Goal: Task Accomplishment & Management: Manage account settings

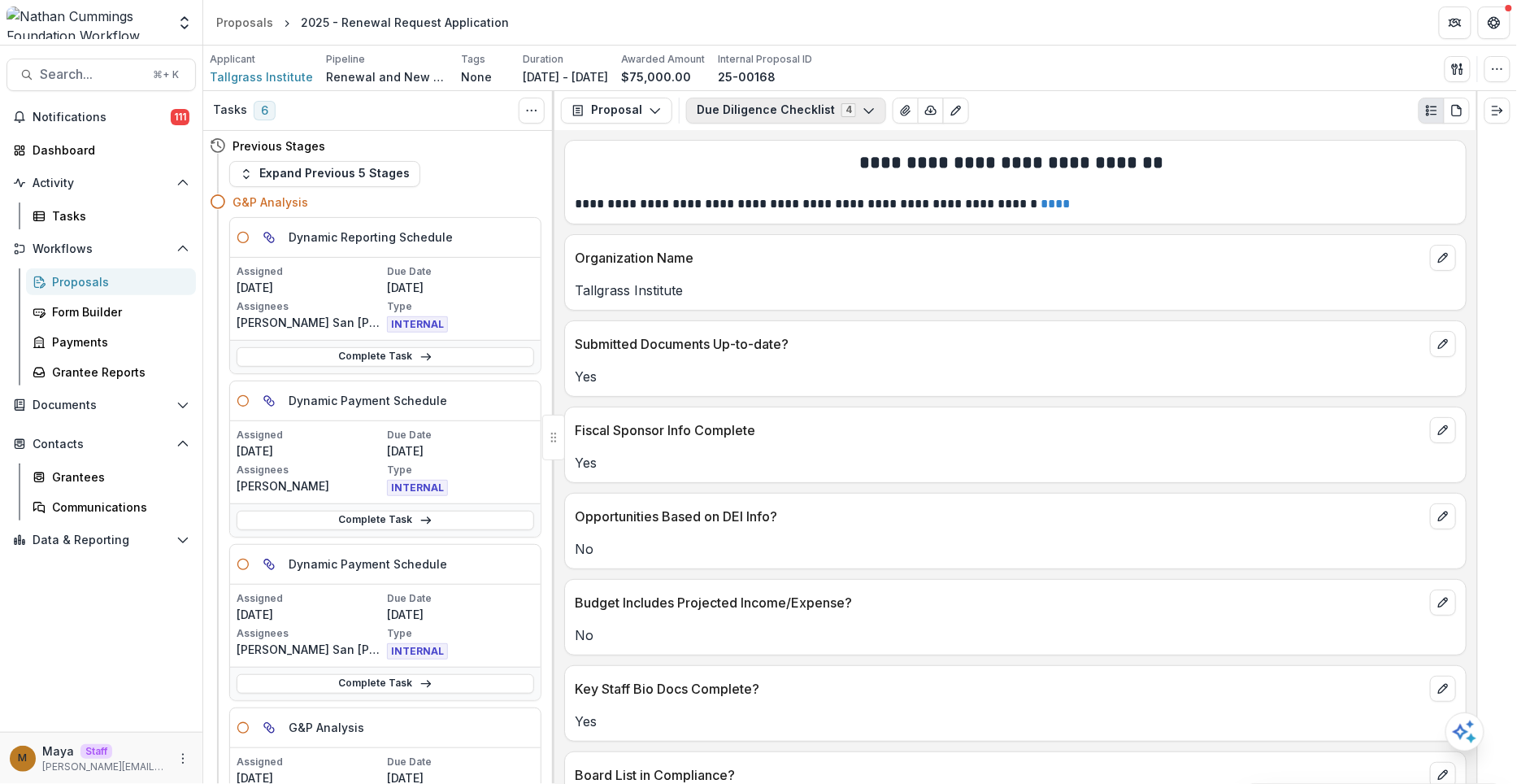
click at [753, 115] on button "Due Diligence Checklist 4" at bounding box center [786, 110] width 200 height 26
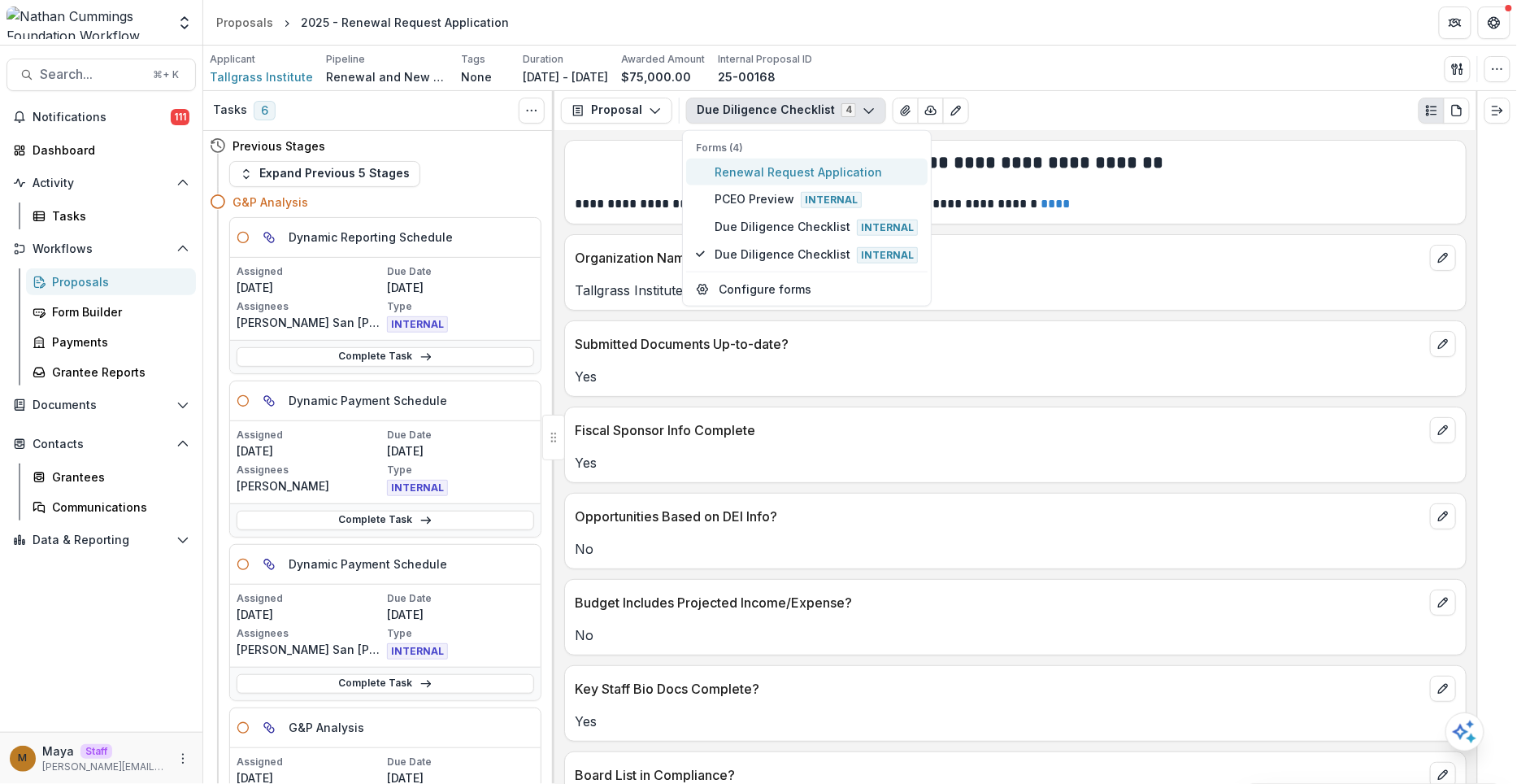
click at [749, 173] on span "Renewal Request Application" at bounding box center [816, 172] width 203 height 17
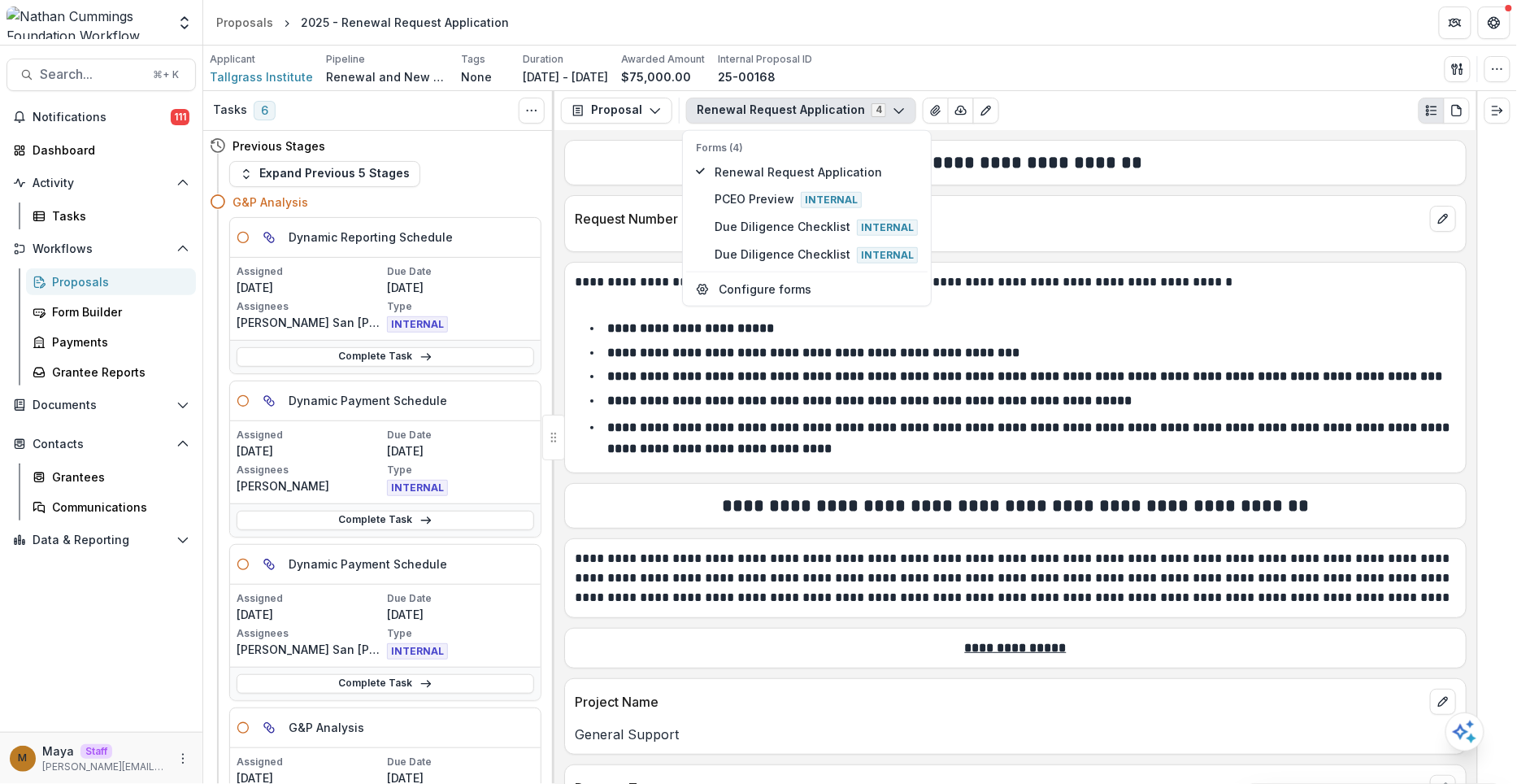
click at [612, 268] on div "**********" at bounding box center [1015, 362] width 901 height 199
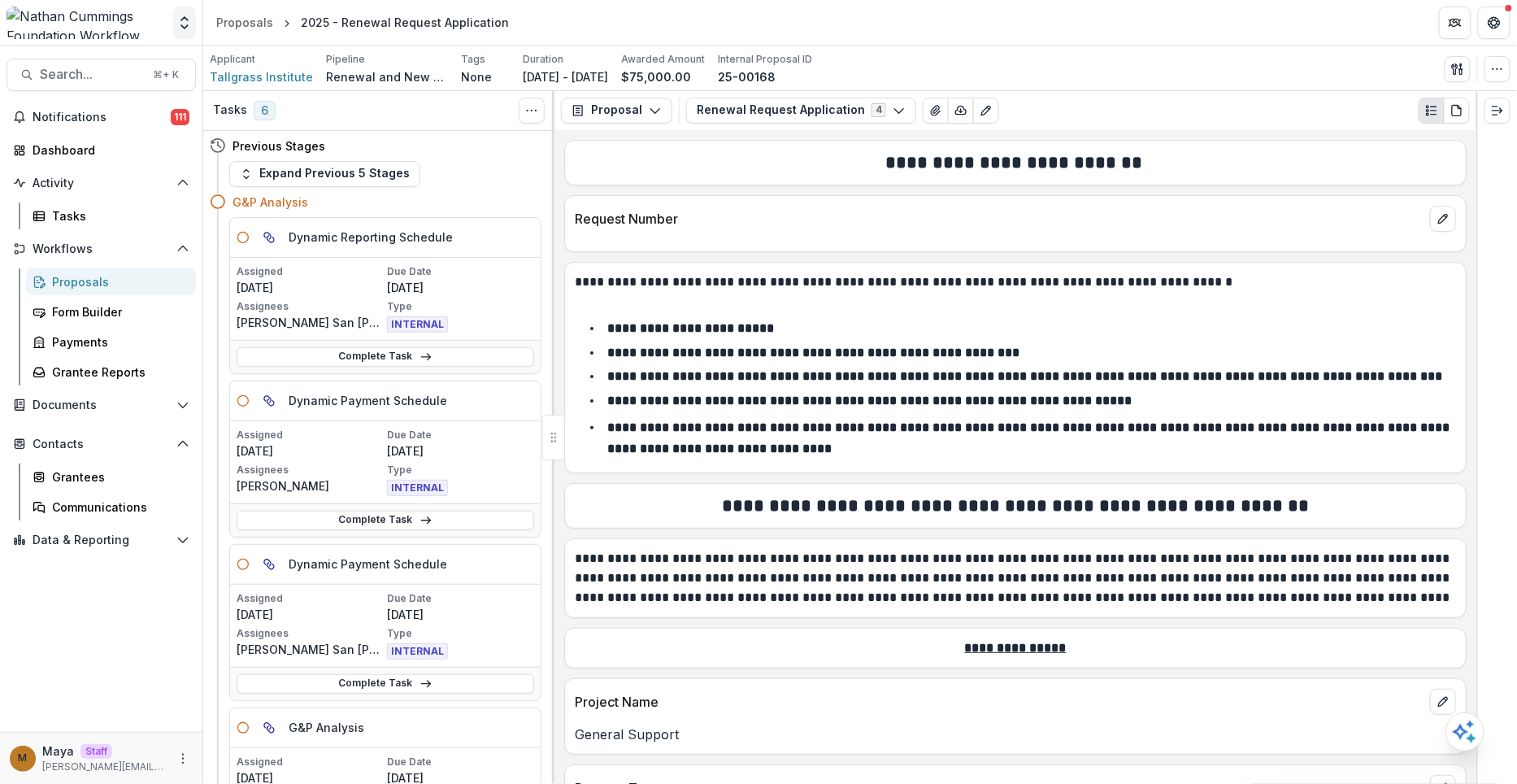
click at [180, 24] on icon "Open entity switcher" at bounding box center [184, 22] width 16 height 16
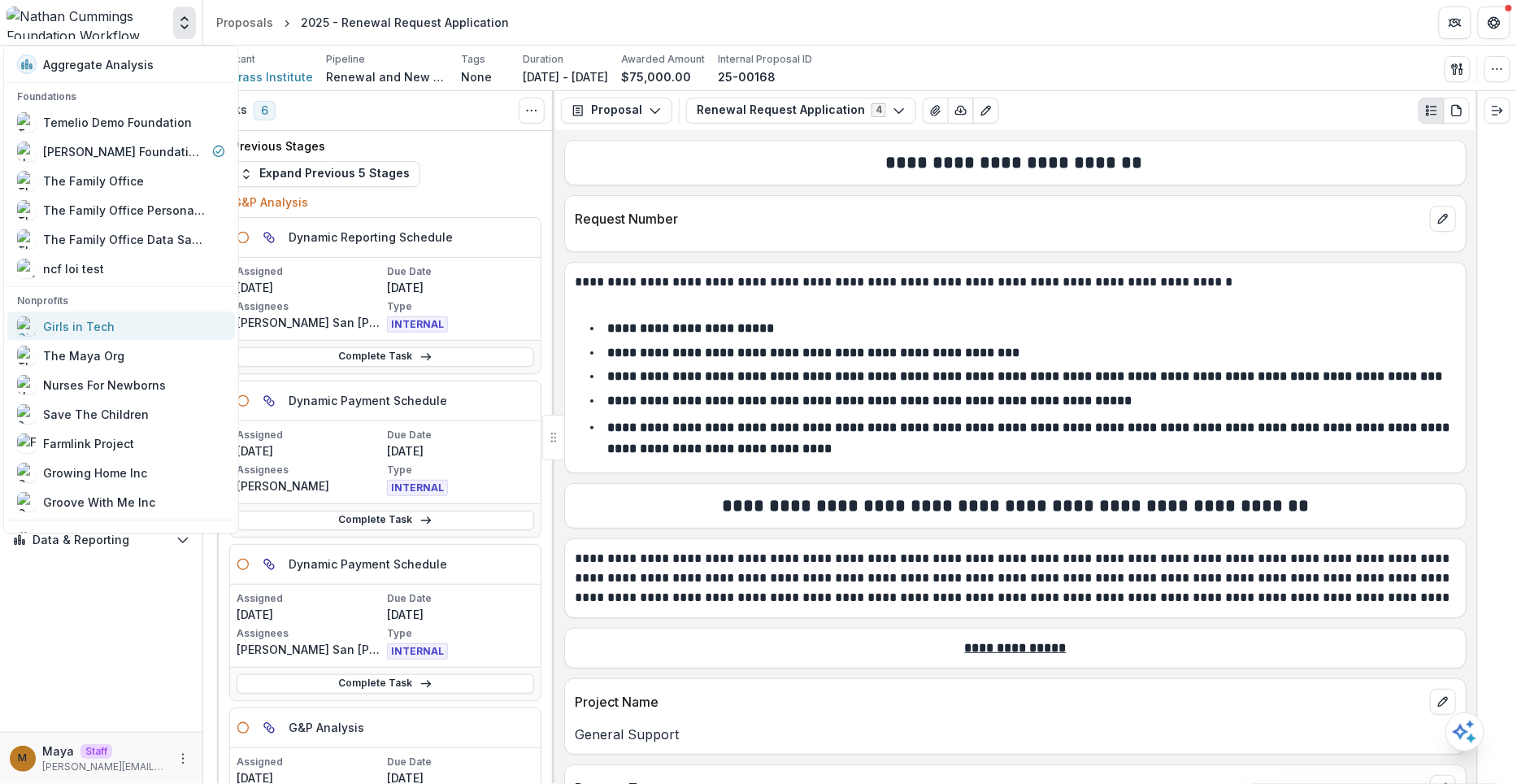
scroll to position [19, 0]
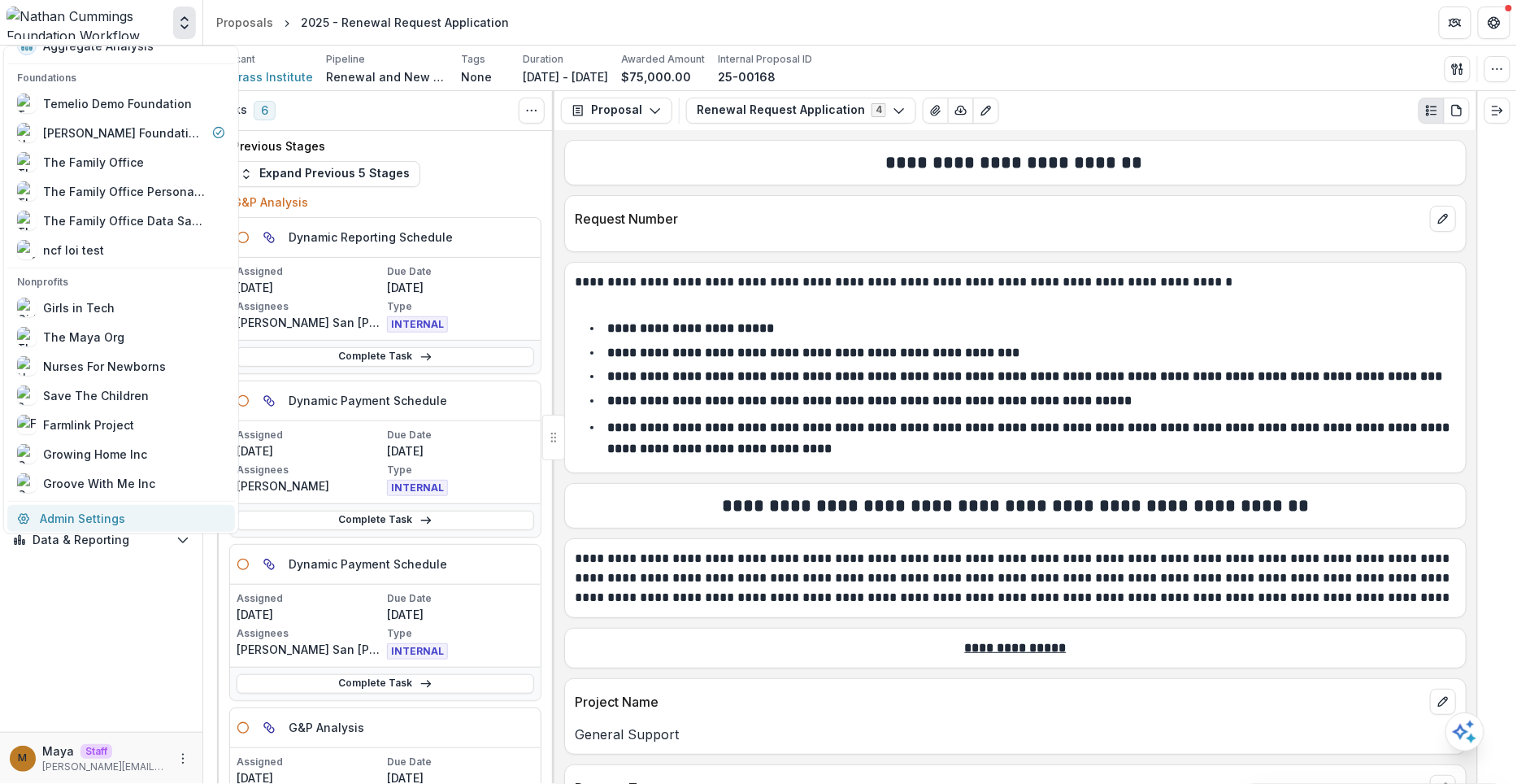
click at [84, 505] on link "Admin Settings" at bounding box center [121, 519] width 228 height 27
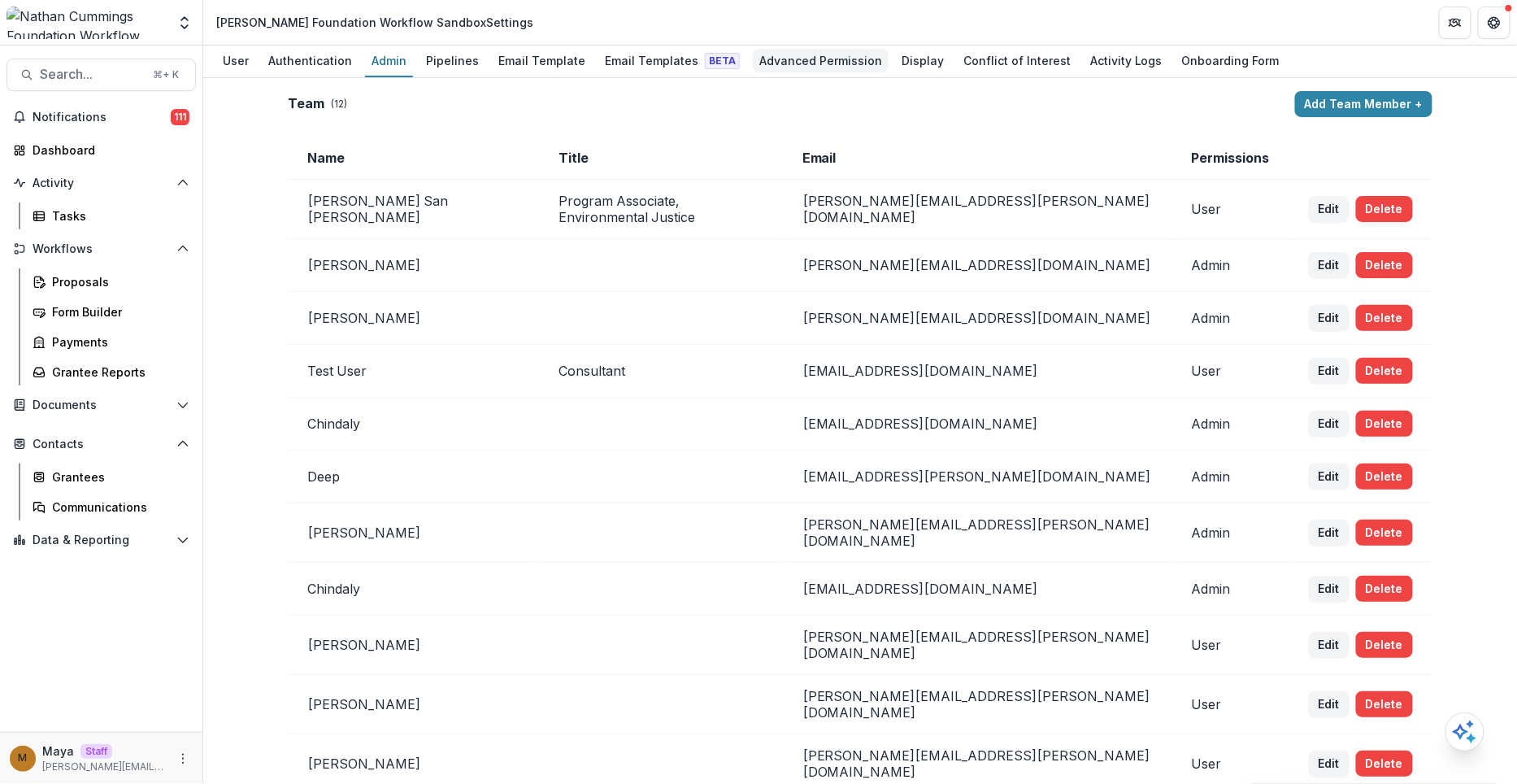
click at [805, 65] on div "Advanced Permission" at bounding box center [820, 60] width 136 height 24
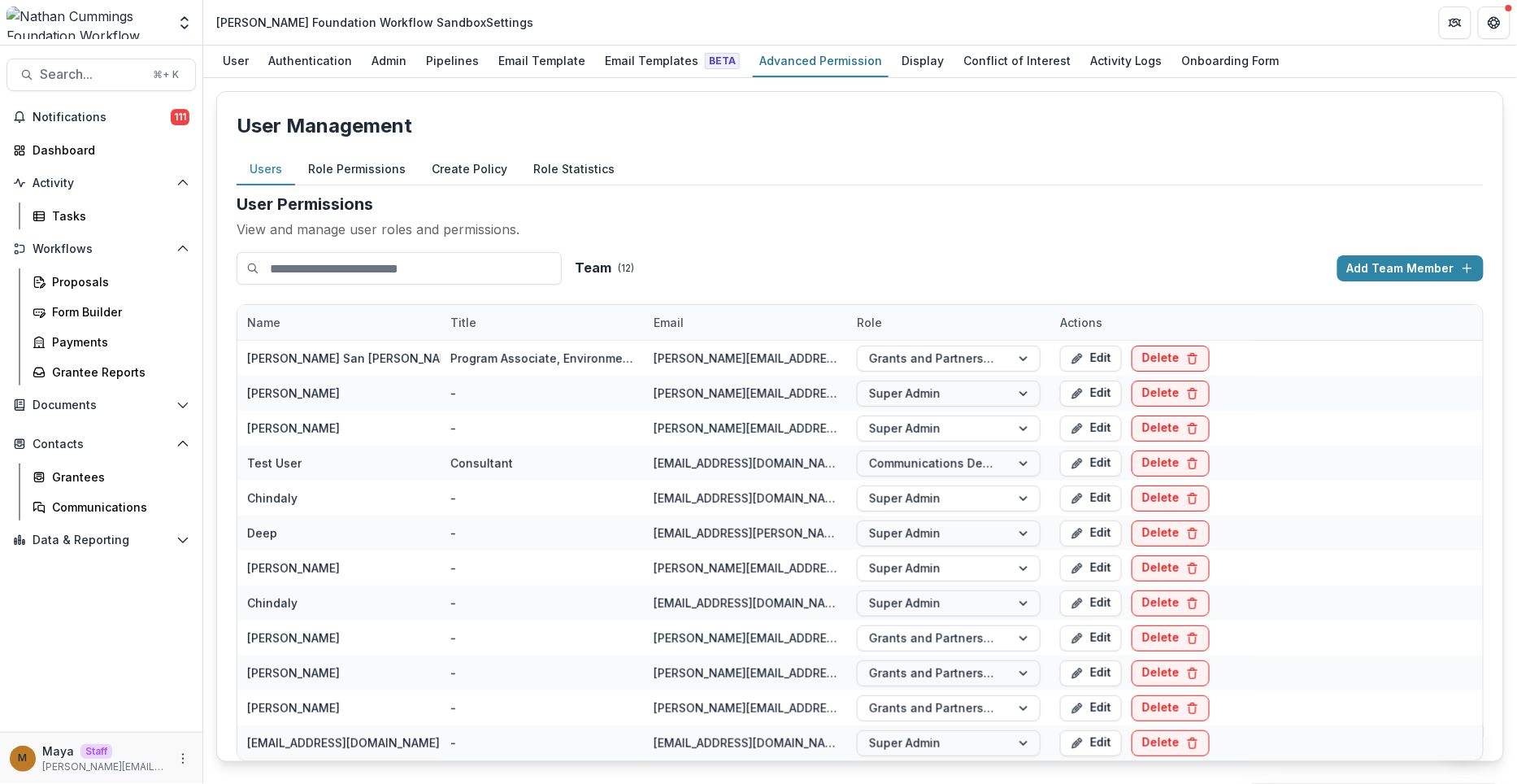
click at [339, 157] on button "Role Permissions" at bounding box center [356, 169] width 123 height 31
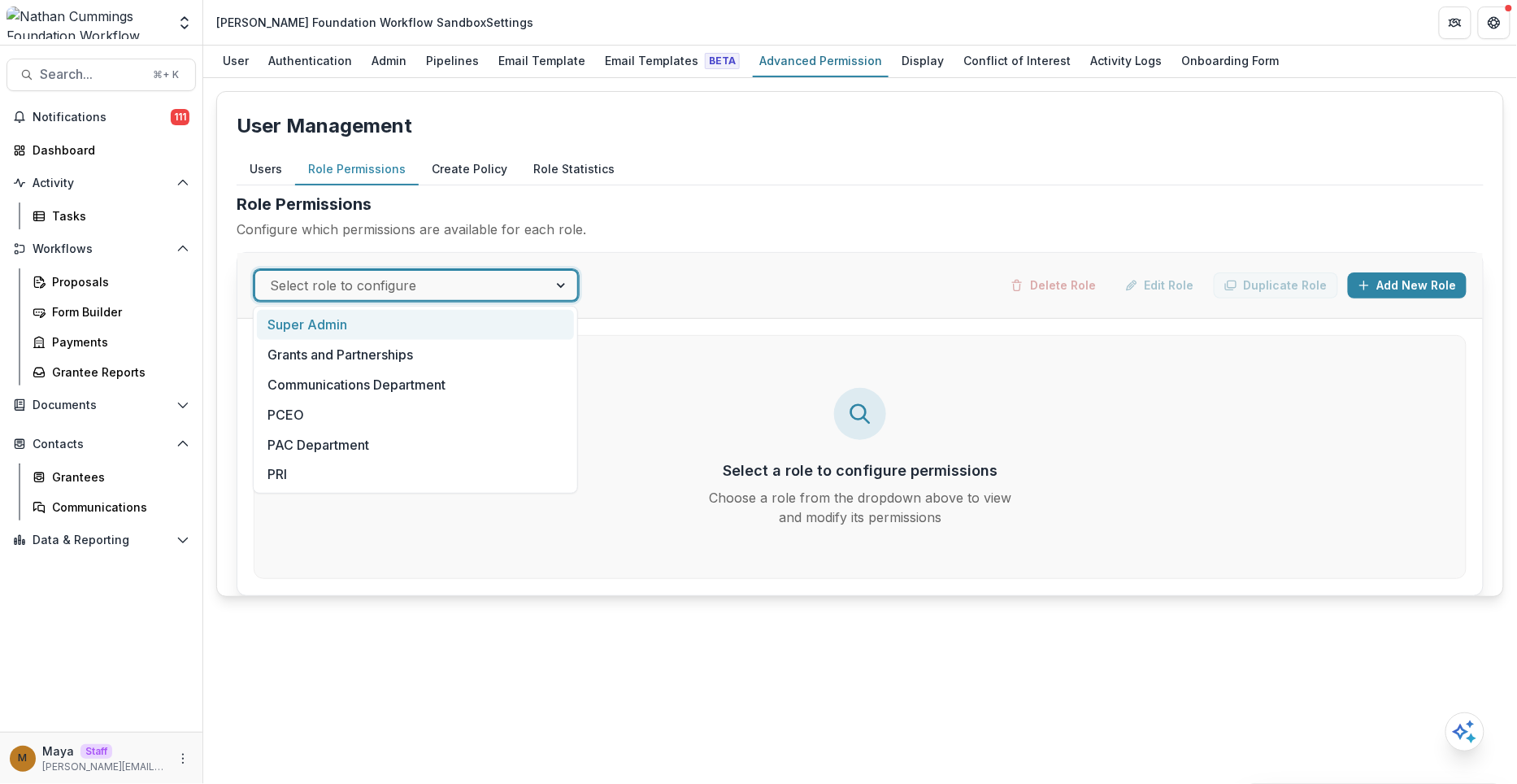
click at [372, 276] on div at bounding box center [402, 285] width 264 height 23
click at [385, 366] on div "Grants and Partnerships" at bounding box center [415, 356] width 318 height 30
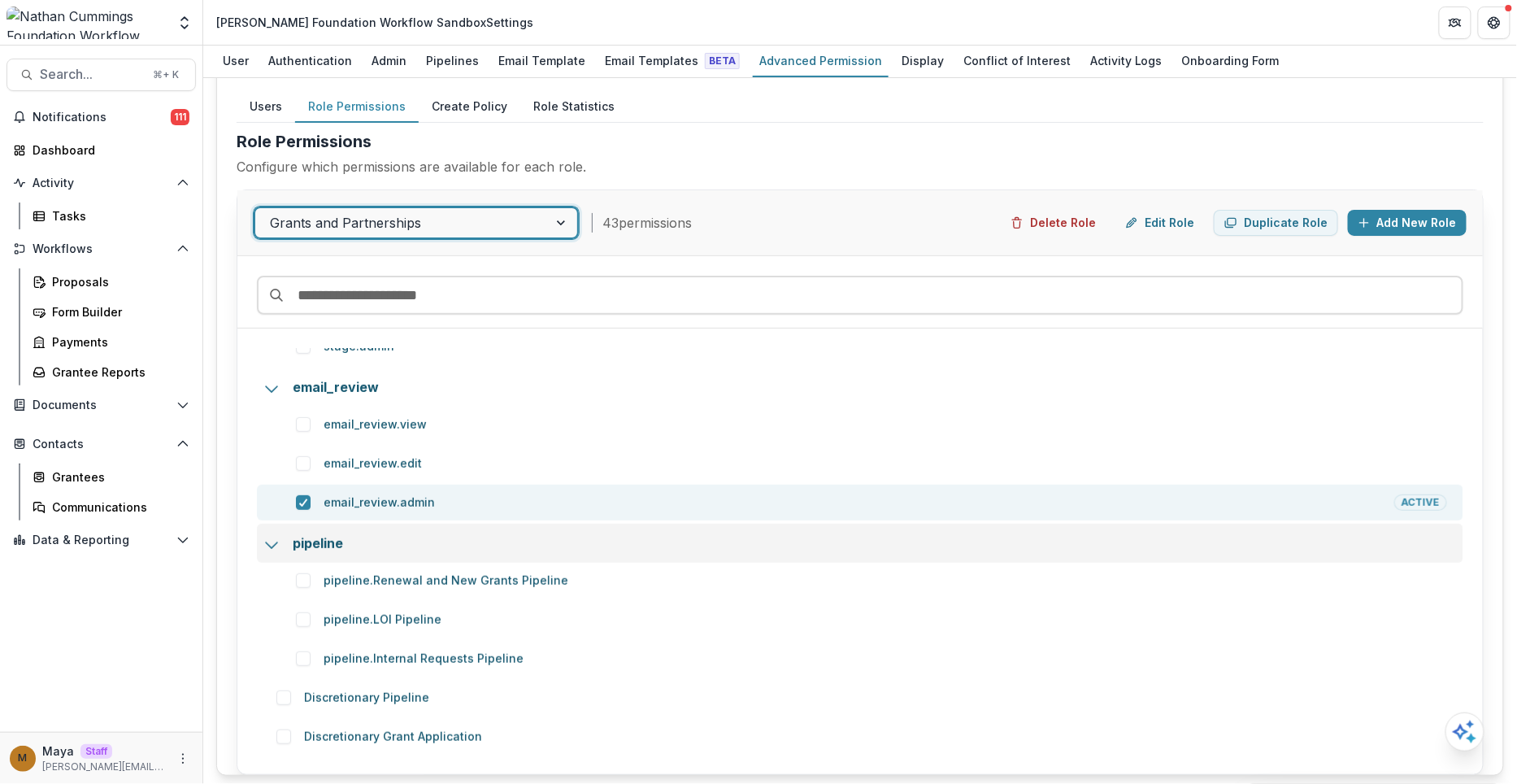
scroll to position [4900, 0]
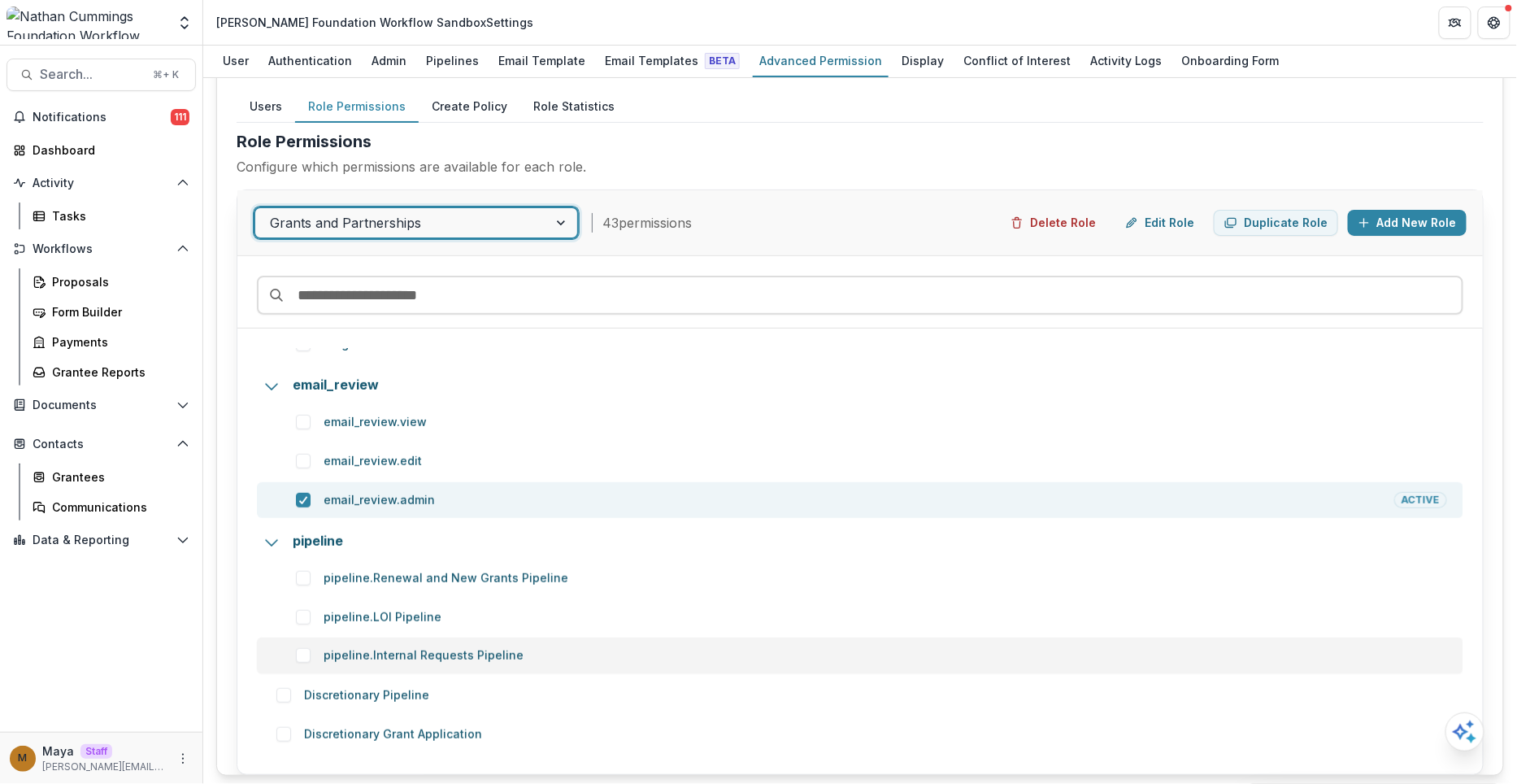
click at [305, 654] on span at bounding box center [302, 655] width 14 height 14
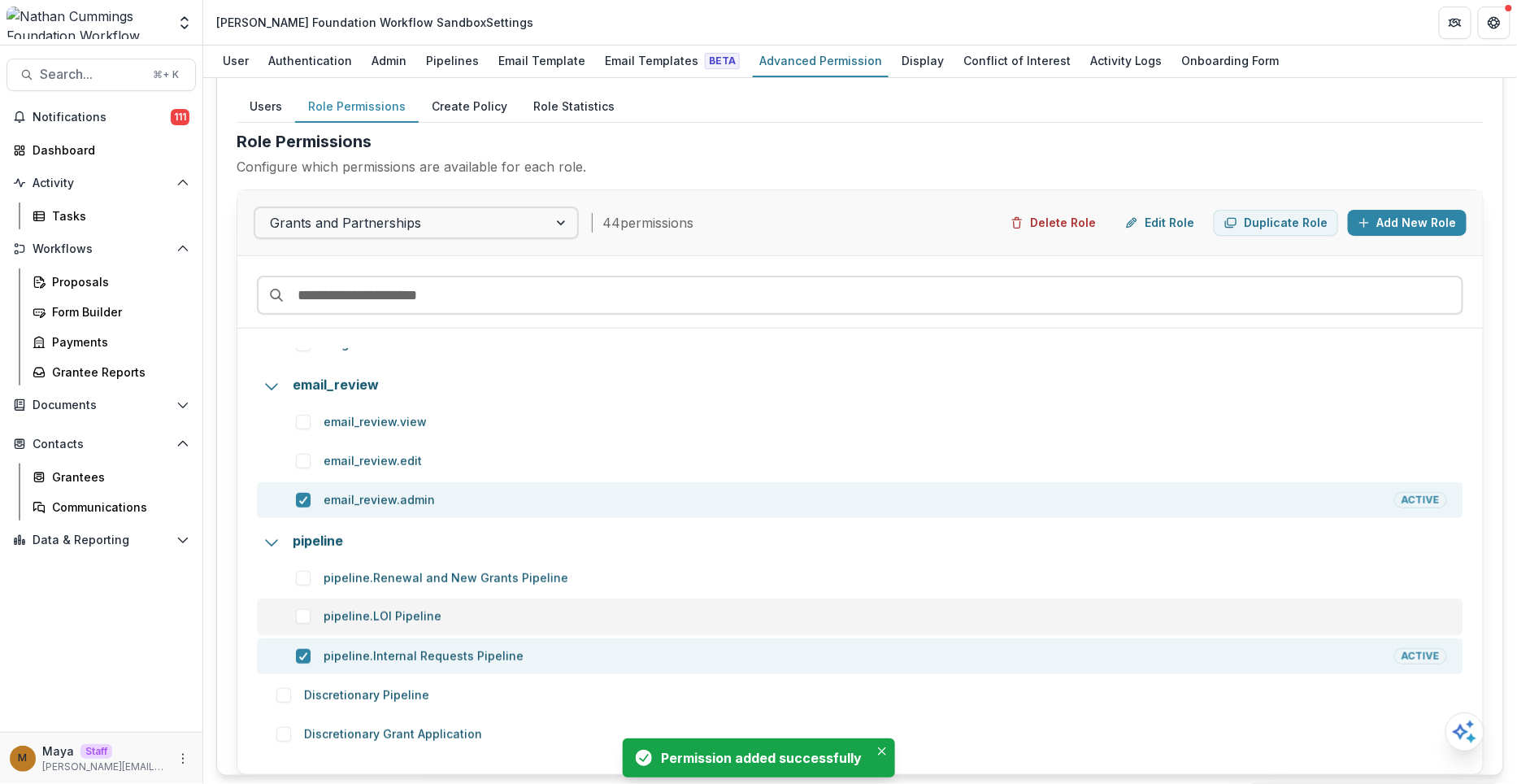
click at [304, 623] on div "pipeline.LOI Pipeline" at bounding box center [860, 616] width 1207 height 36
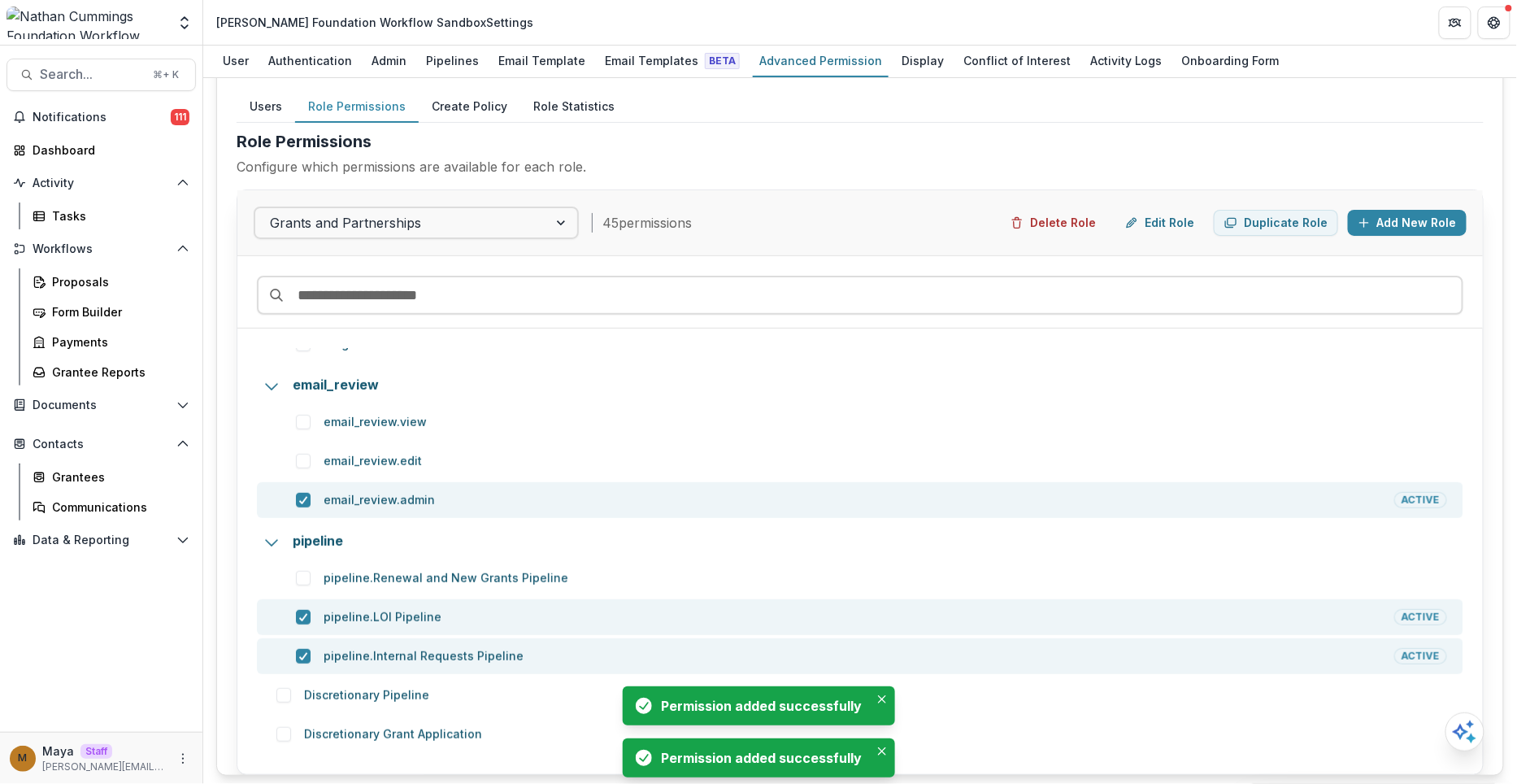
click at [301, 583] on div "pipeline.Renewal and New Grants Pipeline" at bounding box center [860, 578] width 1207 height 36
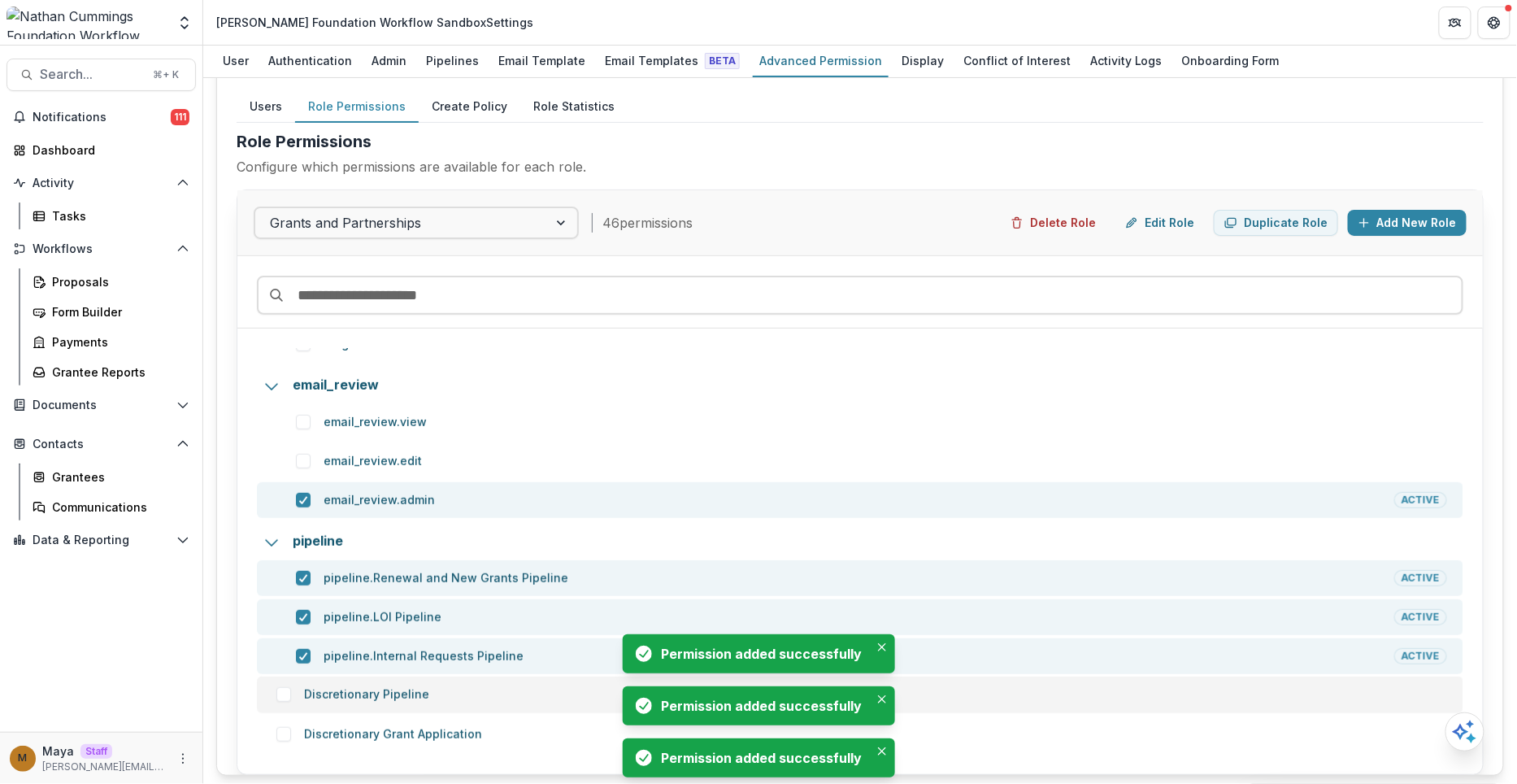
click at [282, 699] on div "Discretionary Pipeline" at bounding box center [860, 695] width 1207 height 36
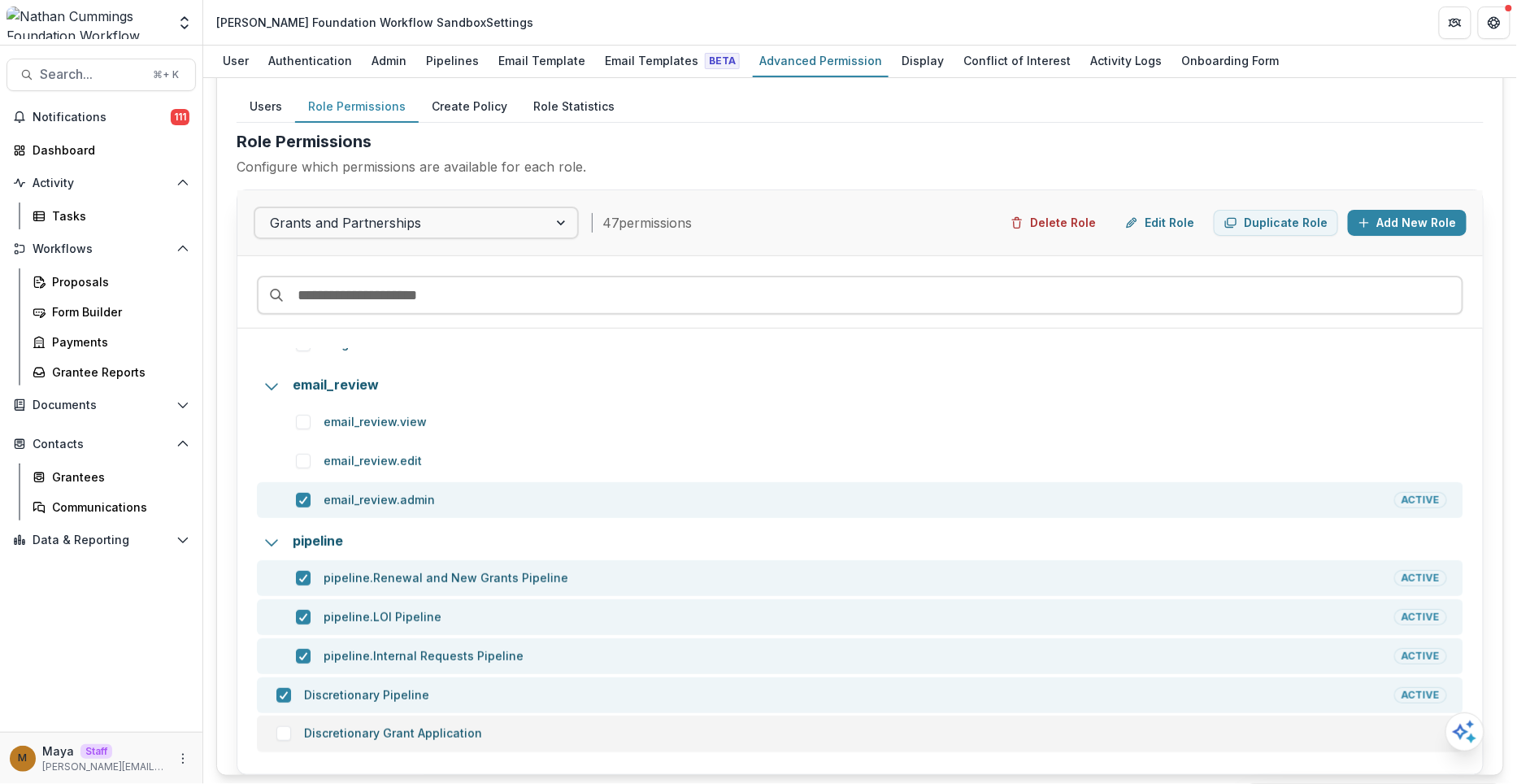
click at [283, 730] on span at bounding box center [283, 733] width 14 height 14
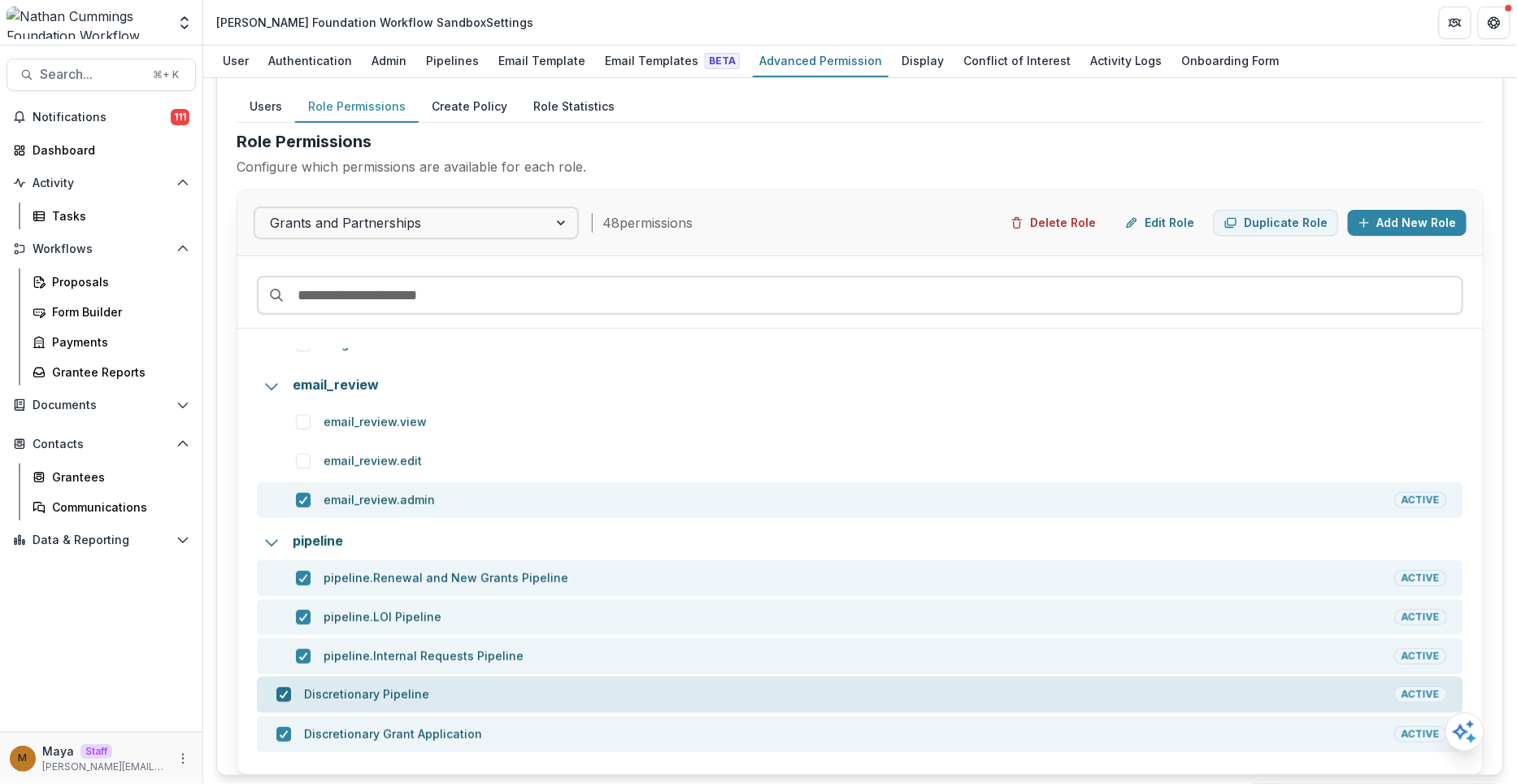
click at [277, 687] on span at bounding box center [283, 694] width 14 height 14
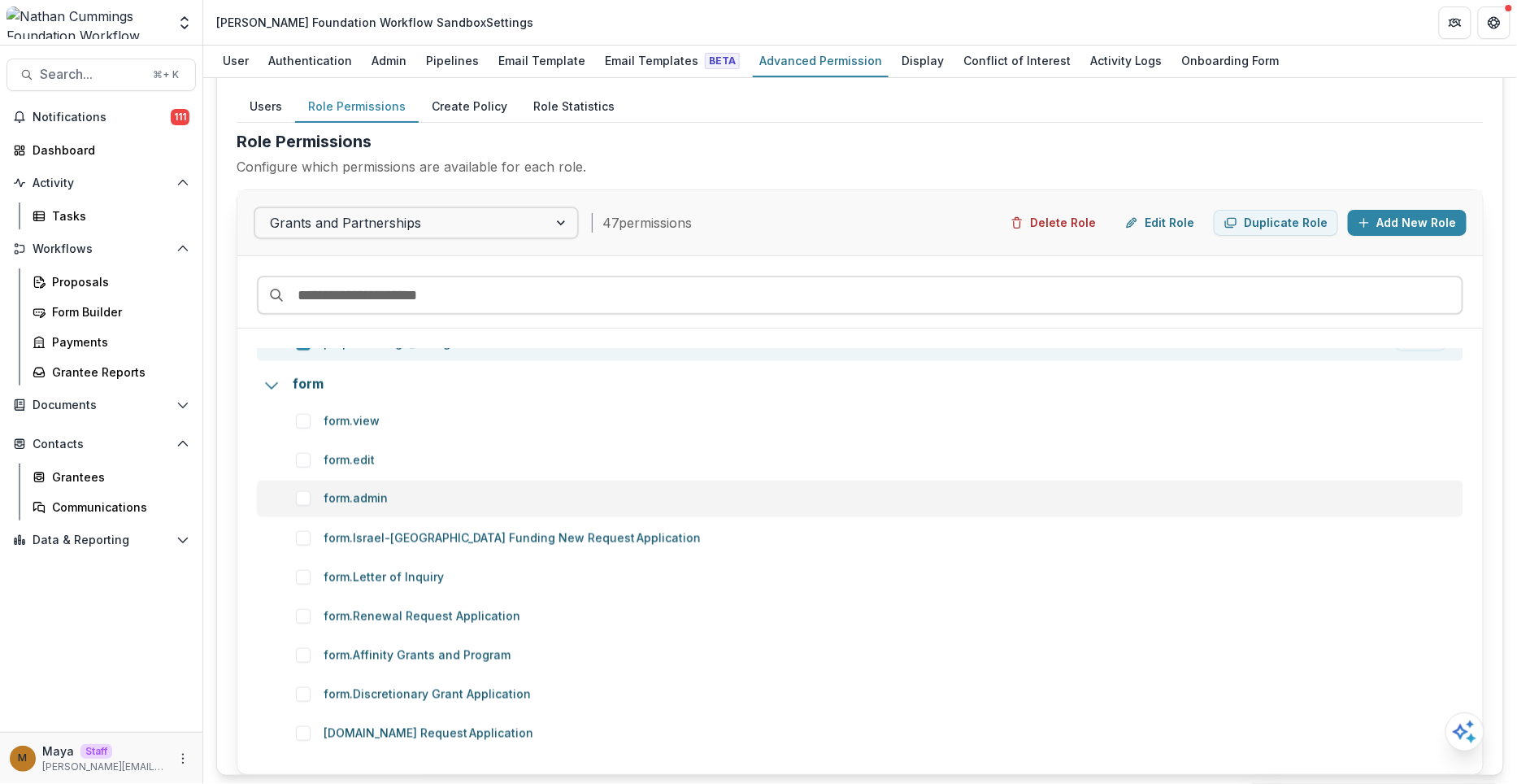
scroll to position [920, 0]
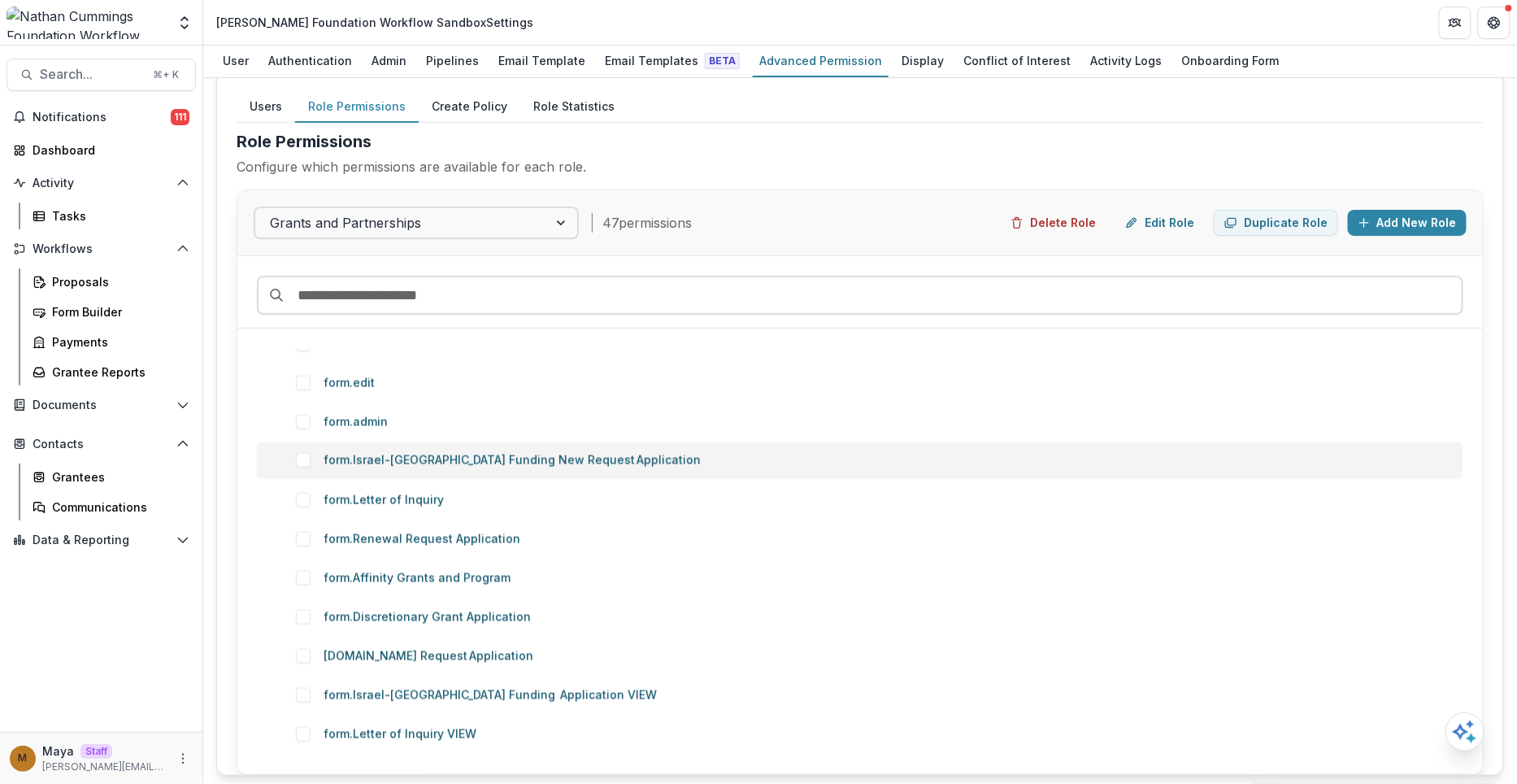
click at [302, 456] on span at bounding box center [302, 460] width 14 height 14
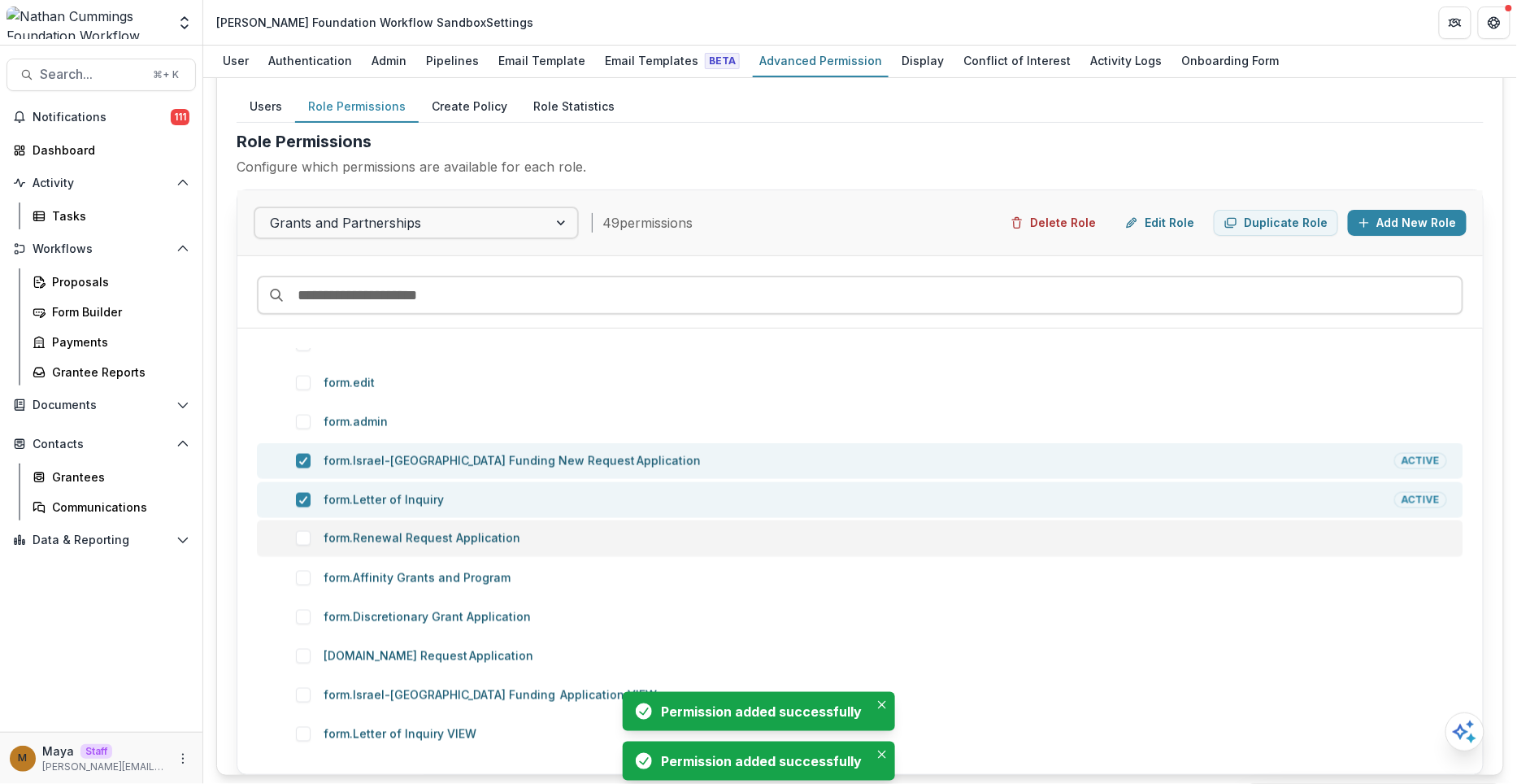
click at [301, 539] on span at bounding box center [302, 538] width 14 height 14
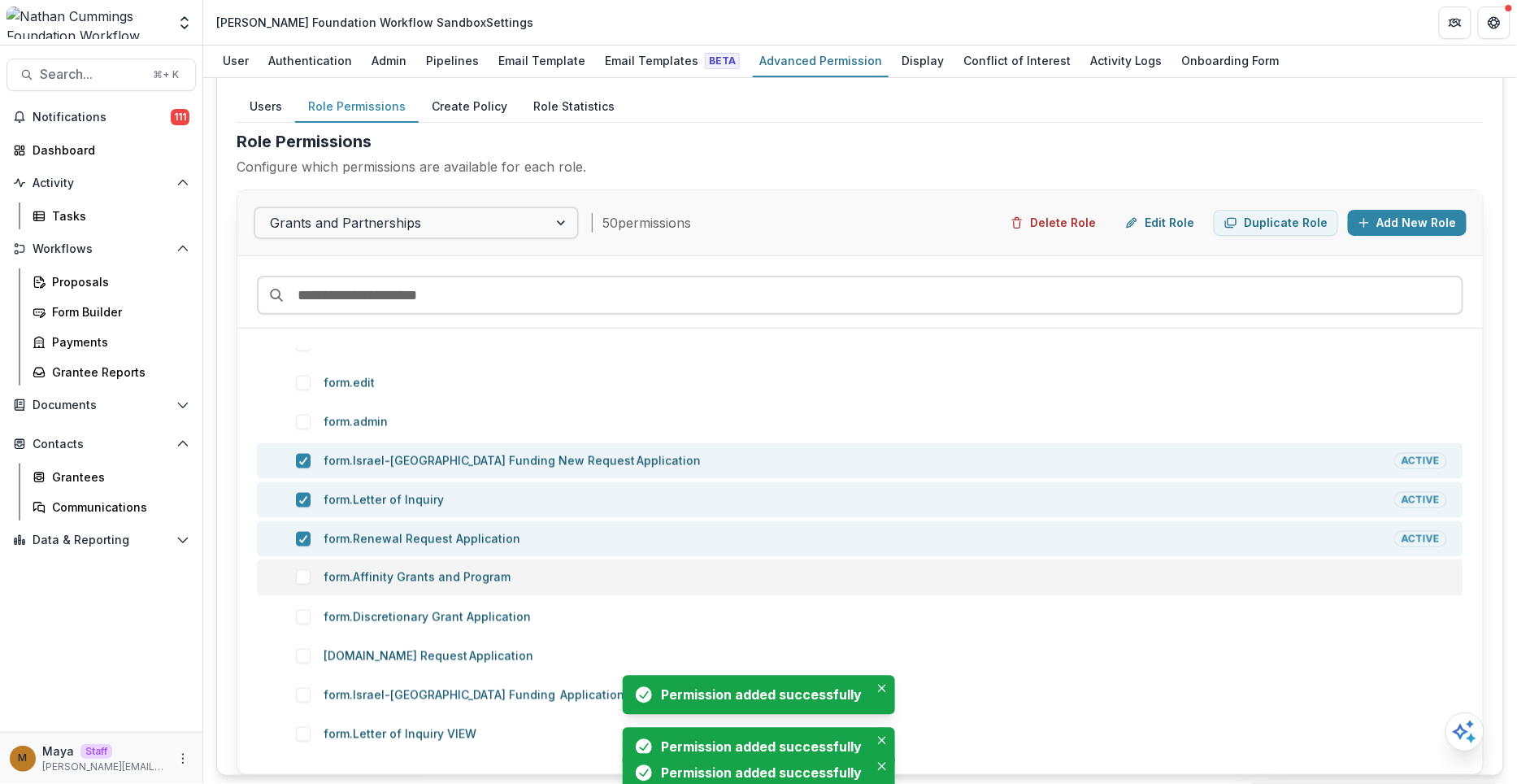
click at [302, 570] on span at bounding box center [302, 576] width 14 height 14
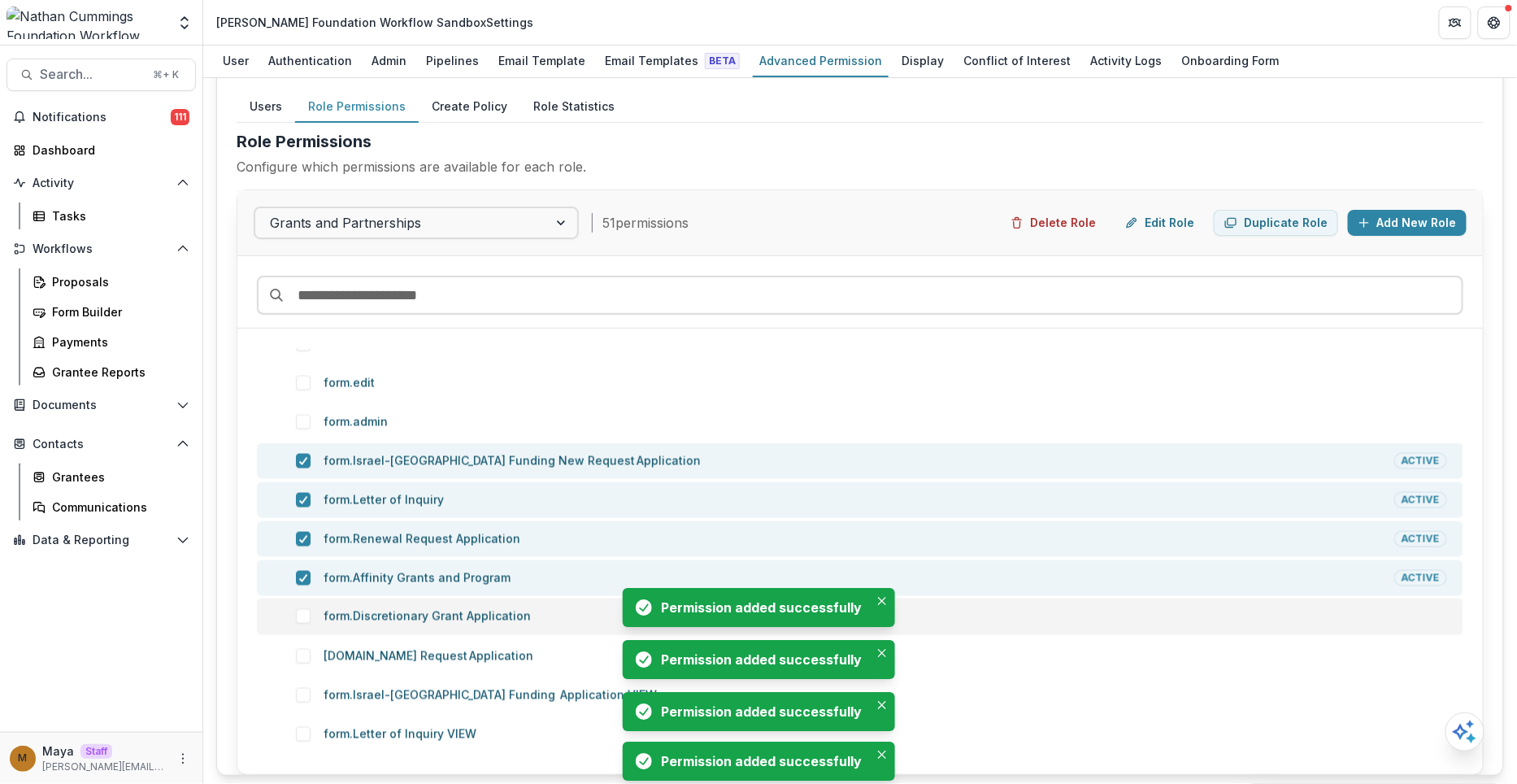
click at [302, 615] on span at bounding box center [302, 615] width 14 height 14
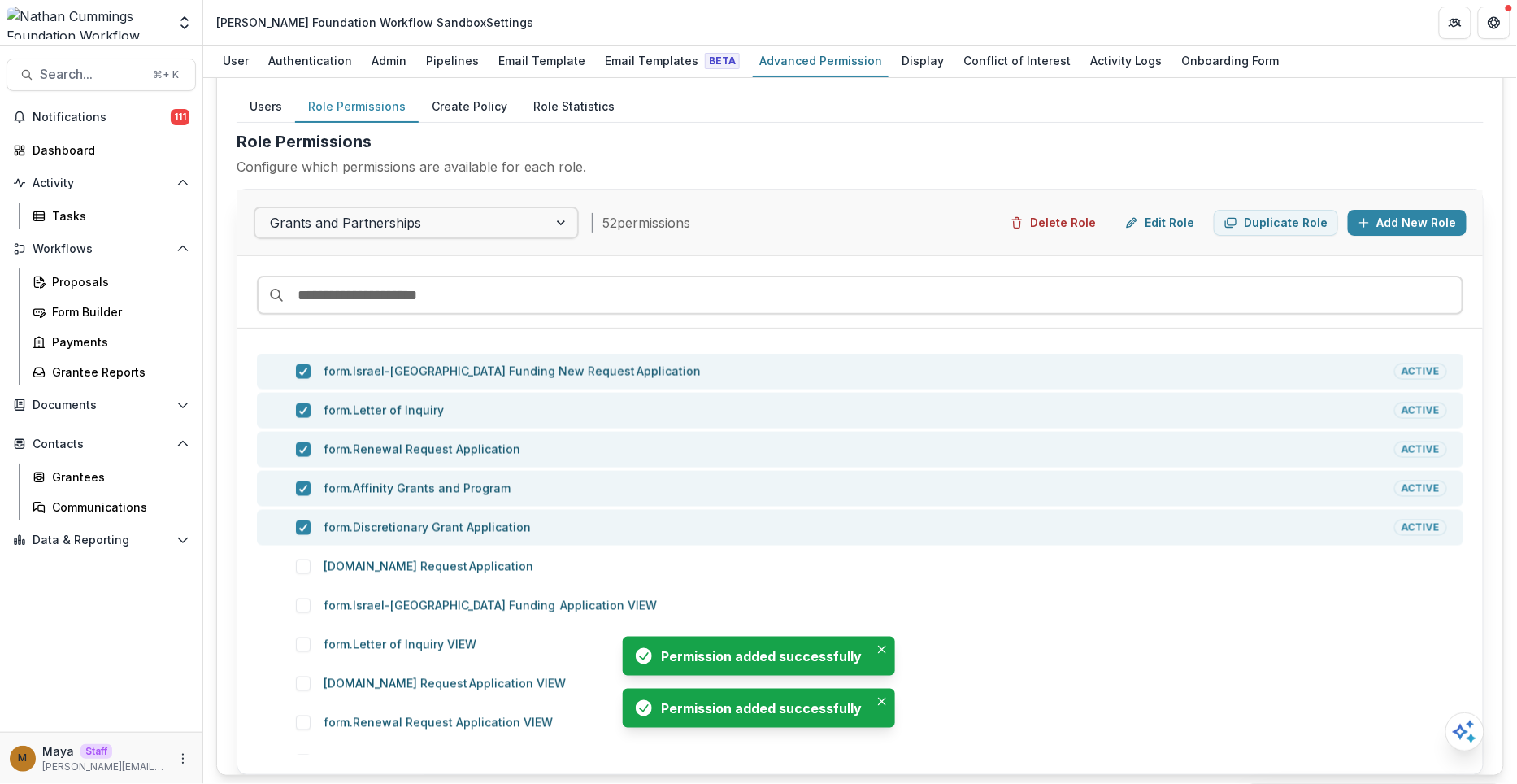
scroll to position [1012, 0]
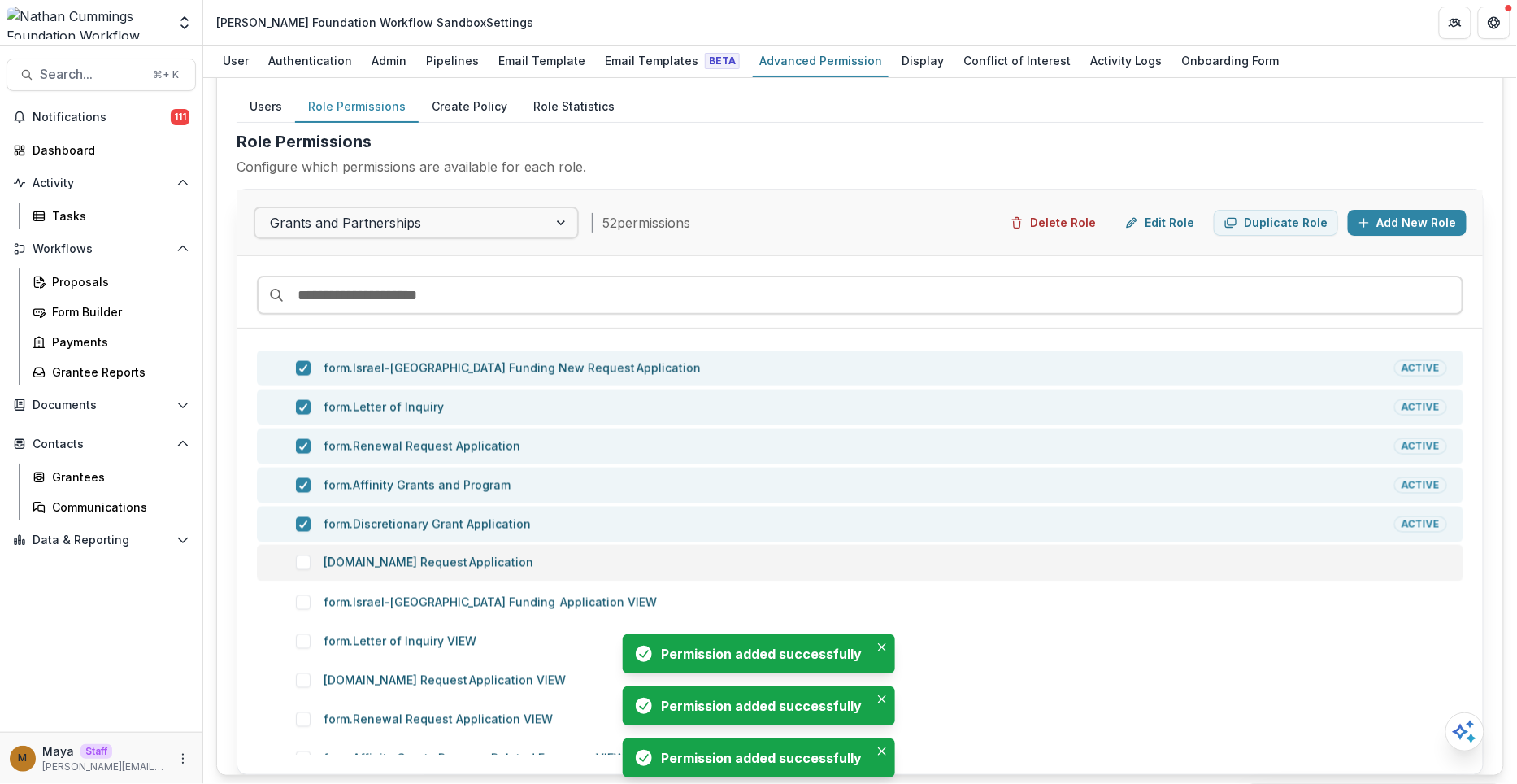
click at [305, 560] on span at bounding box center [302, 562] width 14 height 14
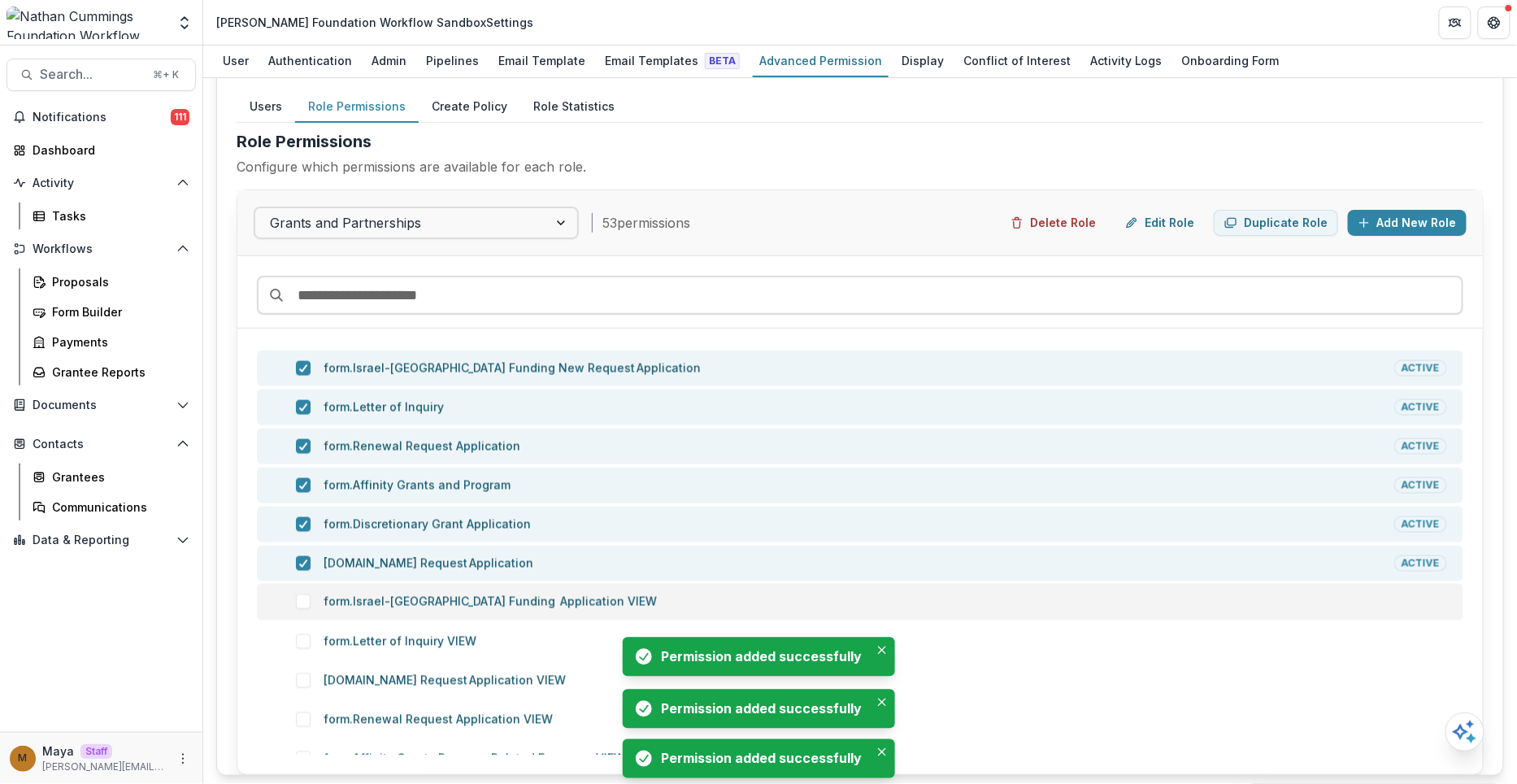
click at [305, 594] on span at bounding box center [302, 601] width 14 height 14
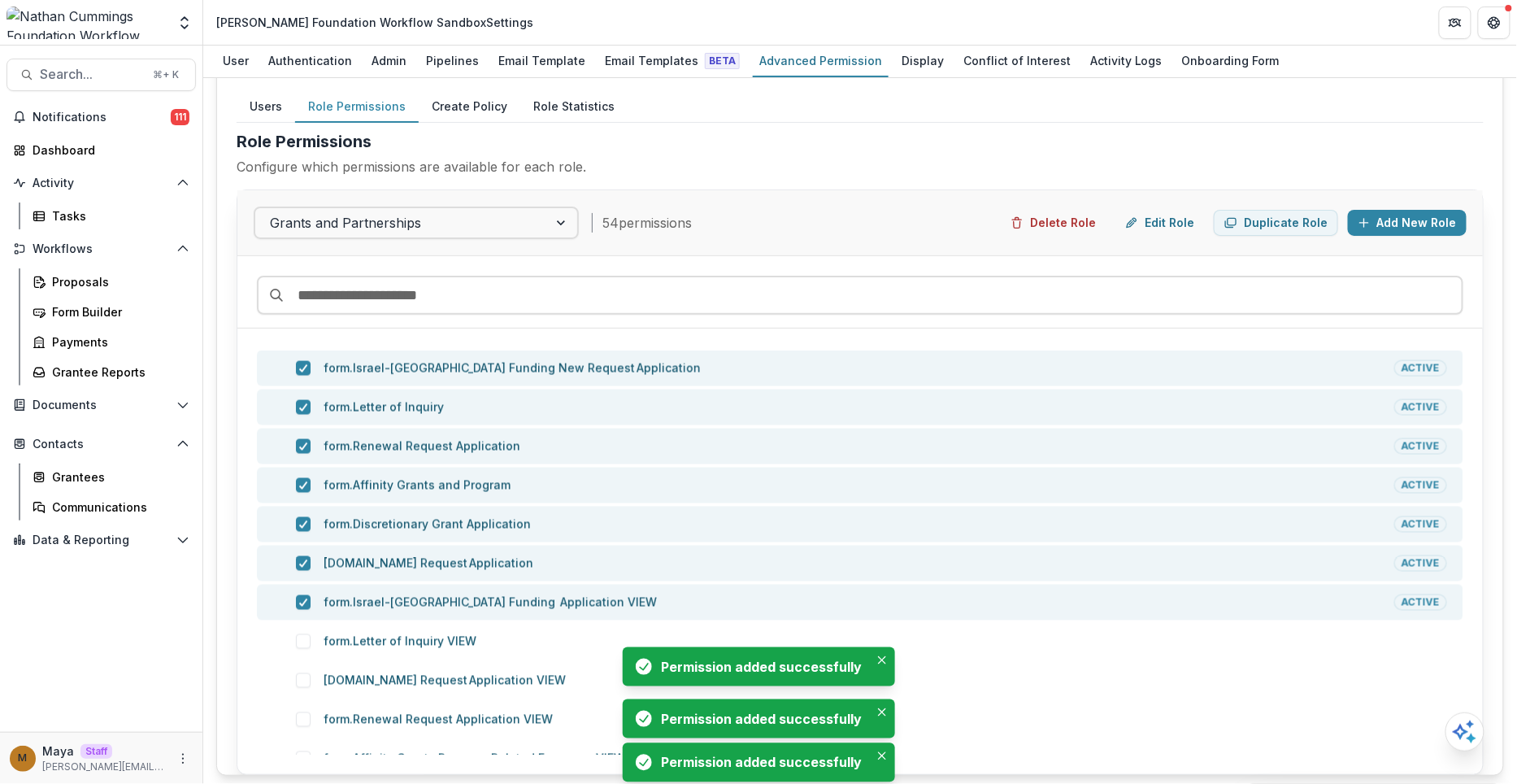
click at [305, 634] on span at bounding box center [302, 641] width 14 height 14
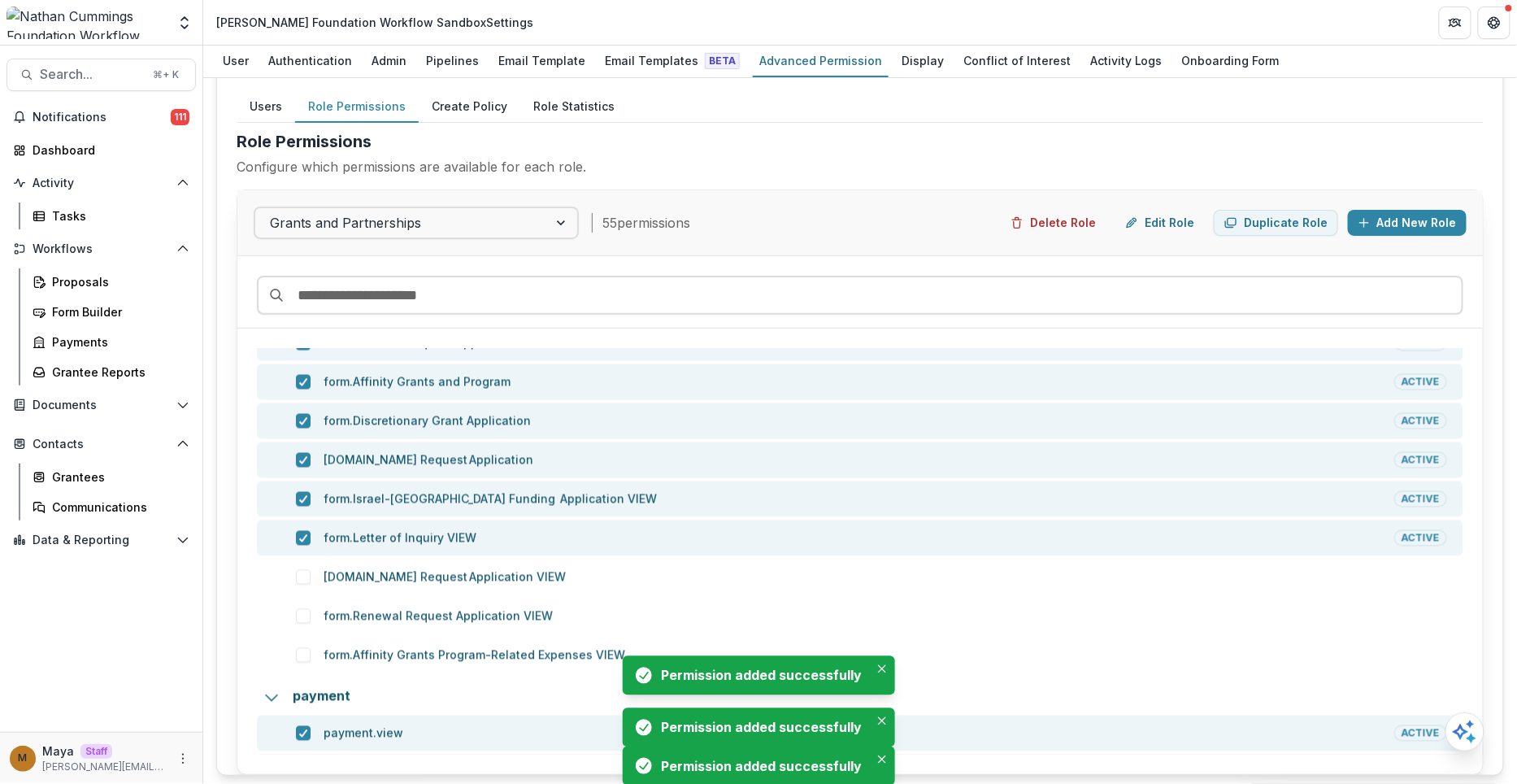
scroll to position [1134, 0]
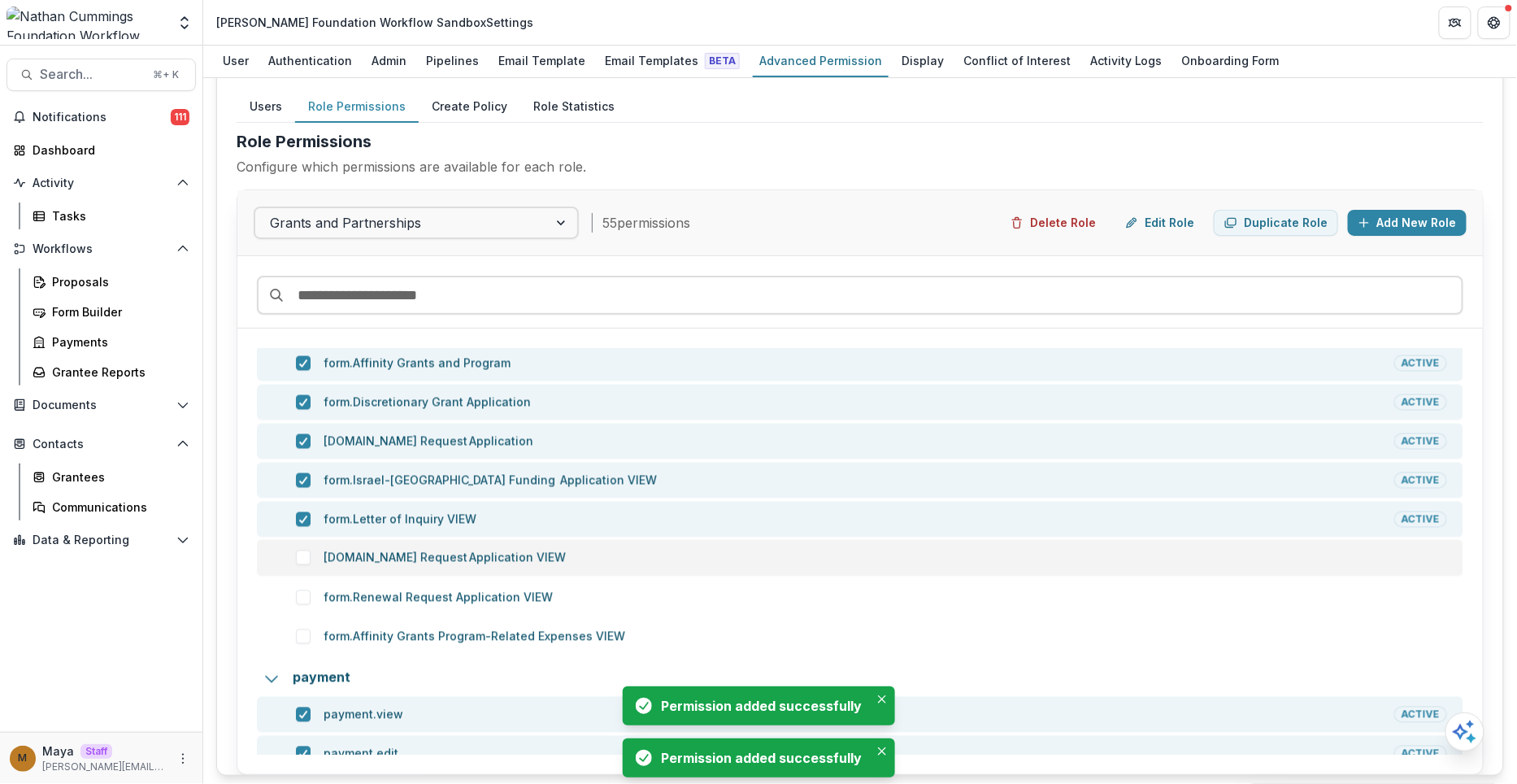
click at [298, 563] on div "[DOMAIN_NAME] Request Application VIEW" at bounding box center [860, 558] width 1207 height 36
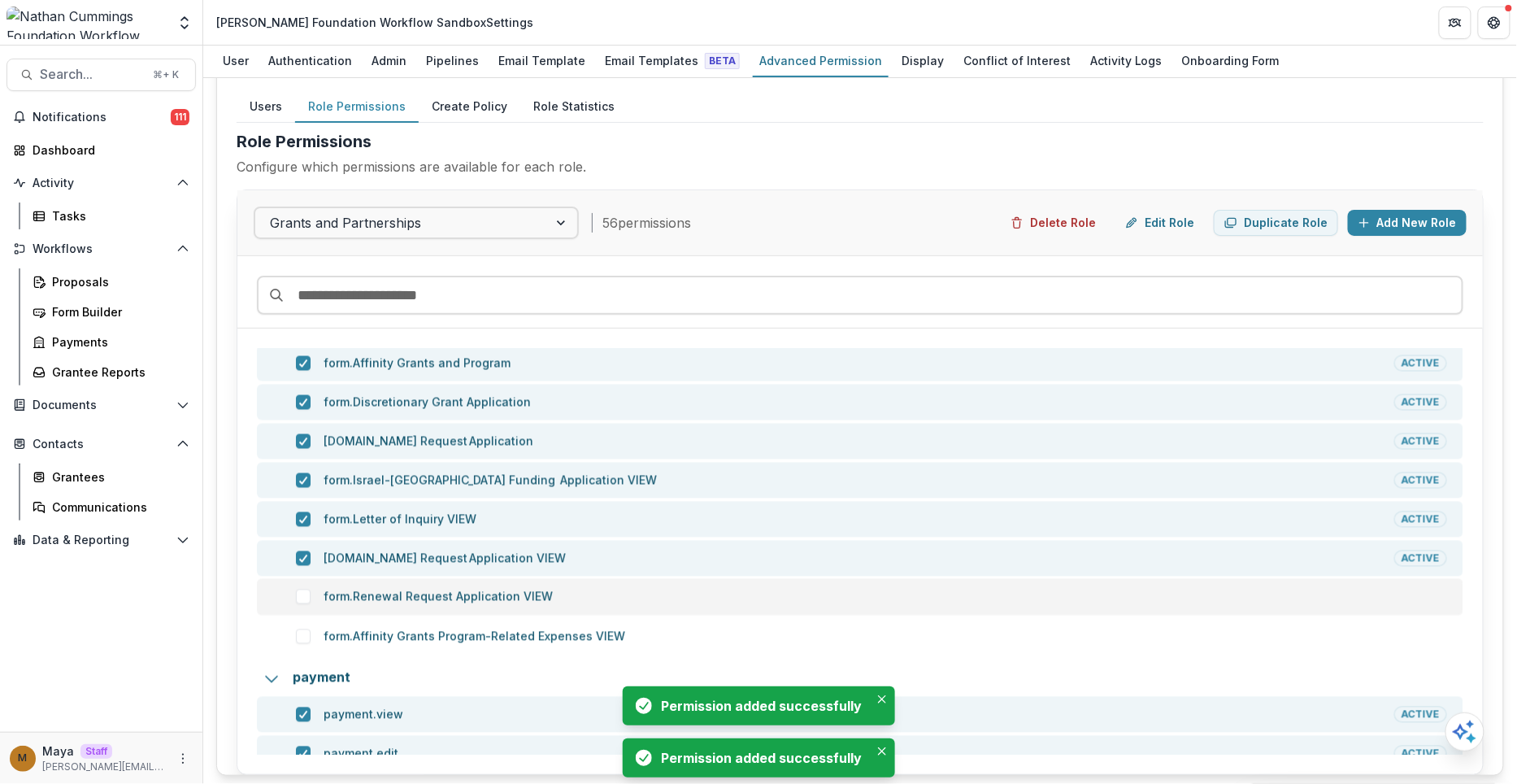
click at [300, 595] on span at bounding box center [302, 596] width 14 height 14
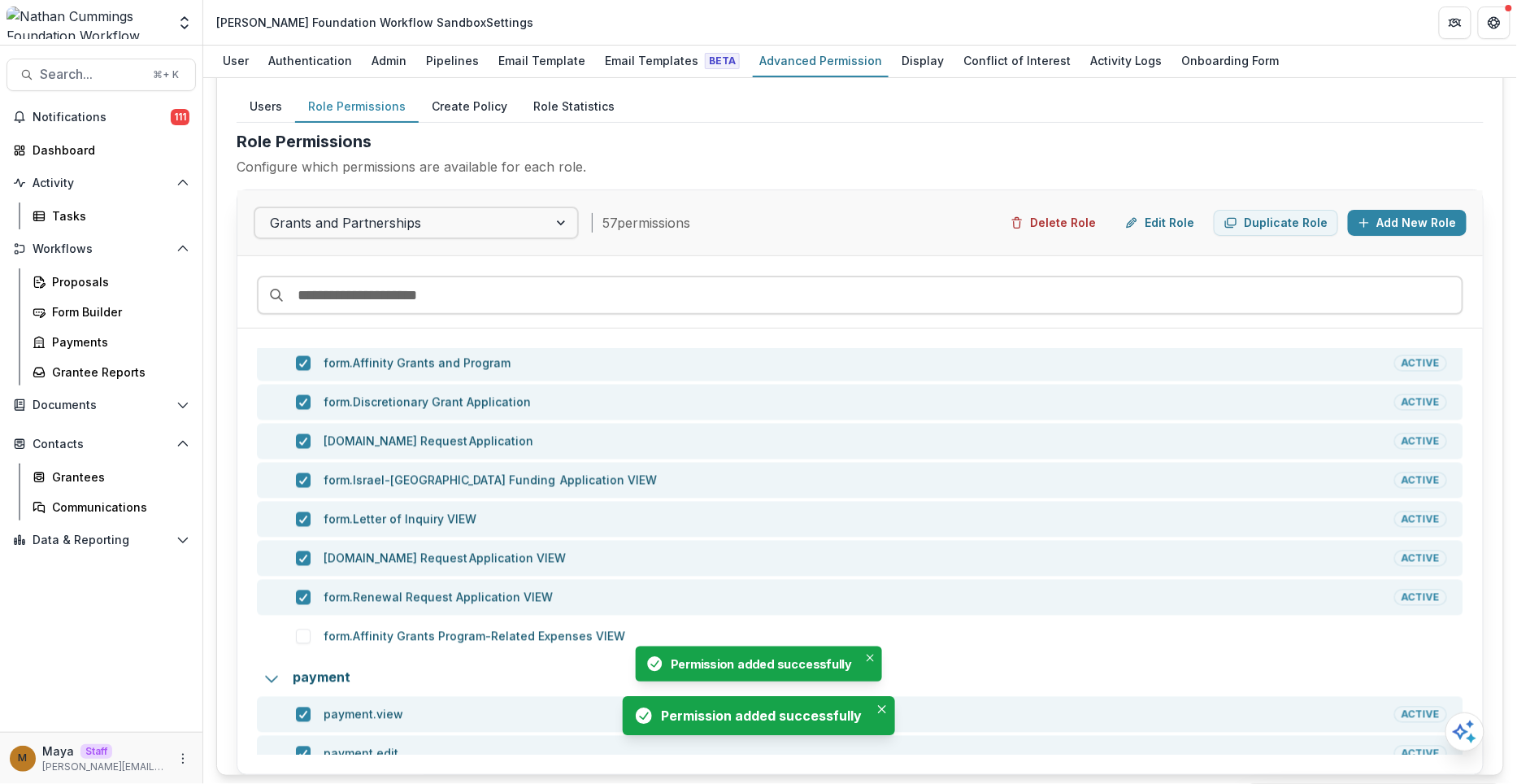
click at [300, 631] on span at bounding box center [302, 636] width 14 height 14
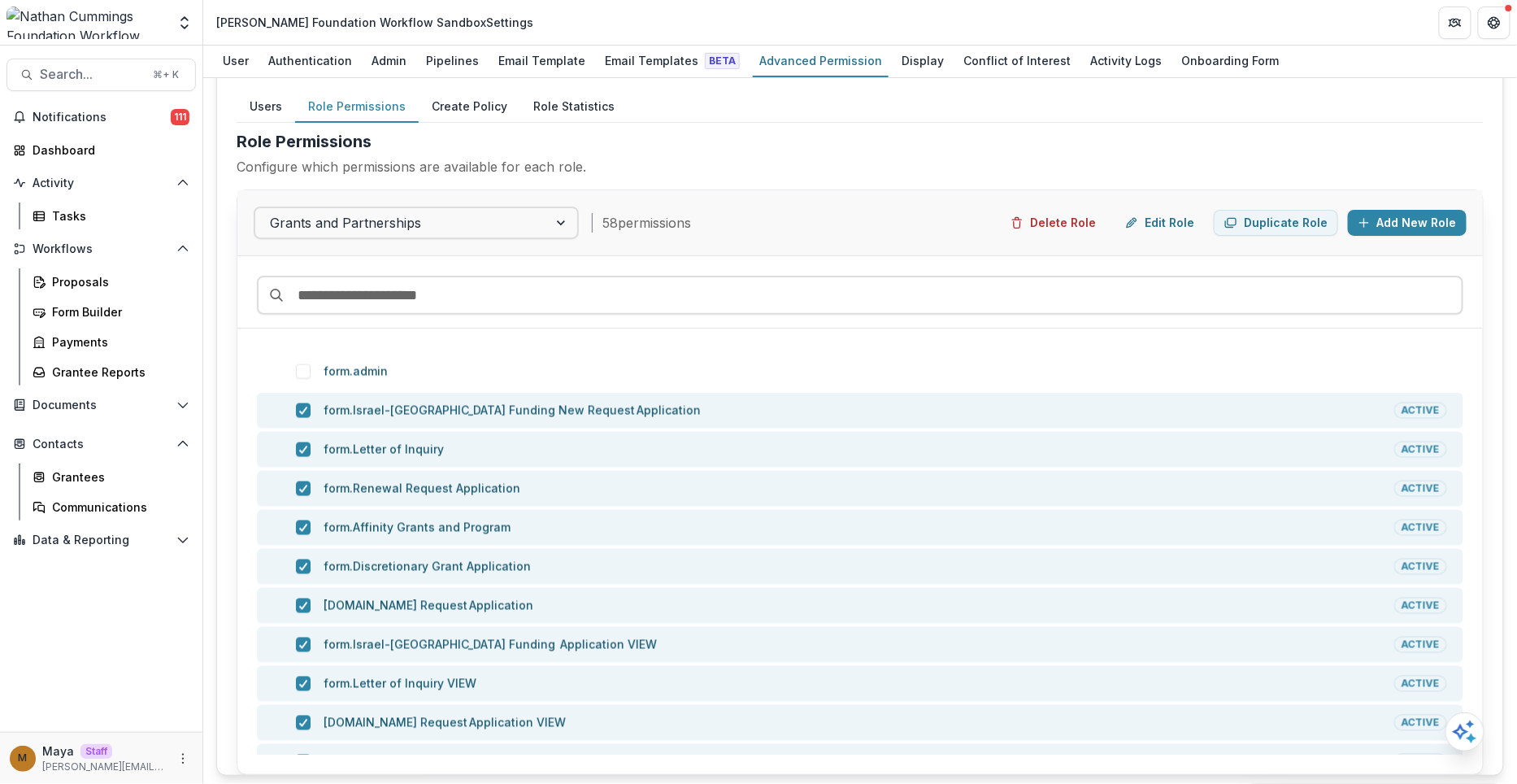
scroll to position [964, 0]
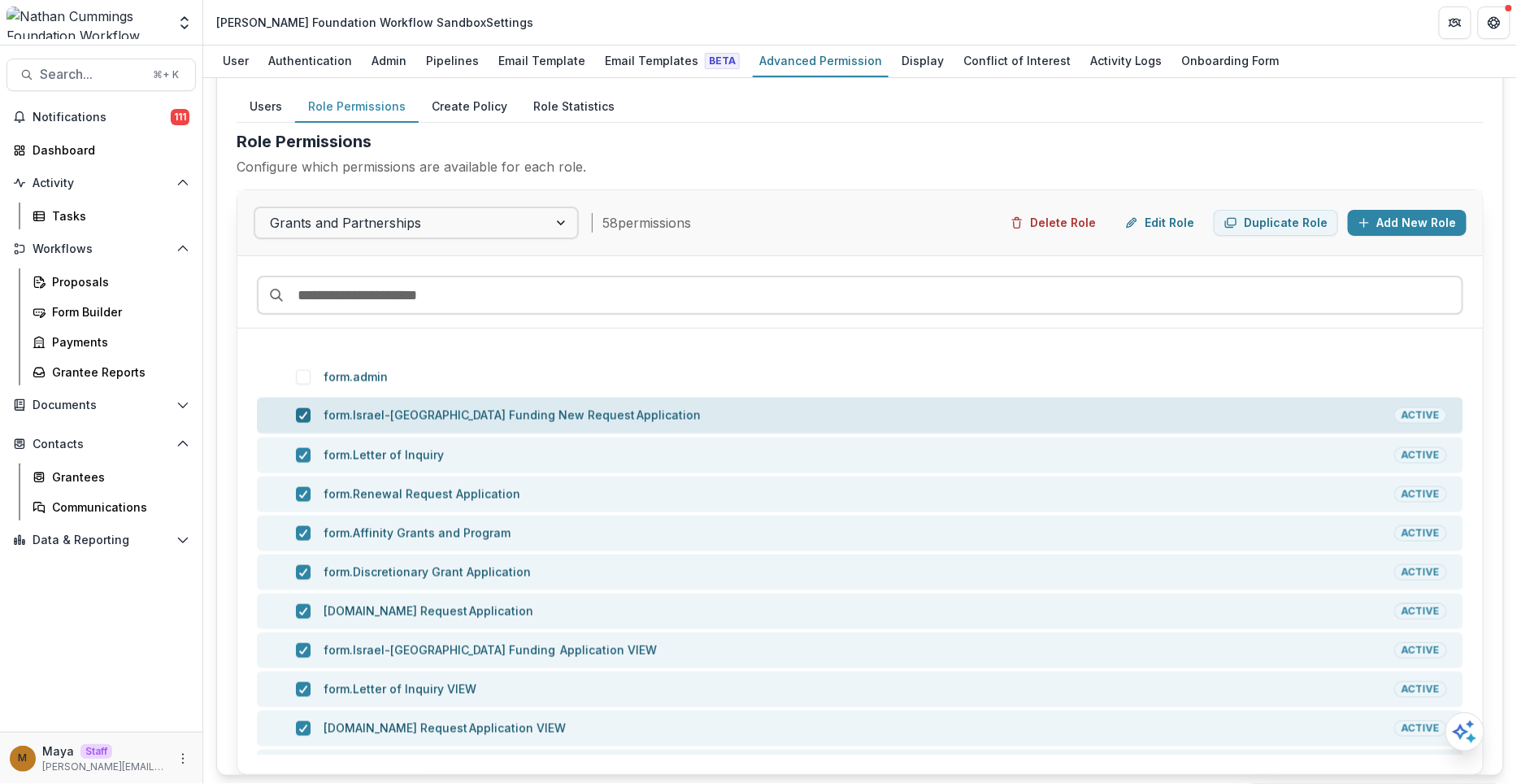
click at [299, 411] on icon at bounding box center [303, 415] width 9 height 9
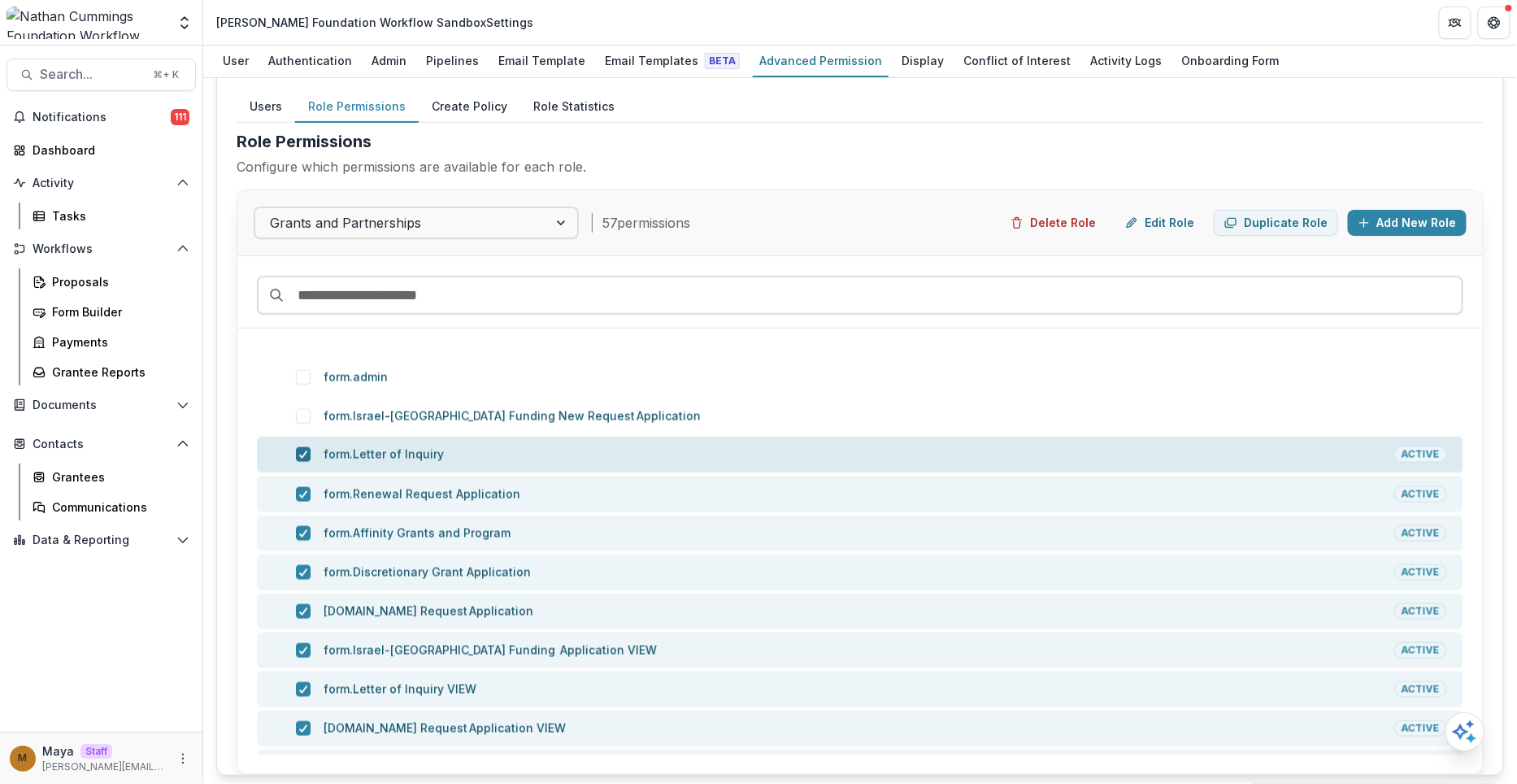
click at [302, 455] on div at bounding box center [303, 455] width 9 height 13
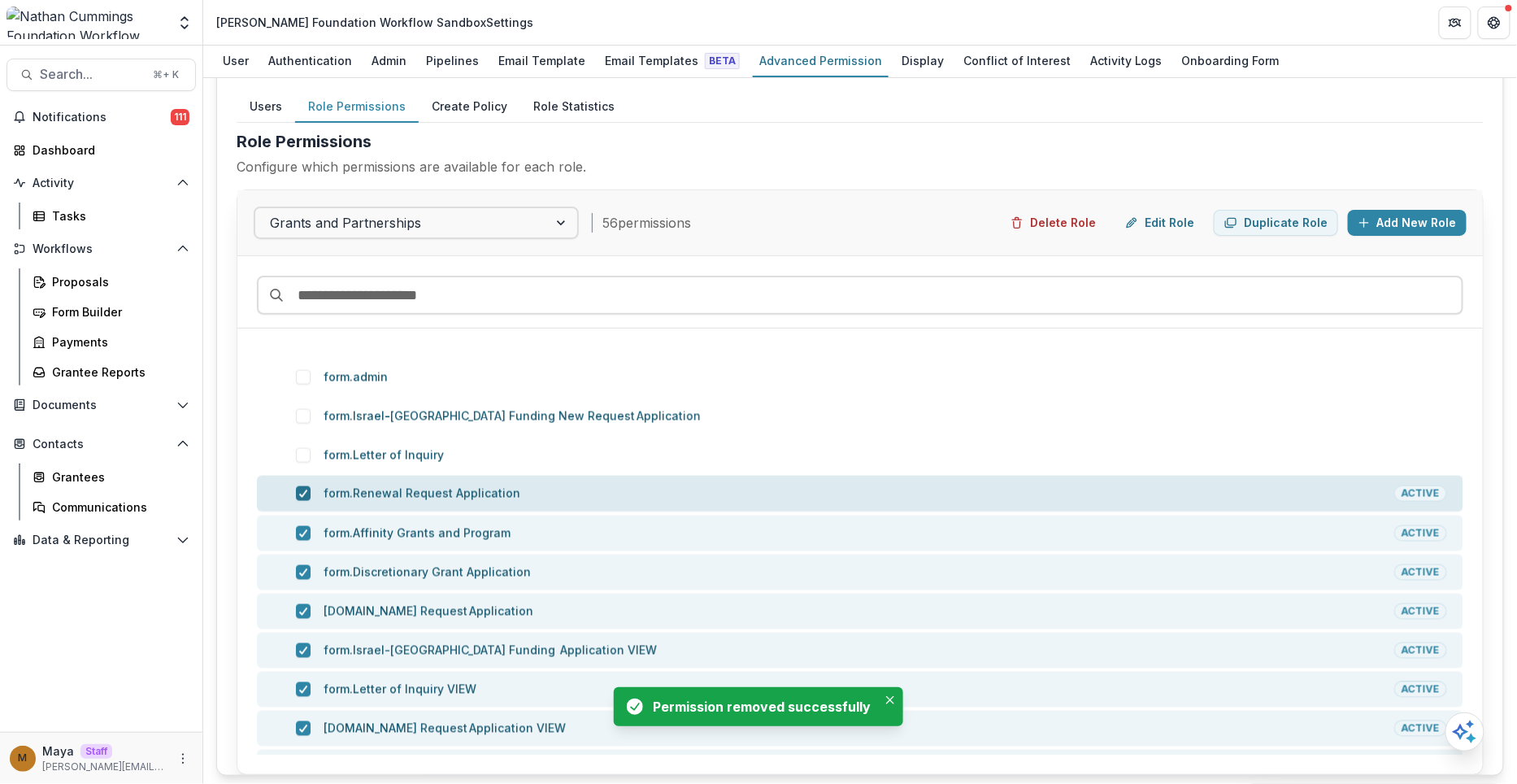
click at [303, 494] on div at bounding box center [303, 494] width 9 height 13
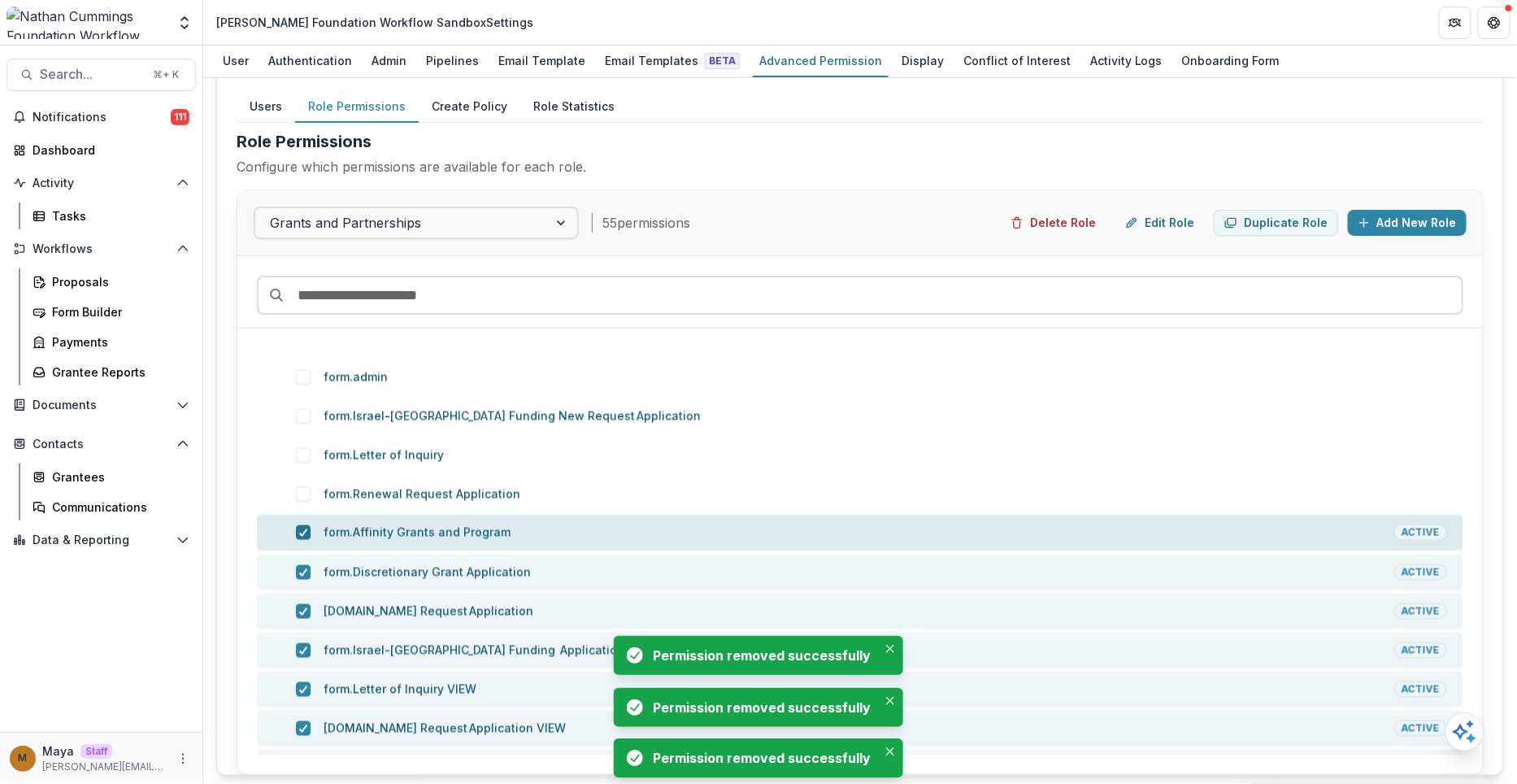
click at [302, 529] on polyline at bounding box center [303, 532] width 8 height 7
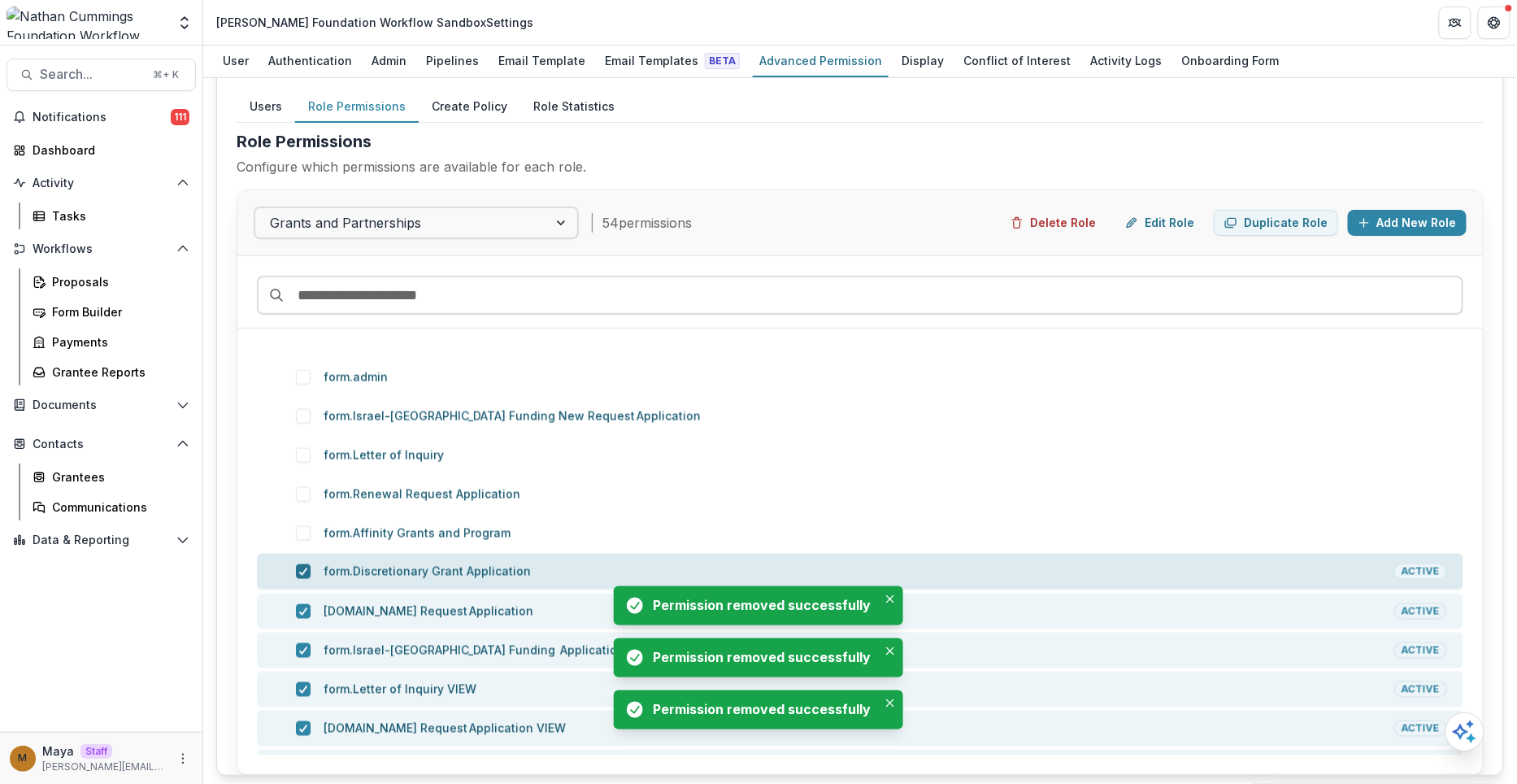
click at [302, 572] on div at bounding box center [303, 572] width 9 height 13
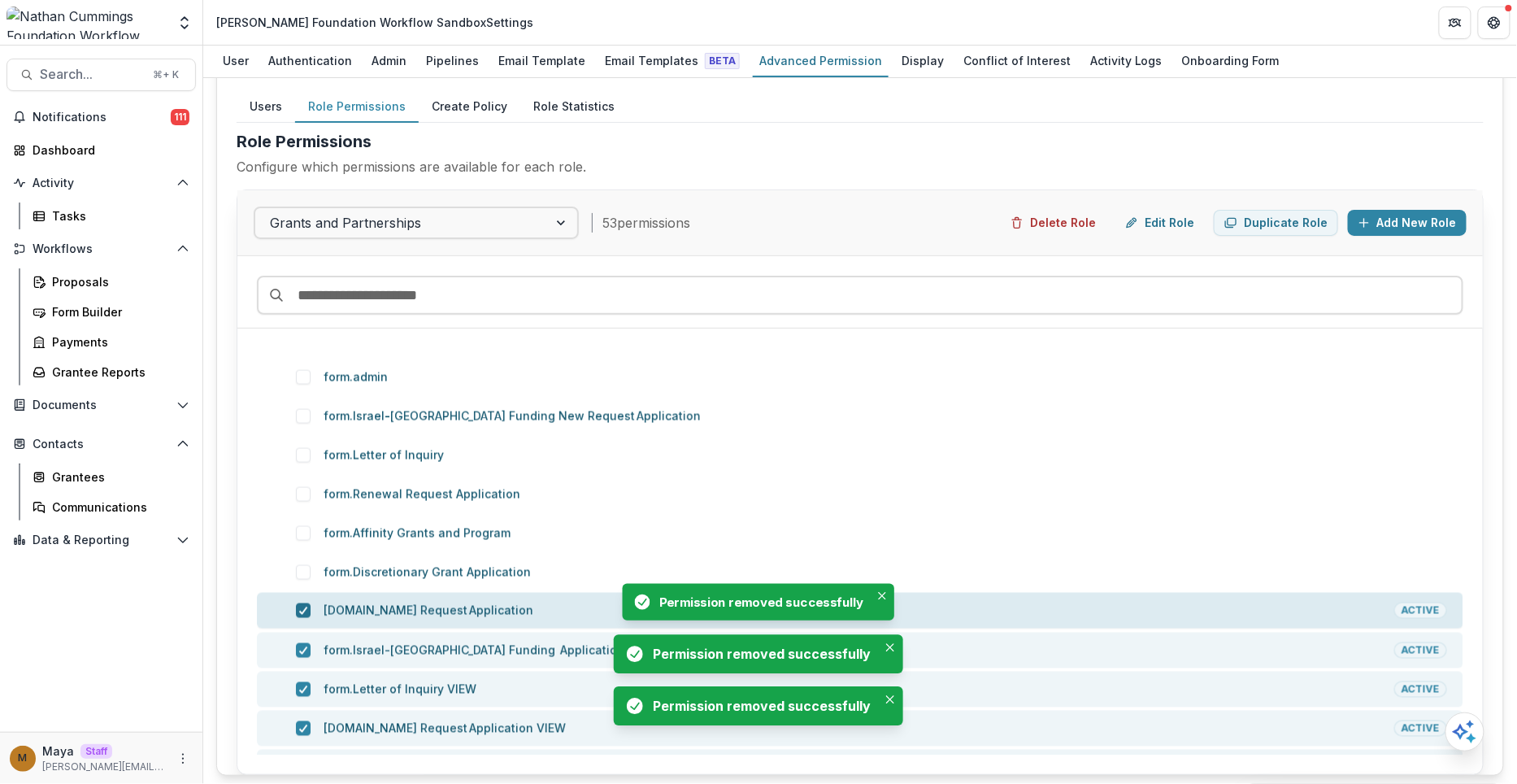
click at [302, 604] on div at bounding box center [303, 611] width 9 height 13
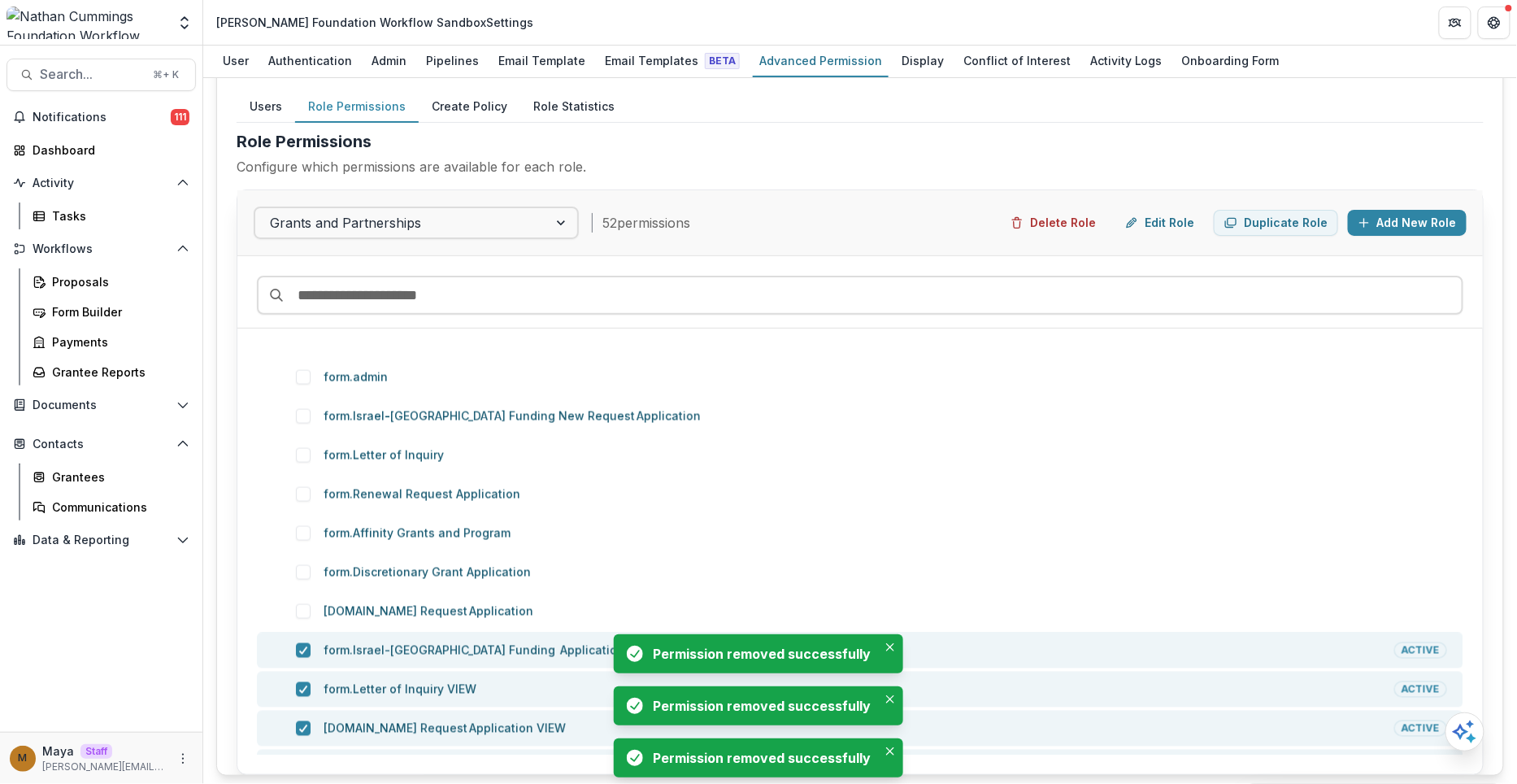
click at [722, 174] on div "Role Permissions Configure which permissions are available for each role." at bounding box center [861, 158] width 1248 height 60
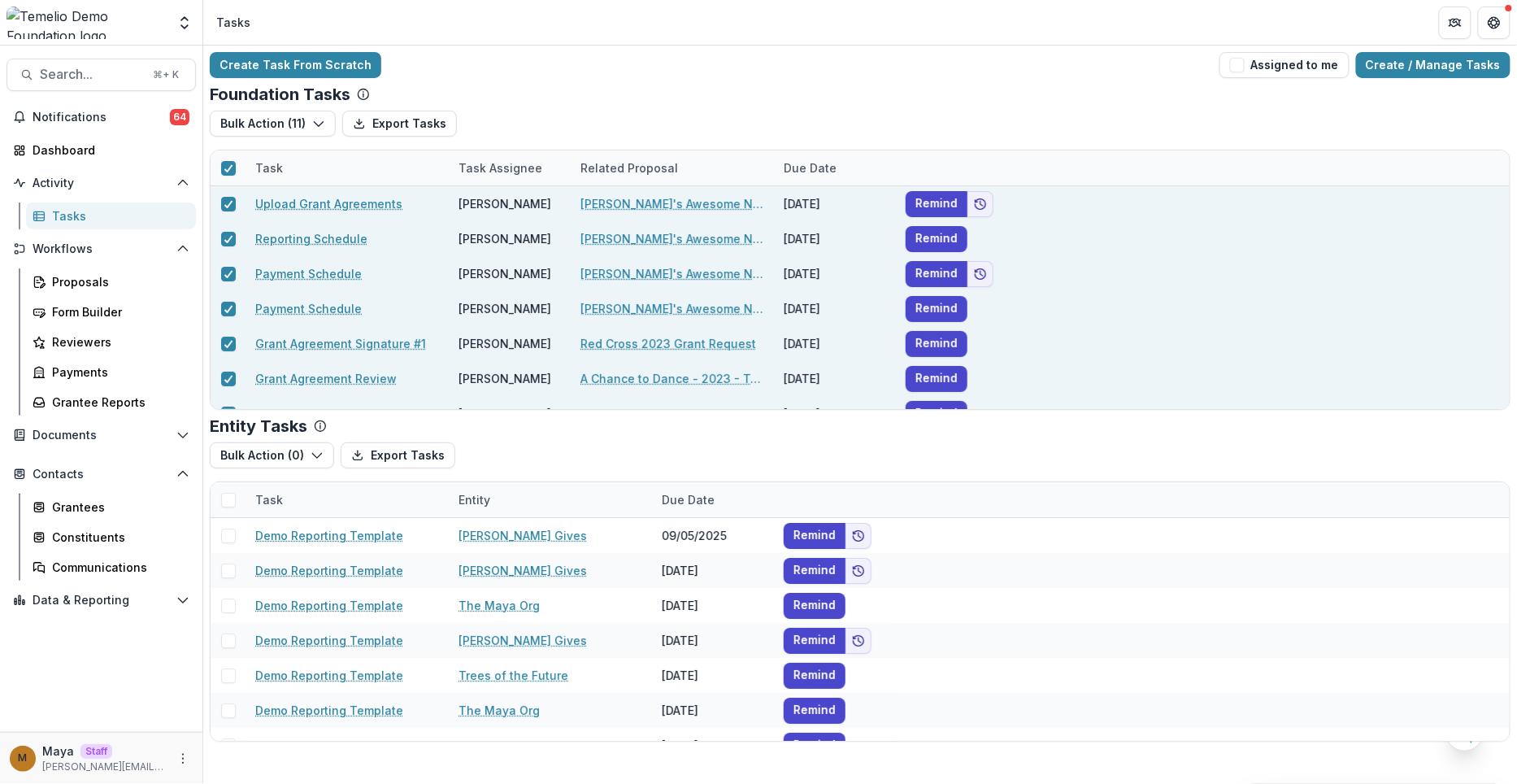
scroll to position [160, 0]
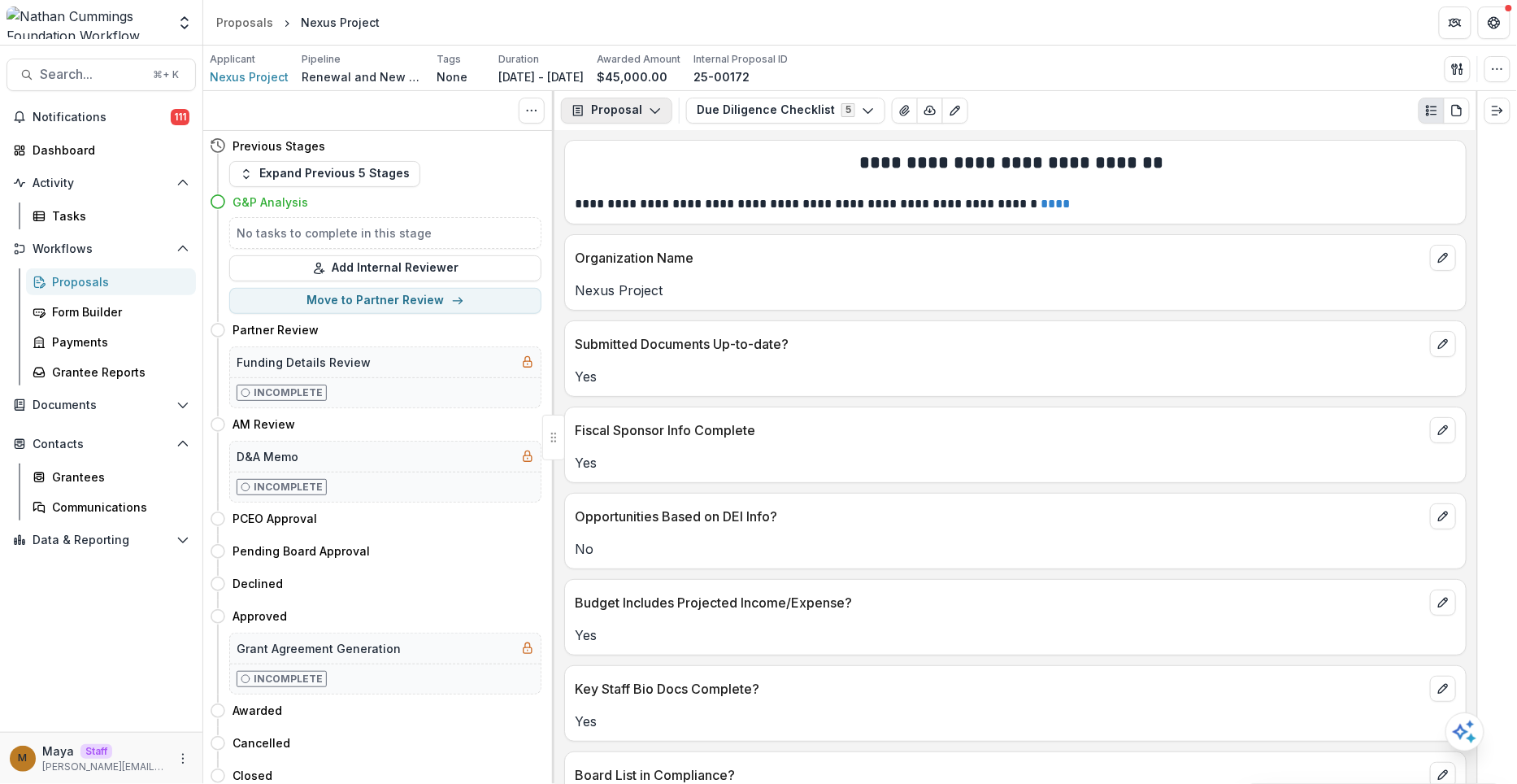
click at [629, 98] on button "Proposal" at bounding box center [617, 110] width 112 height 26
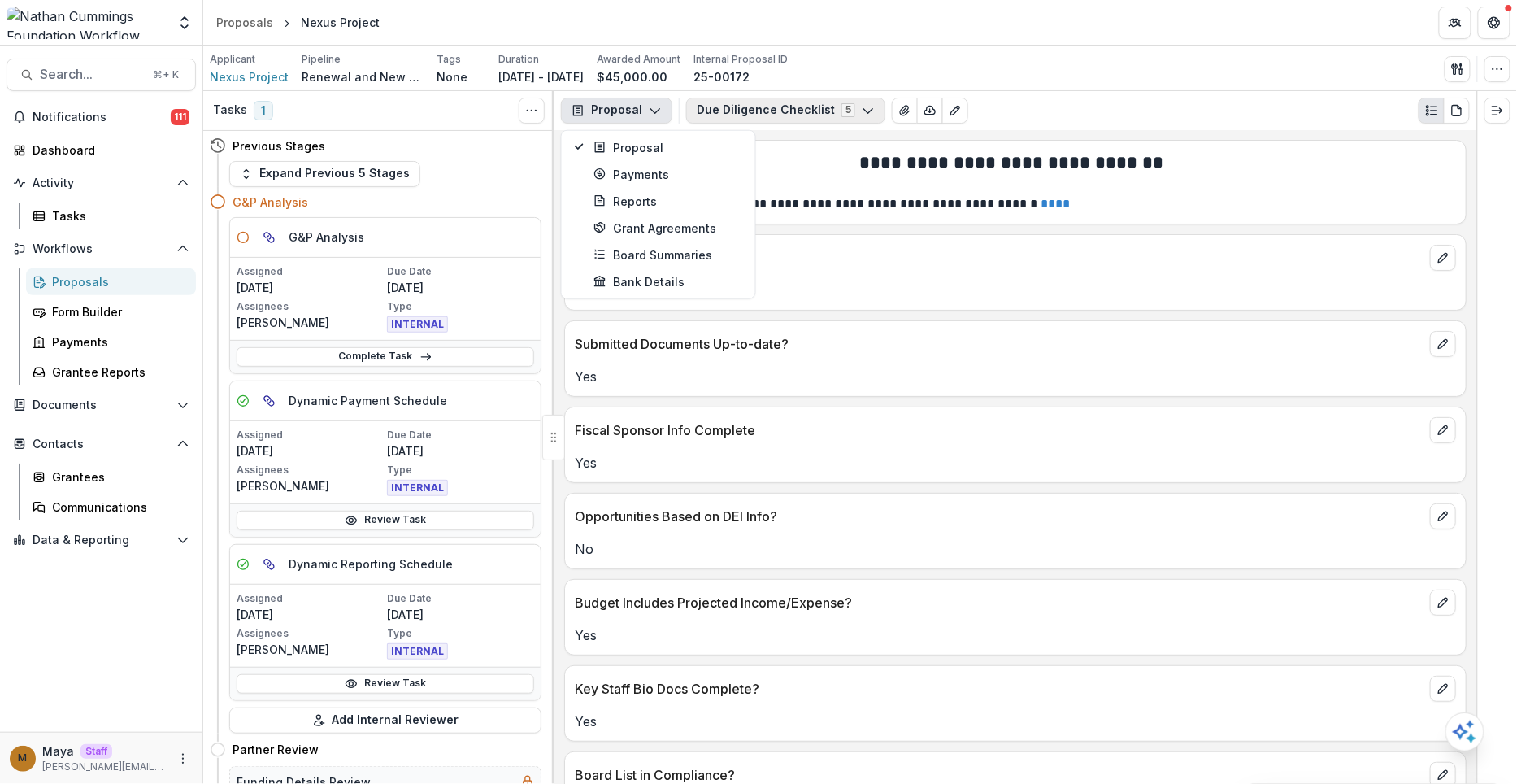
click at [740, 115] on button "Due Diligence Checklist 5" at bounding box center [786, 110] width 199 height 26
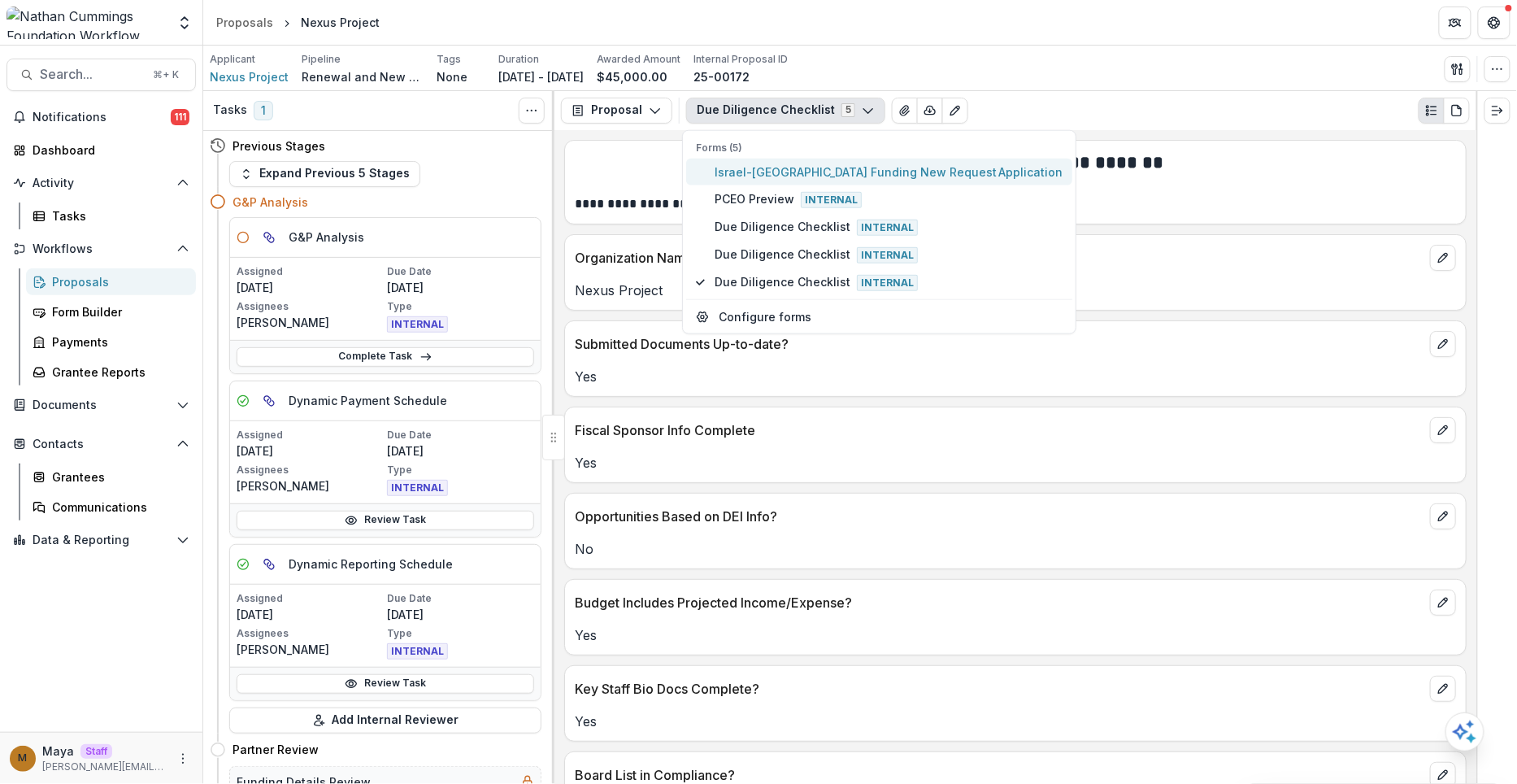
click at [760, 173] on span "Israel-[GEOGRAPHIC_DATA] Funding New Request Application" at bounding box center [888, 172] width 348 height 17
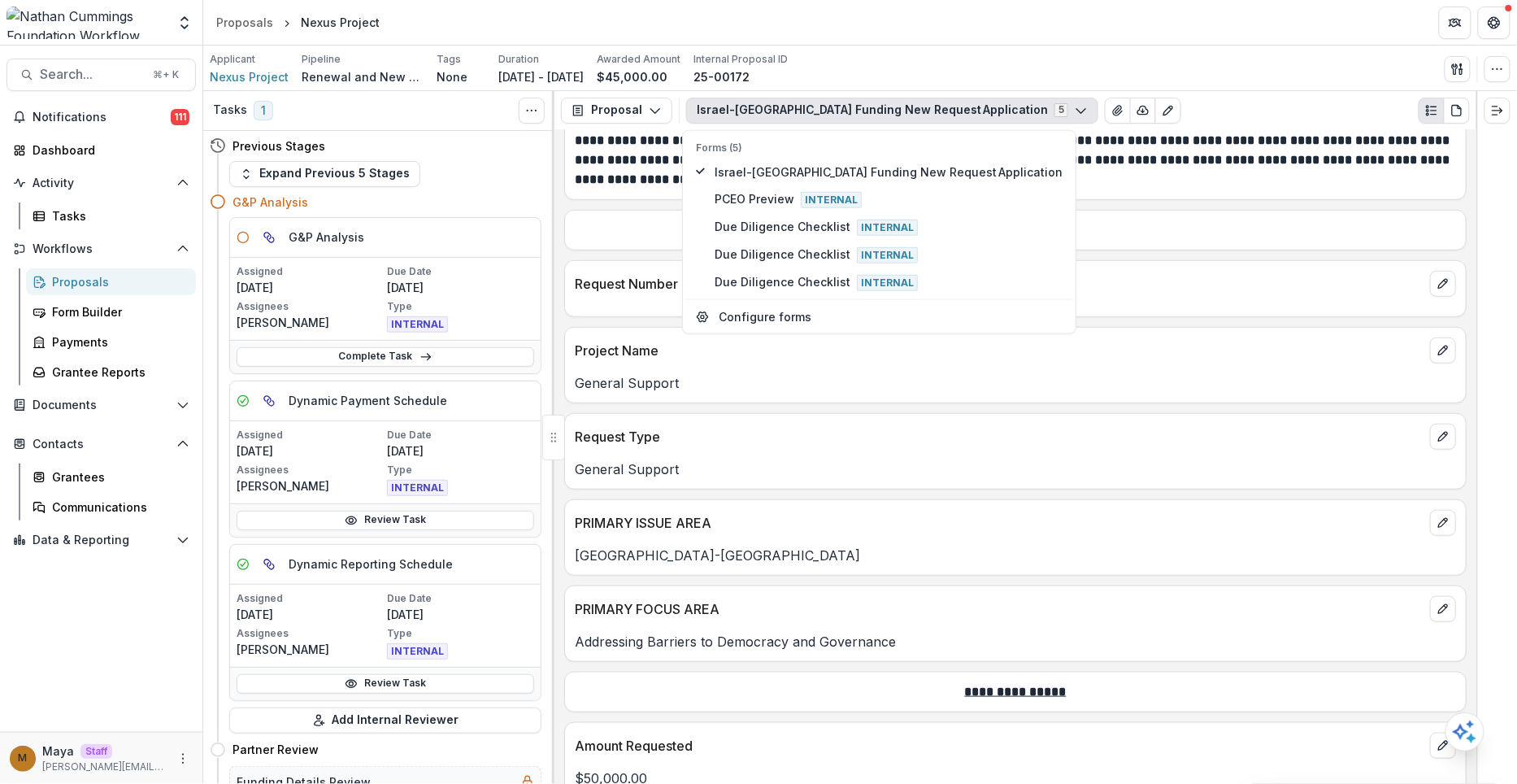
scroll to position [431, 0]
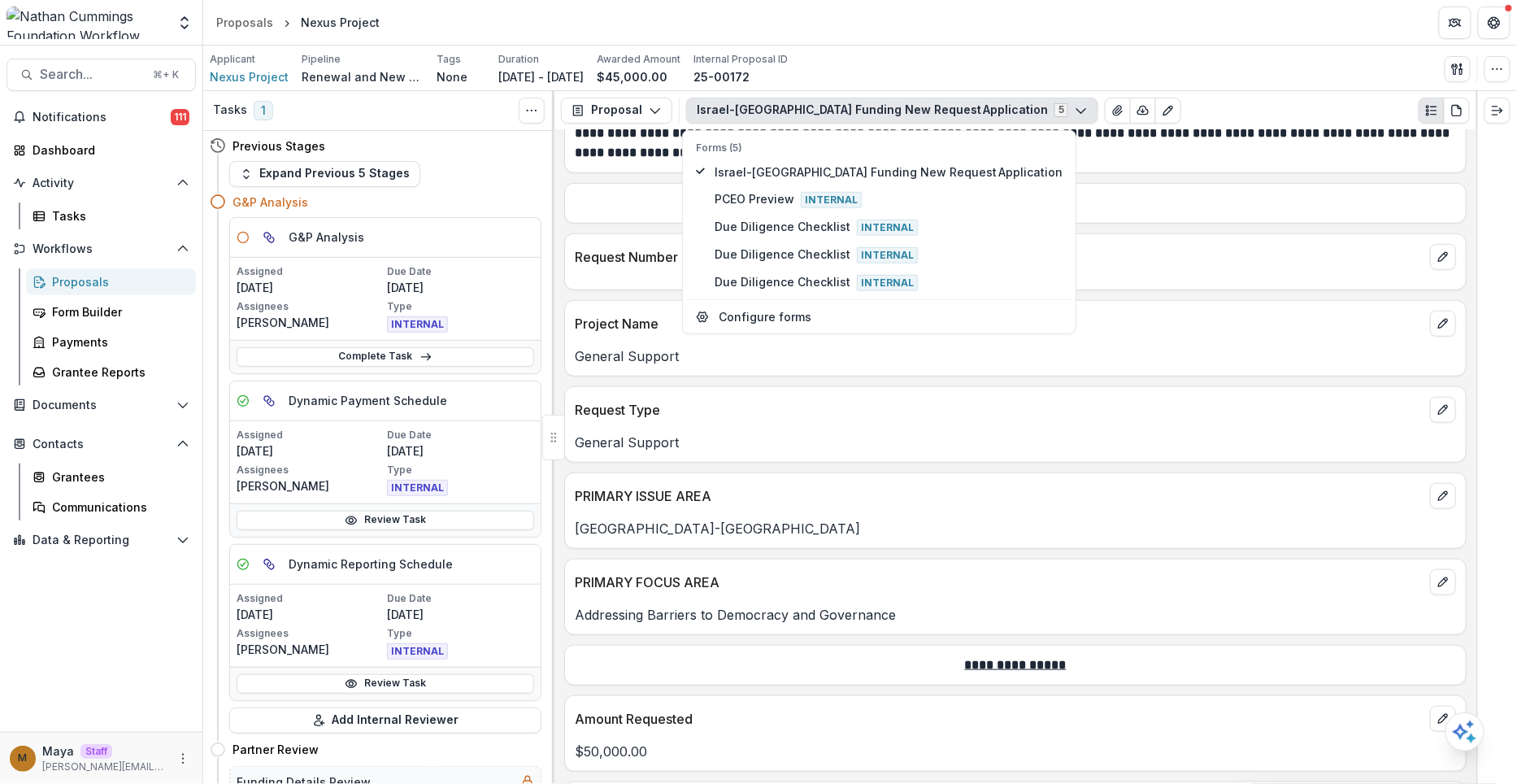
click at [1066, 376] on div "Project Name General Support" at bounding box center [1015, 337] width 903 height 77
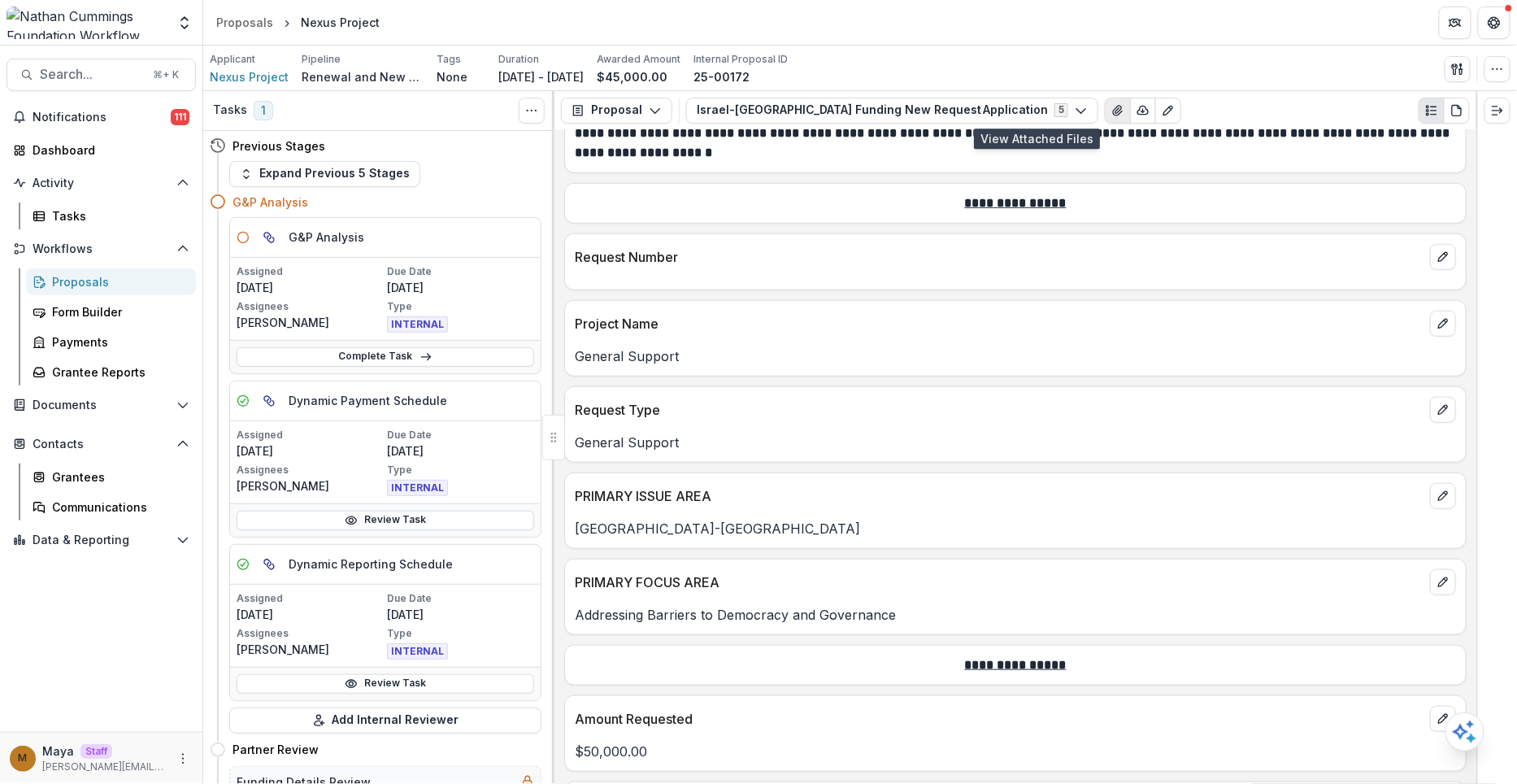
click at [1106, 112] on button "View Attached Files" at bounding box center [1118, 110] width 26 height 26
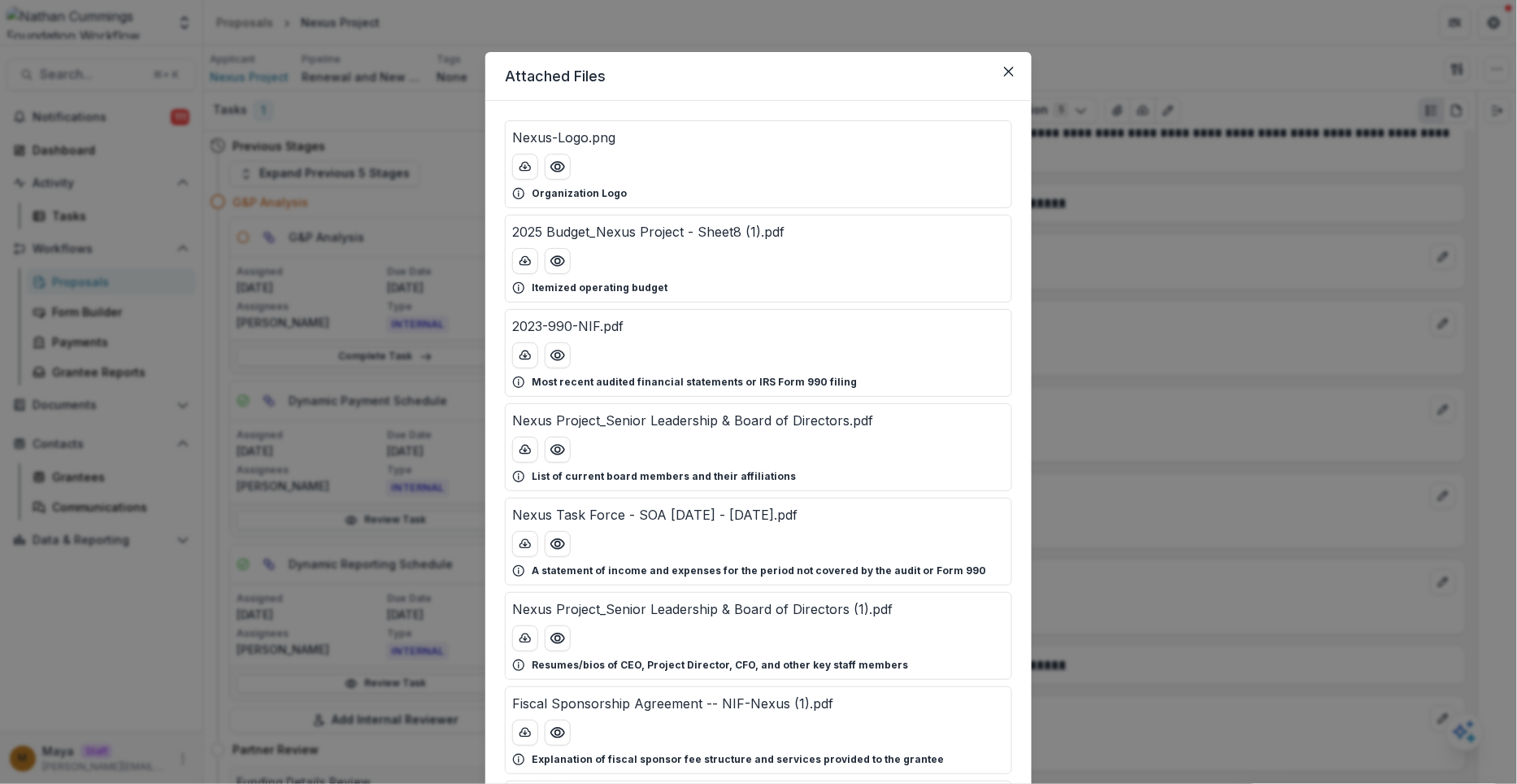
click at [1110, 254] on div "Attached Files Nexus-Logo.png Organization Logo 2025 Budget_Nexus Project - She…" at bounding box center [758, 392] width 1517 height 784
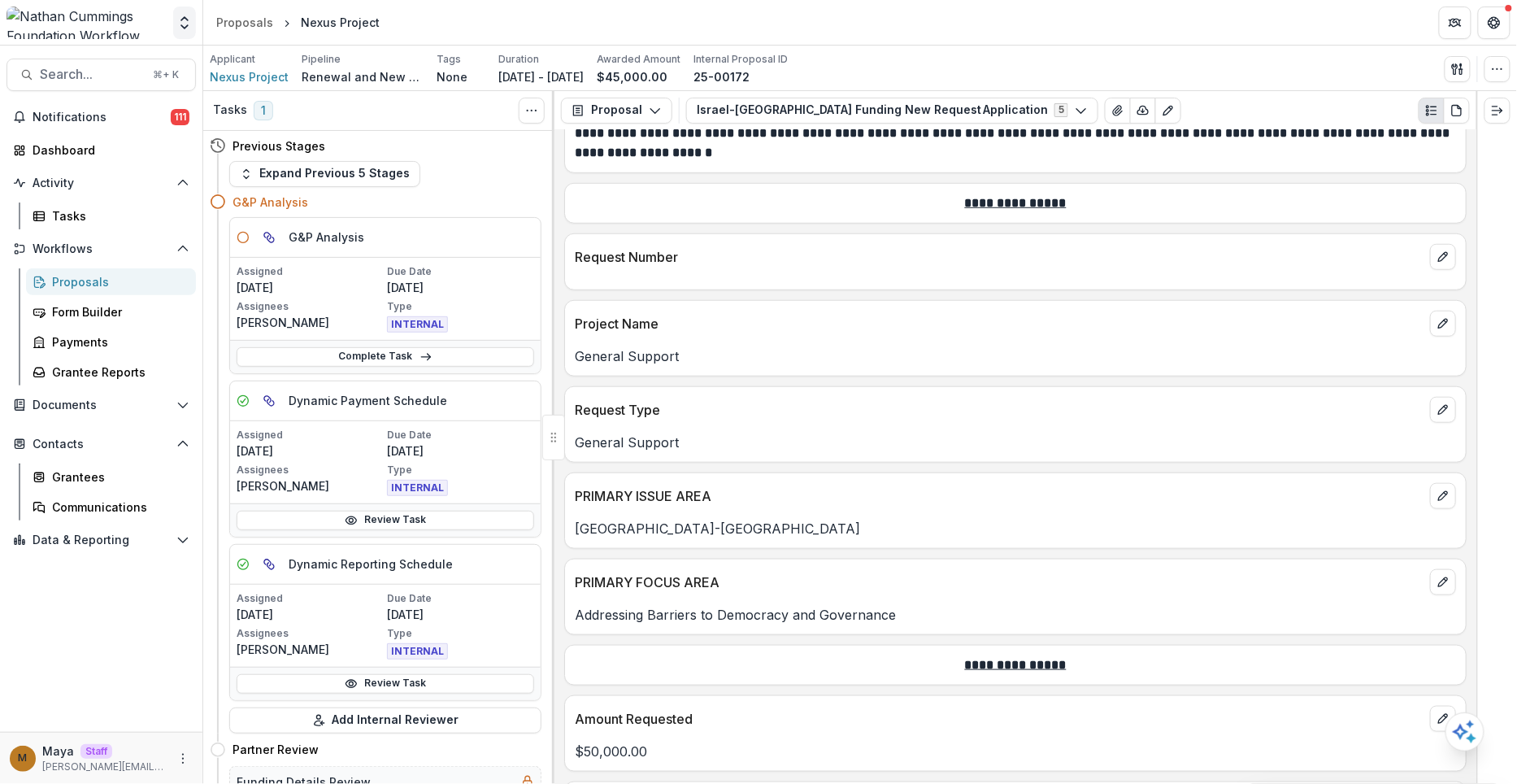
click at [179, 26] on icon "Open entity switcher" at bounding box center [184, 22] width 16 height 16
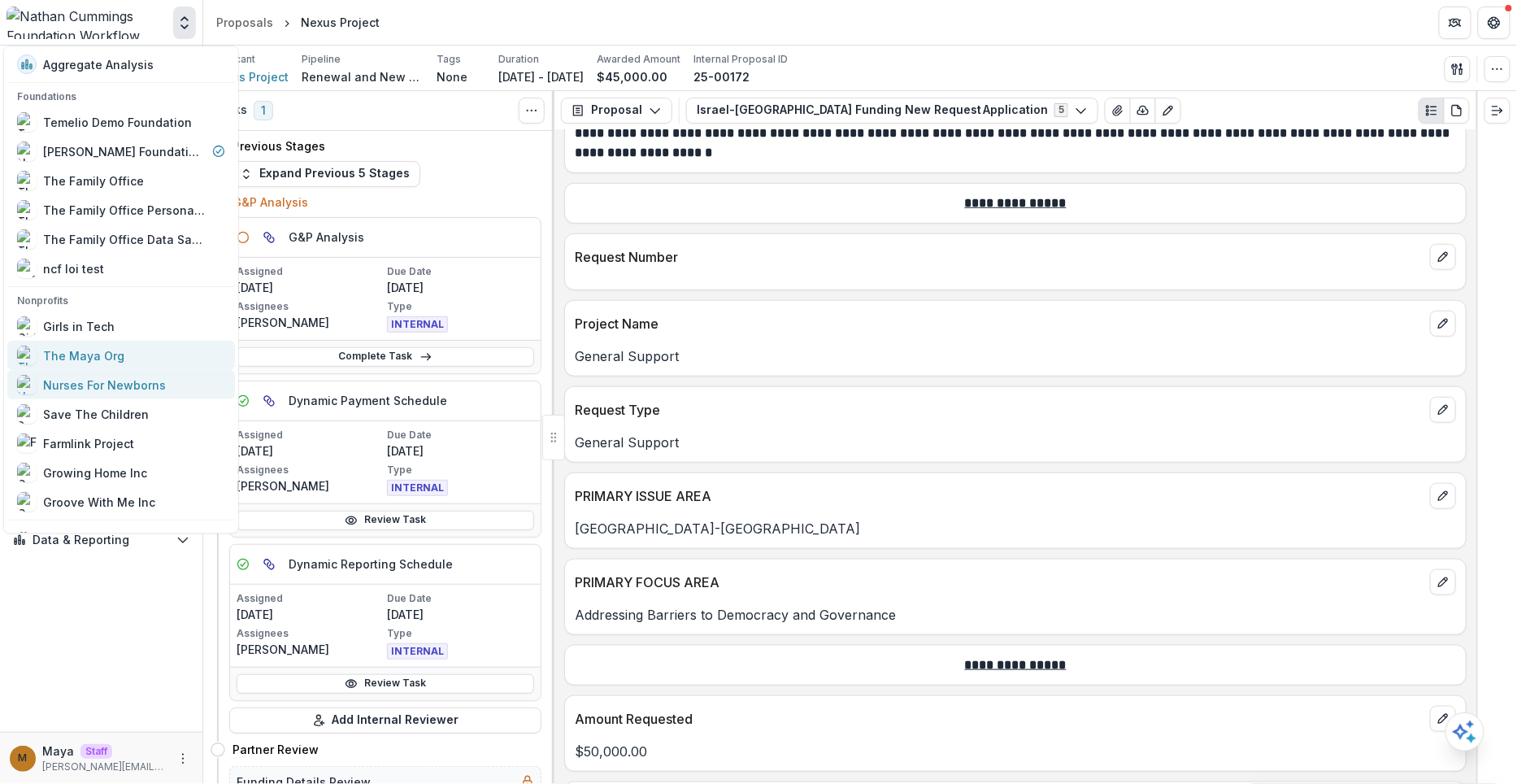
scroll to position [19, 0]
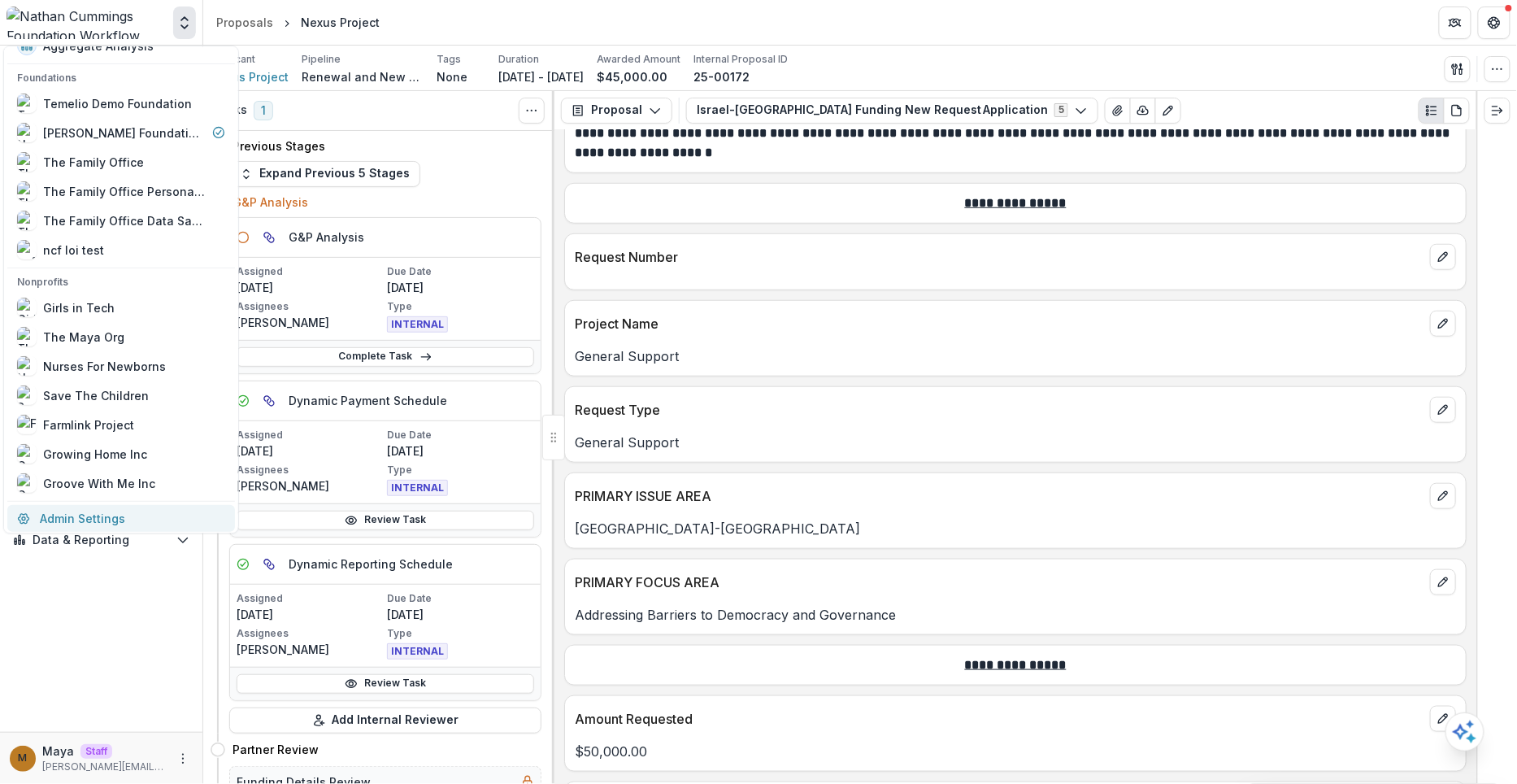
click at [88, 513] on link "Admin Settings" at bounding box center [121, 519] width 228 height 27
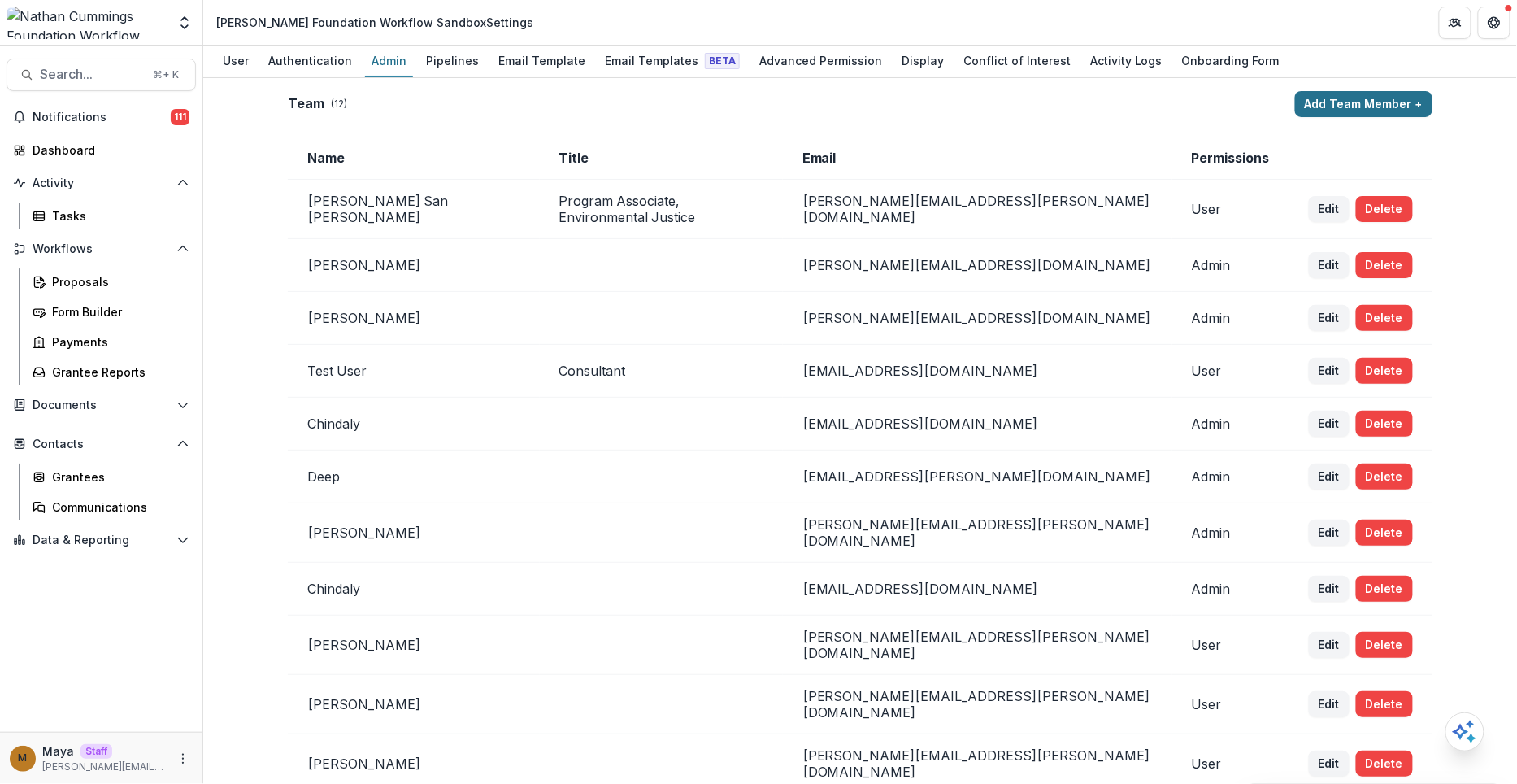
click at [1351, 109] on button "Add Team Member +" at bounding box center [1363, 103] width 137 height 26
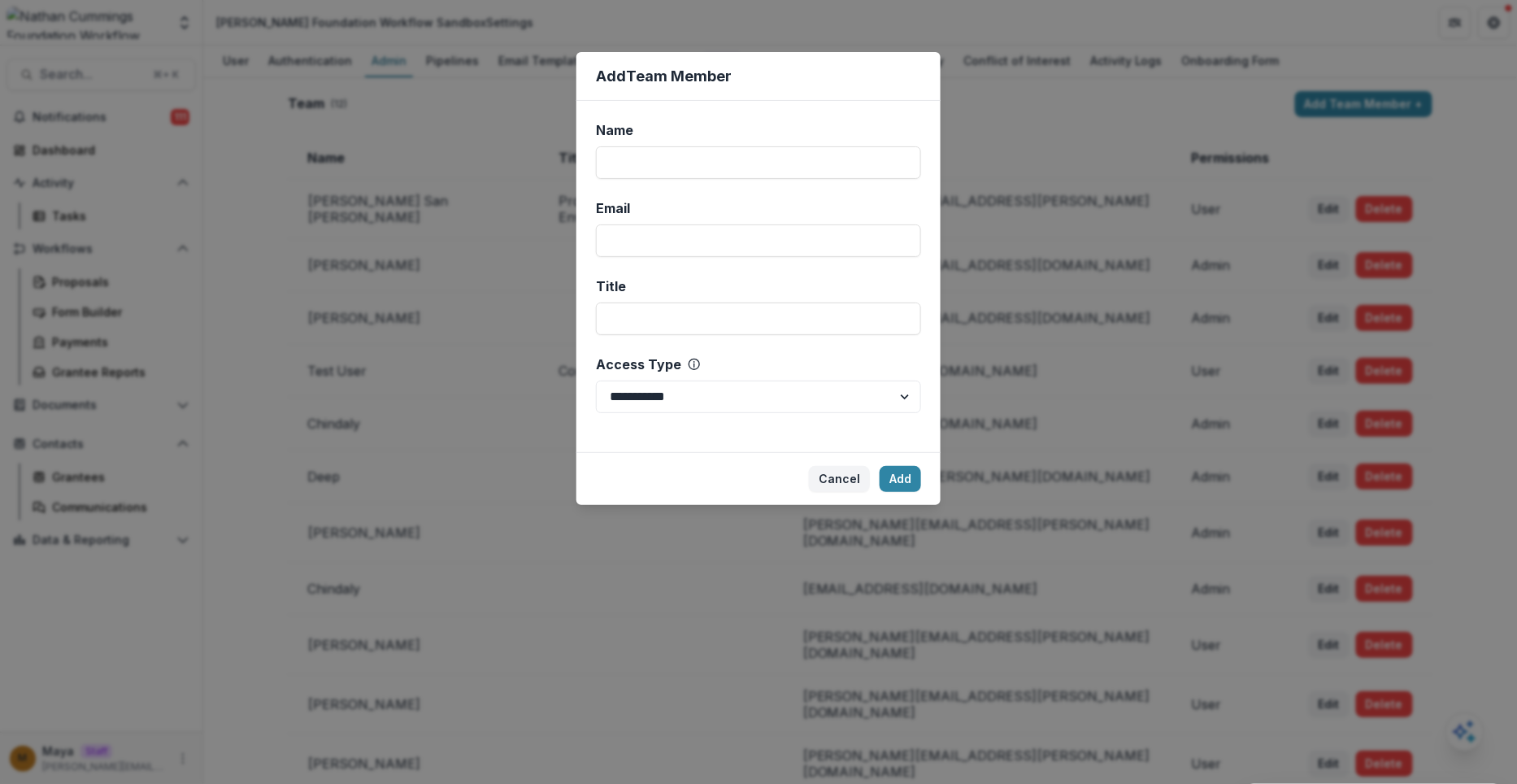
click at [690, 179] on div "**********" at bounding box center [758, 276] width 364 height 352
click at [658, 228] on input "Email" at bounding box center [758, 241] width 325 height 32
type input "**********"
click at [690, 173] on input "Name" at bounding box center [758, 162] width 325 height 32
type input "*"
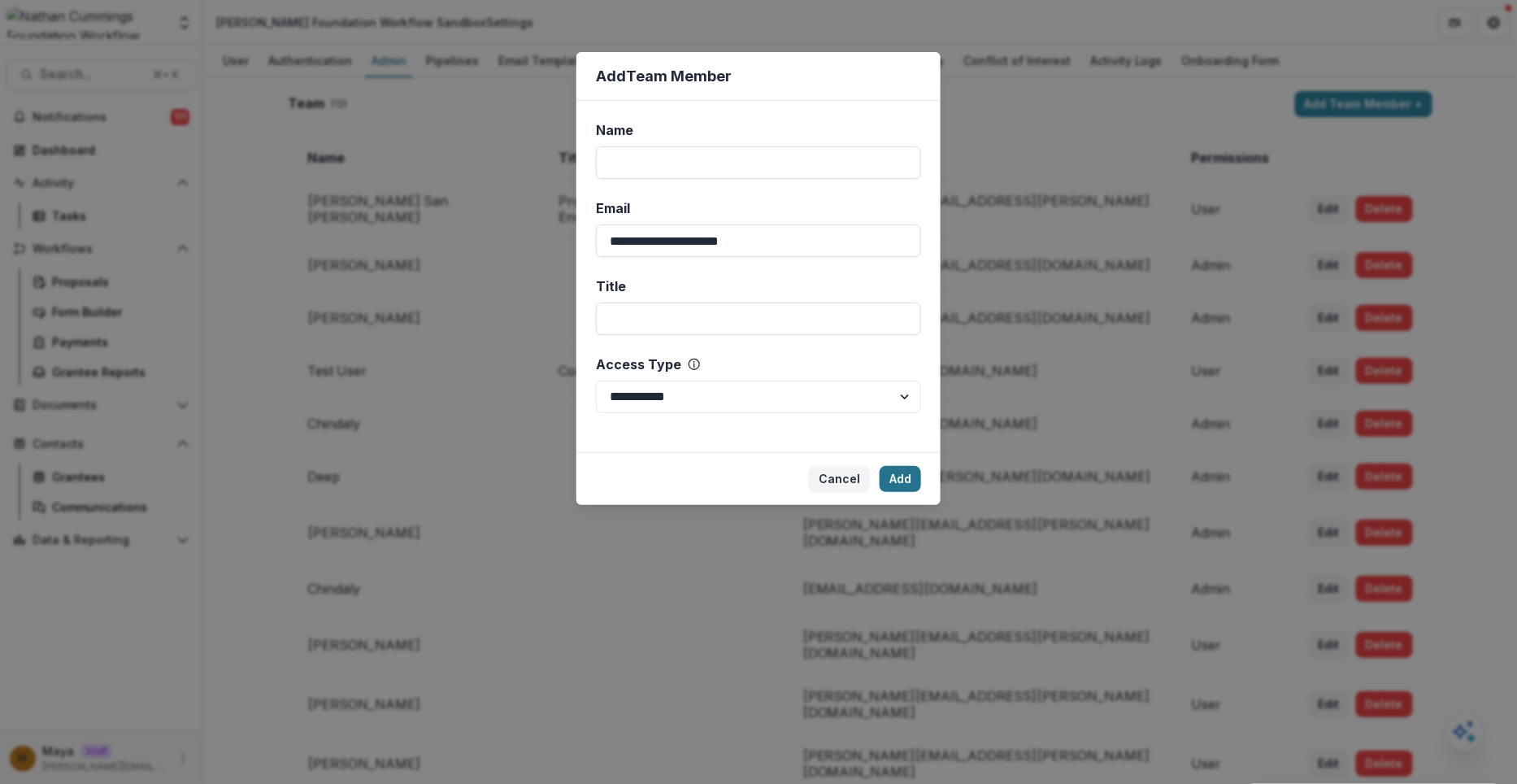
click at [900, 478] on button "Add" at bounding box center [901, 478] width 42 height 26
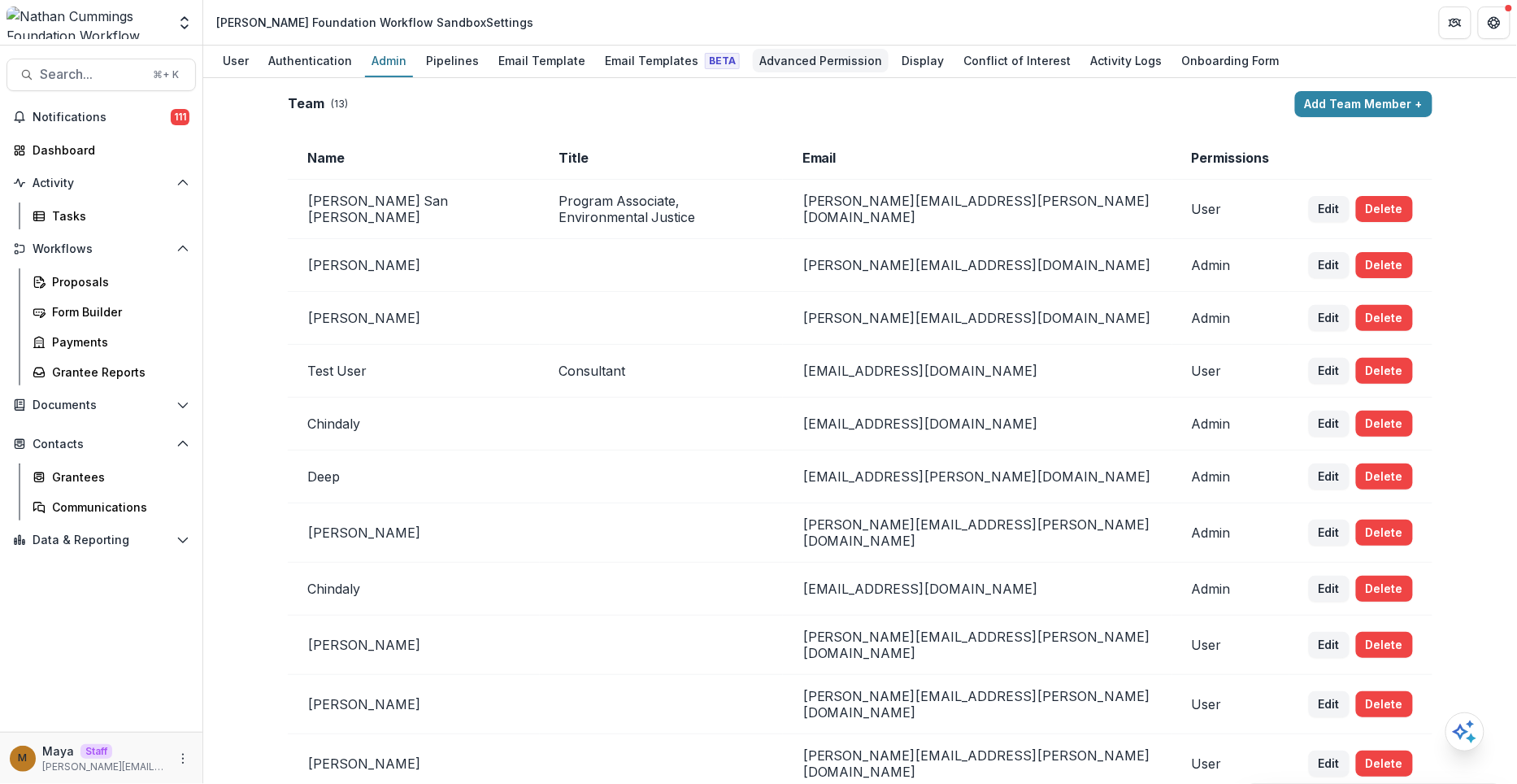
click at [761, 57] on div "Advanced Permission" at bounding box center [820, 60] width 136 height 24
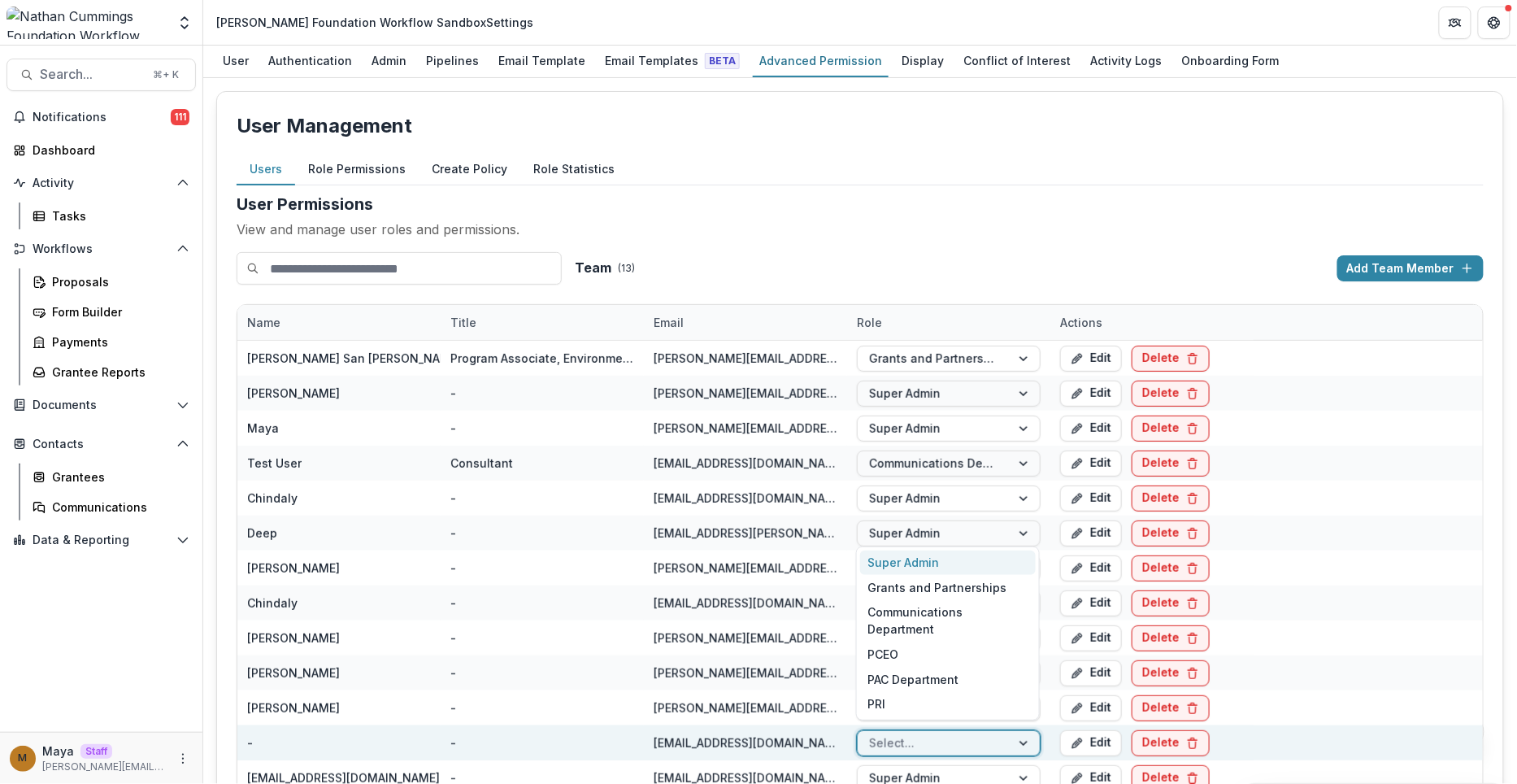
click at [945, 746] on div at bounding box center [934, 742] width 130 height 20
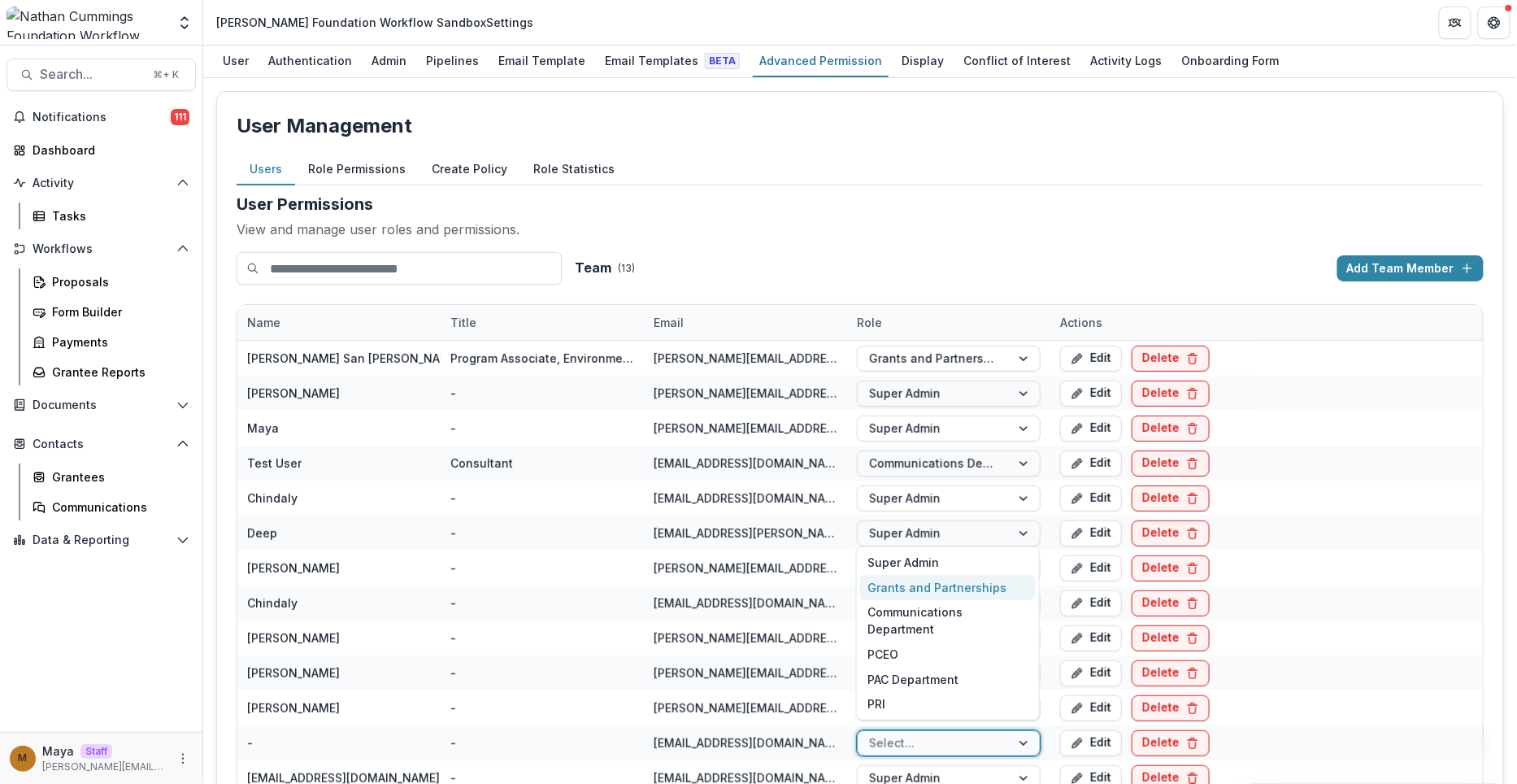
click at [941, 600] on div "Grants and Partnerships" at bounding box center [947, 587] width 175 height 26
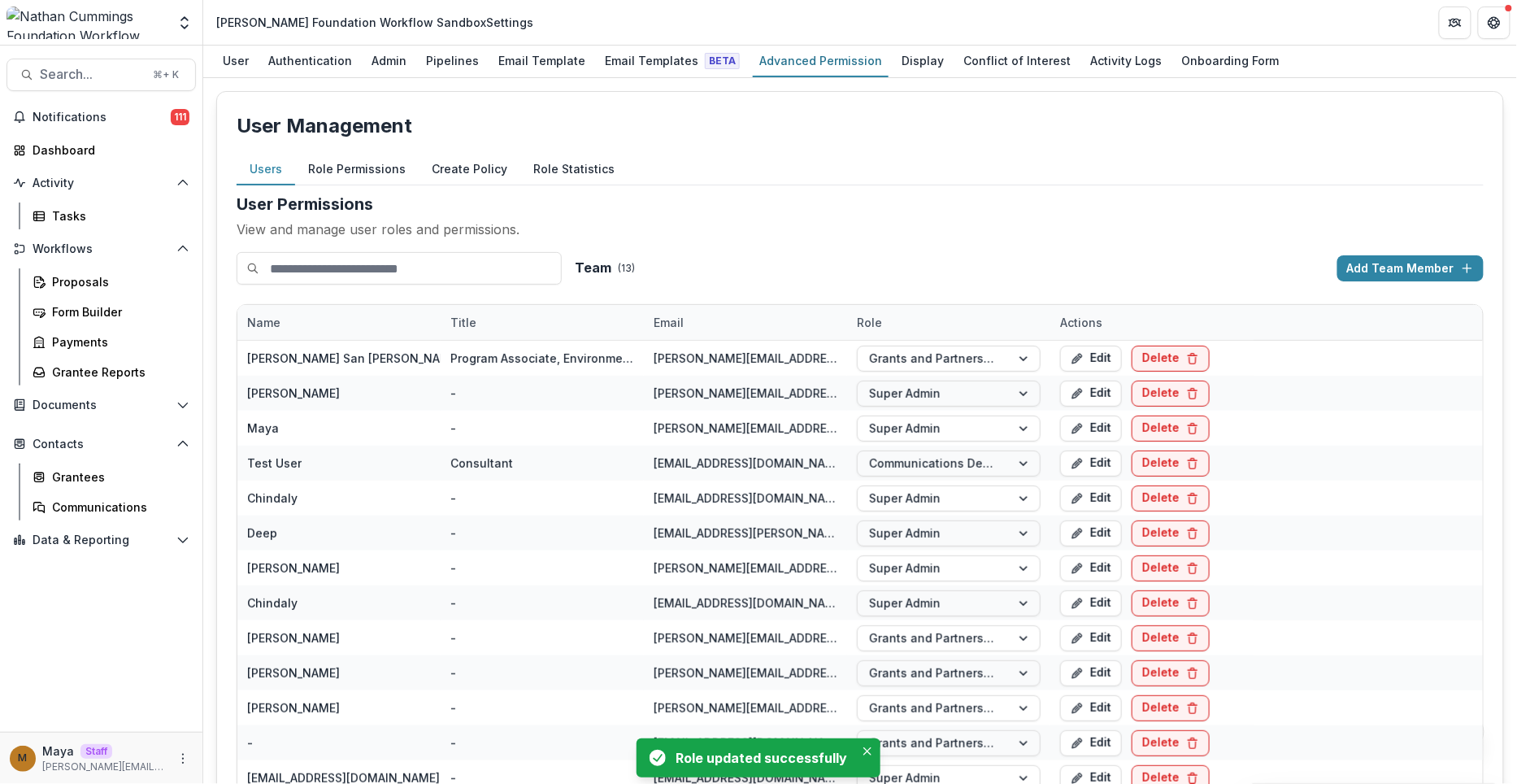
click at [192, 744] on div "M Maya Staff maya@trytemelio.com" at bounding box center [101, 757] width 183 height 31
click at [180, 760] on icon "More" at bounding box center [183, 758] width 13 height 13
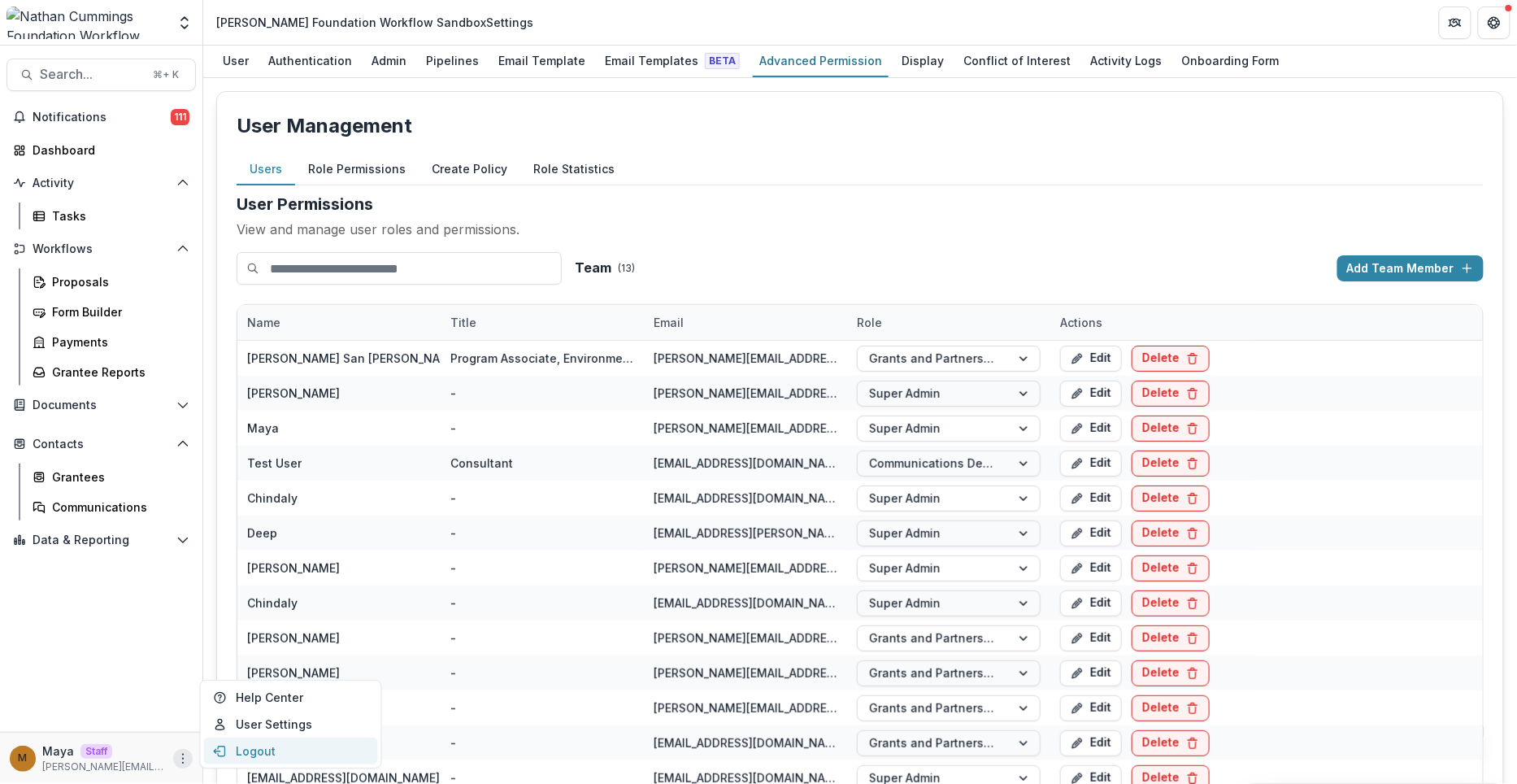
click at [256, 750] on button "Logout" at bounding box center [291, 751] width 174 height 27
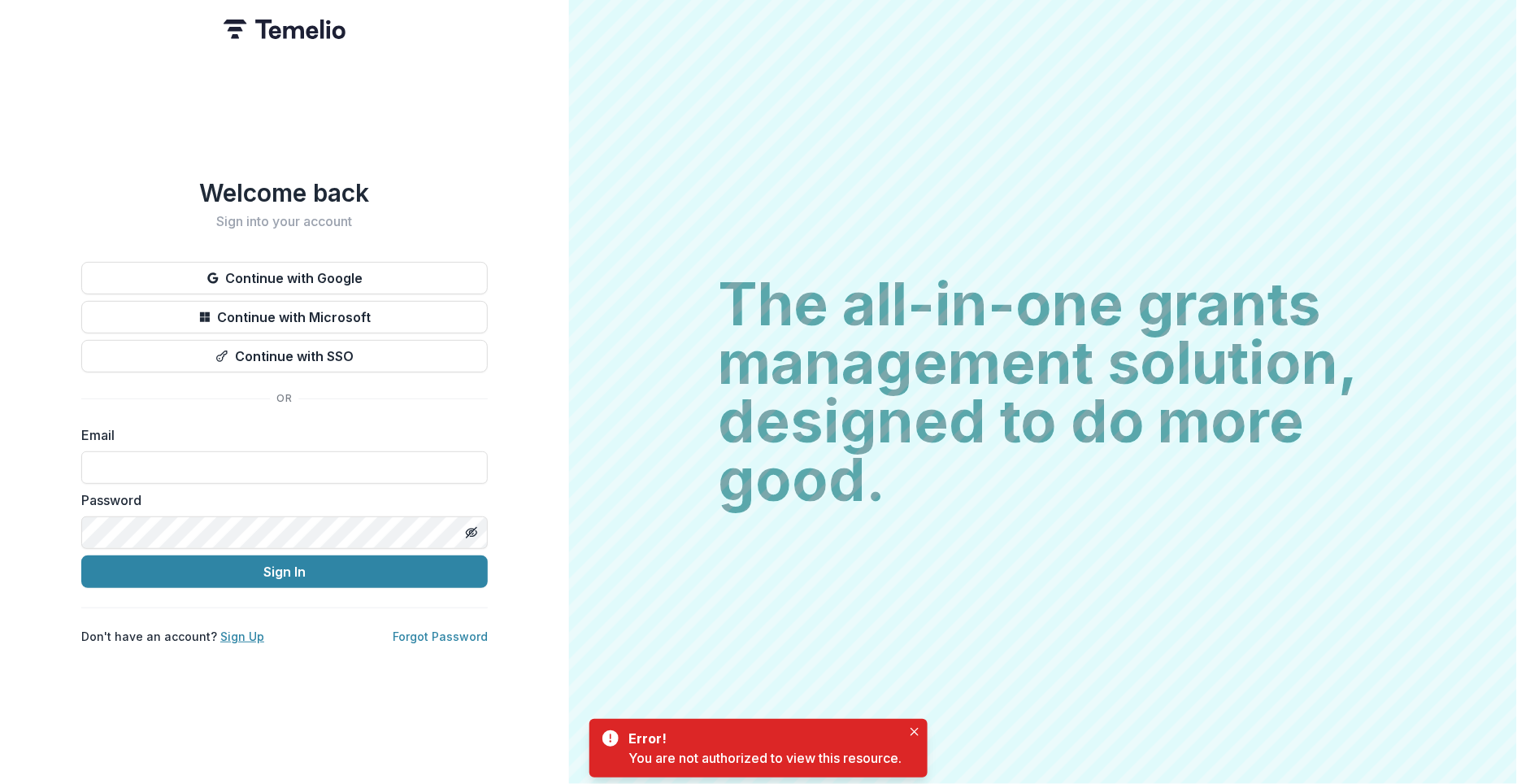
click at [242, 641] on link "Sign Up" at bounding box center [242, 636] width 44 height 14
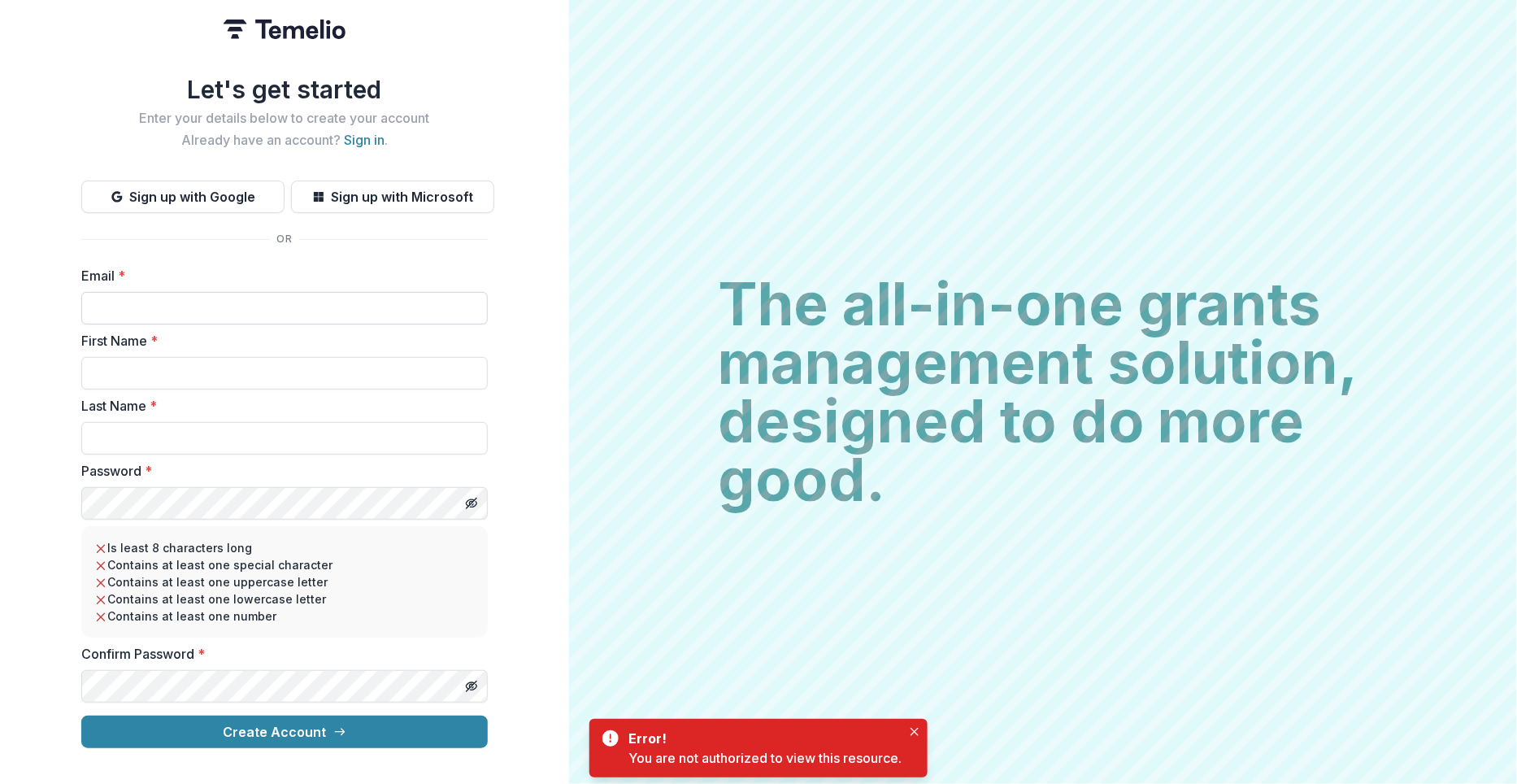
click at [186, 309] on input "Email *" at bounding box center [284, 308] width 407 height 32
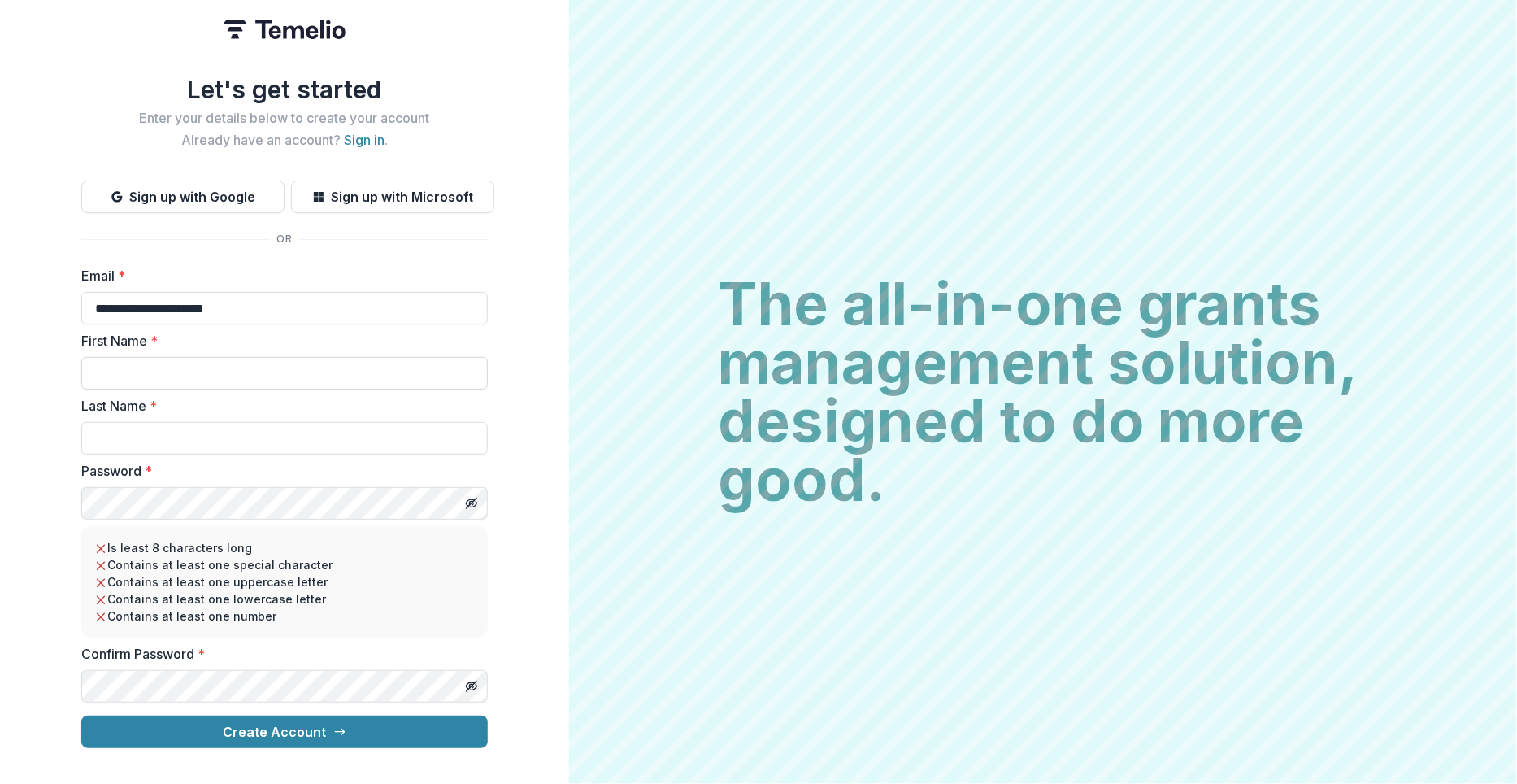
type input "**********"
click at [135, 379] on input "First Name *" at bounding box center [284, 374] width 407 height 32
type input "****"
type input "**********"
click at [387, 712] on form "**********" at bounding box center [284, 506] width 407 height 483
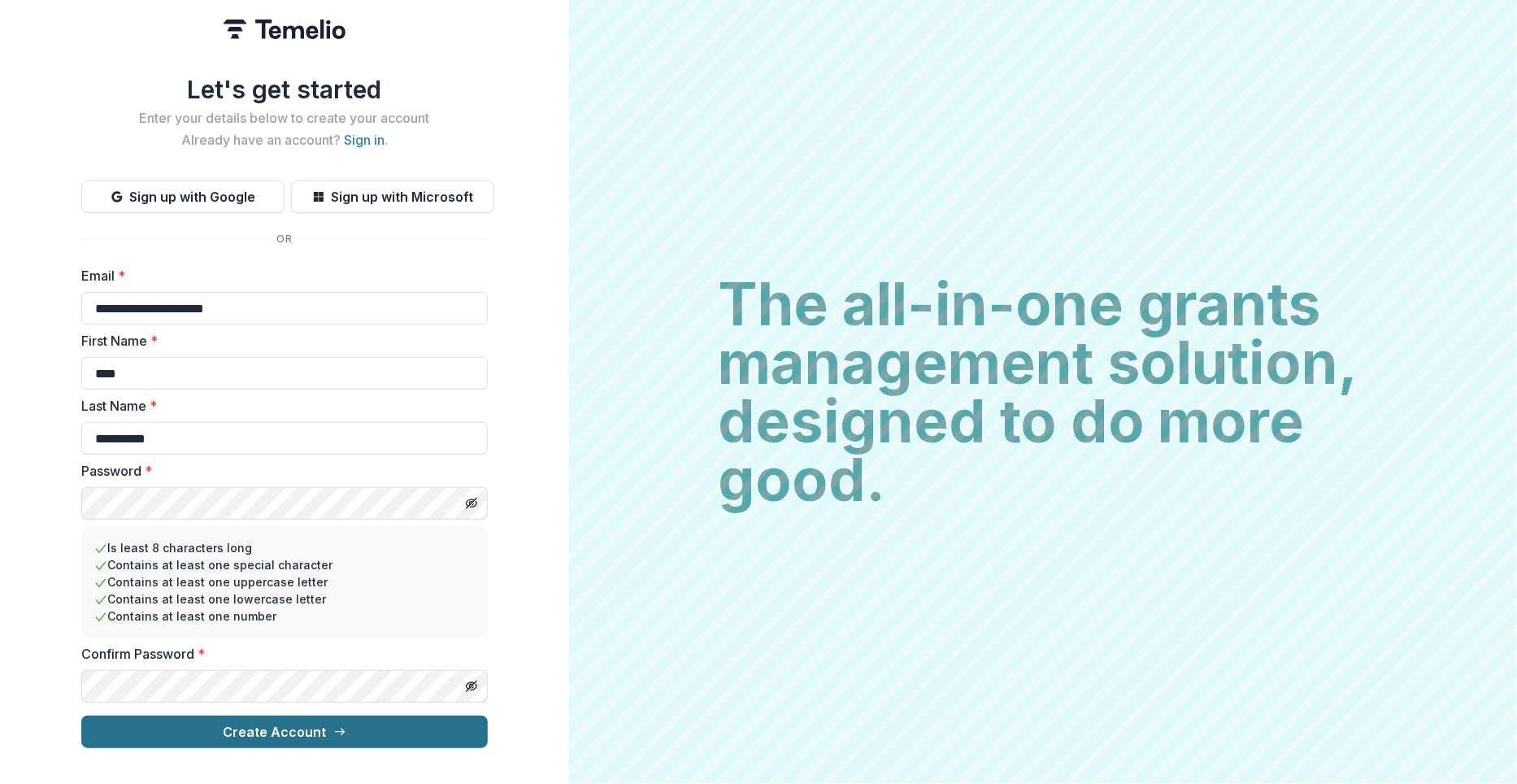
click at [381, 720] on button "Create Account" at bounding box center [284, 732] width 407 height 32
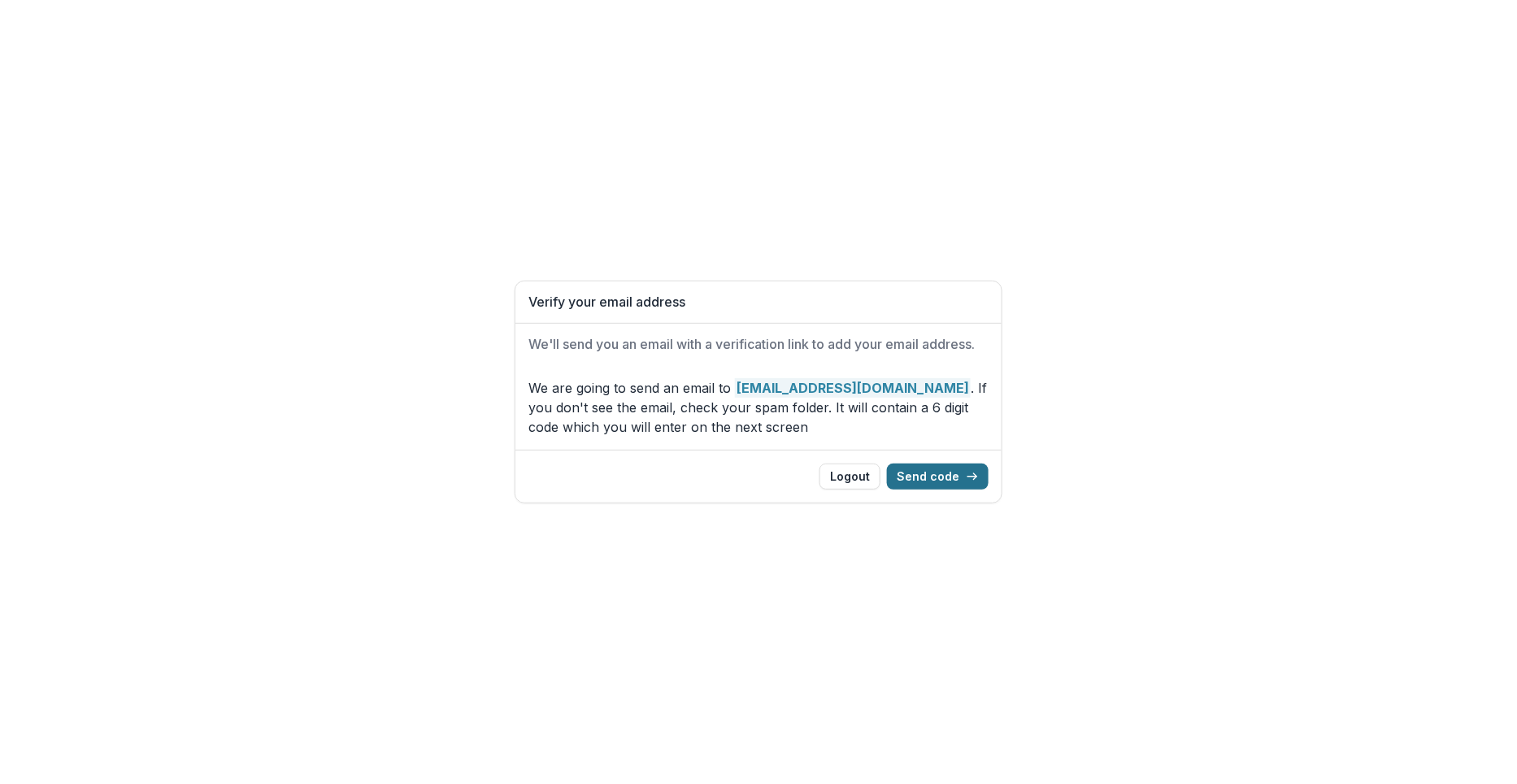
click at [961, 485] on button "Send code" at bounding box center [938, 476] width 101 height 26
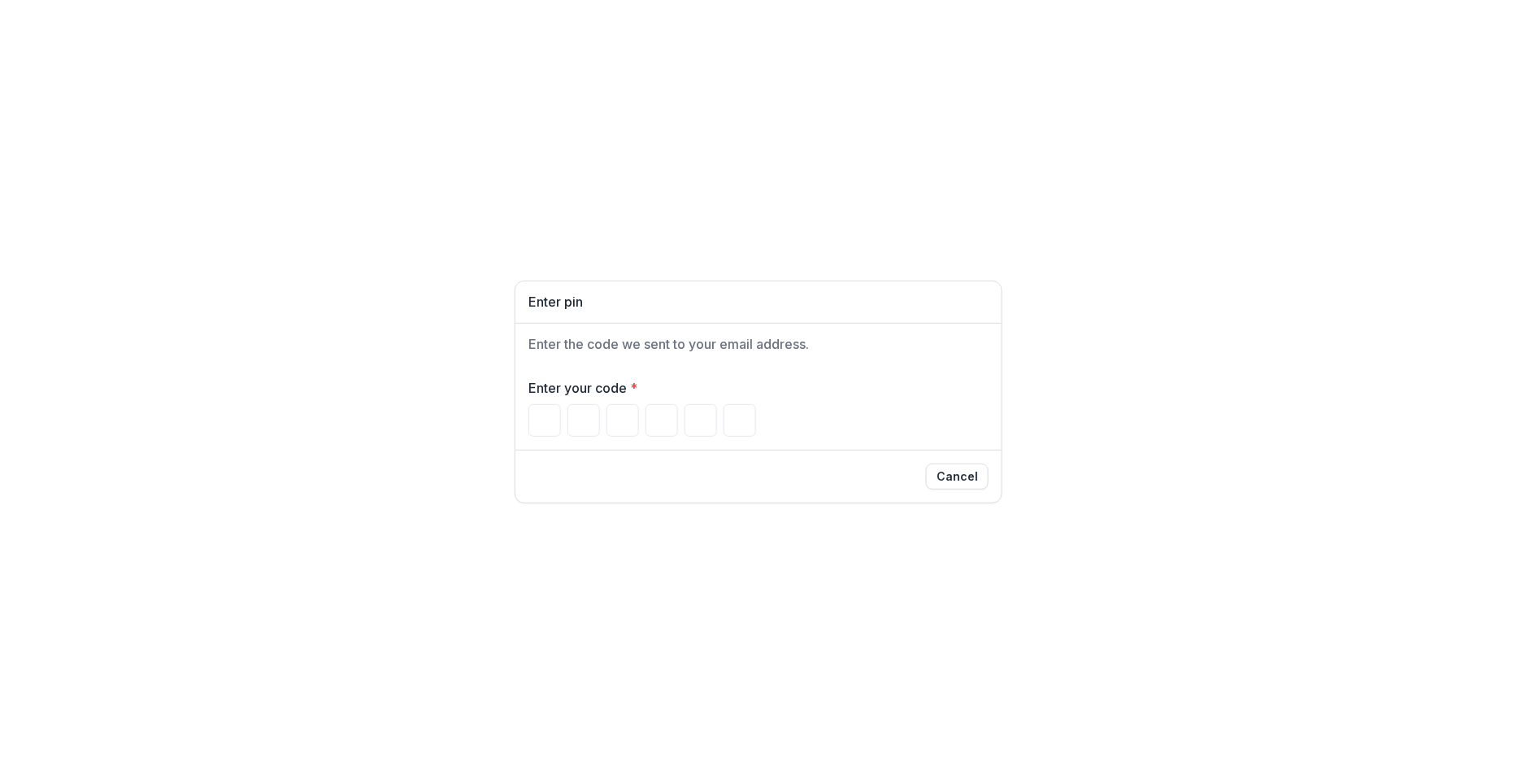
paste input "******"
type input "*"
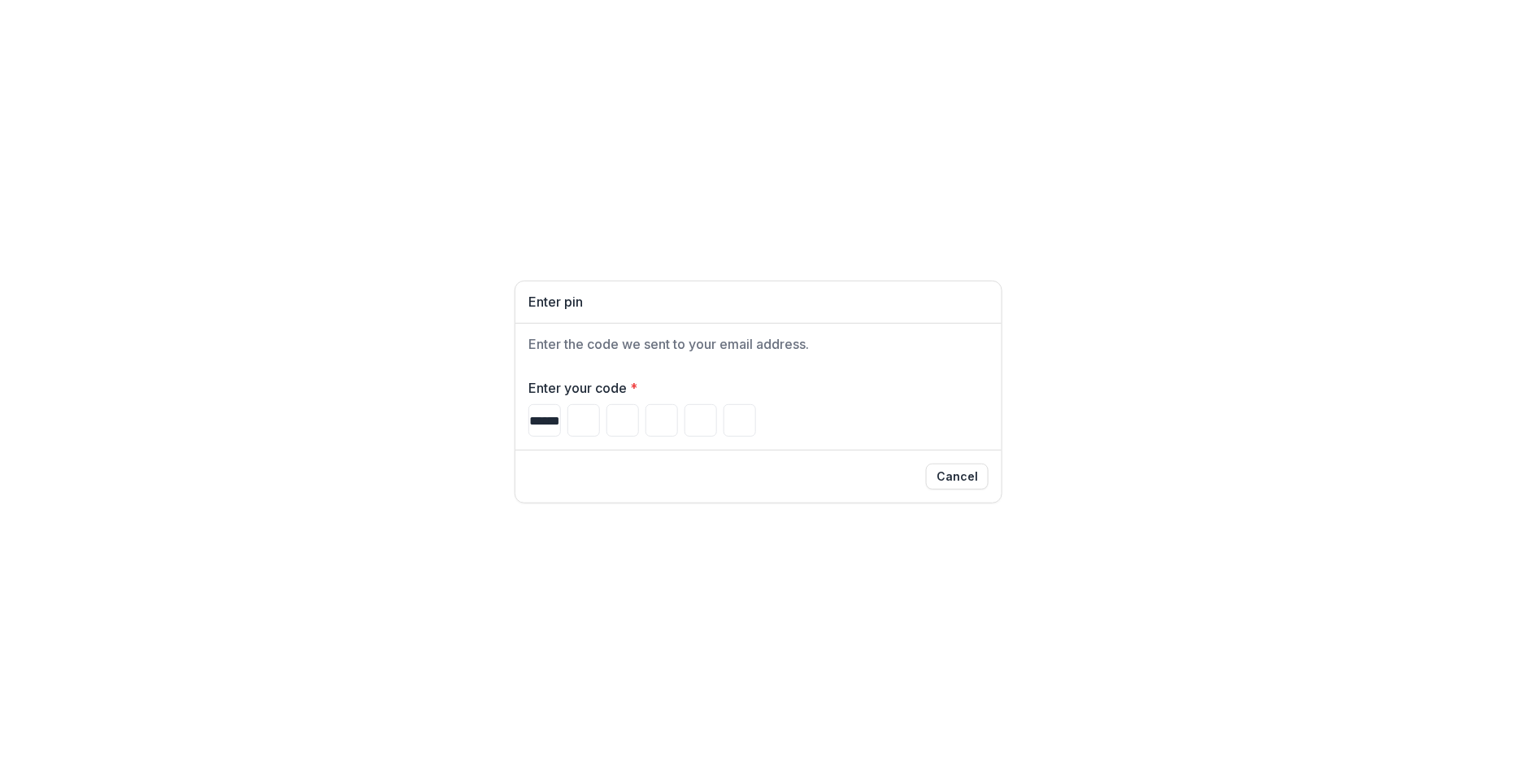
type input "*"
